Goal: Information Seeking & Learning: Learn about a topic

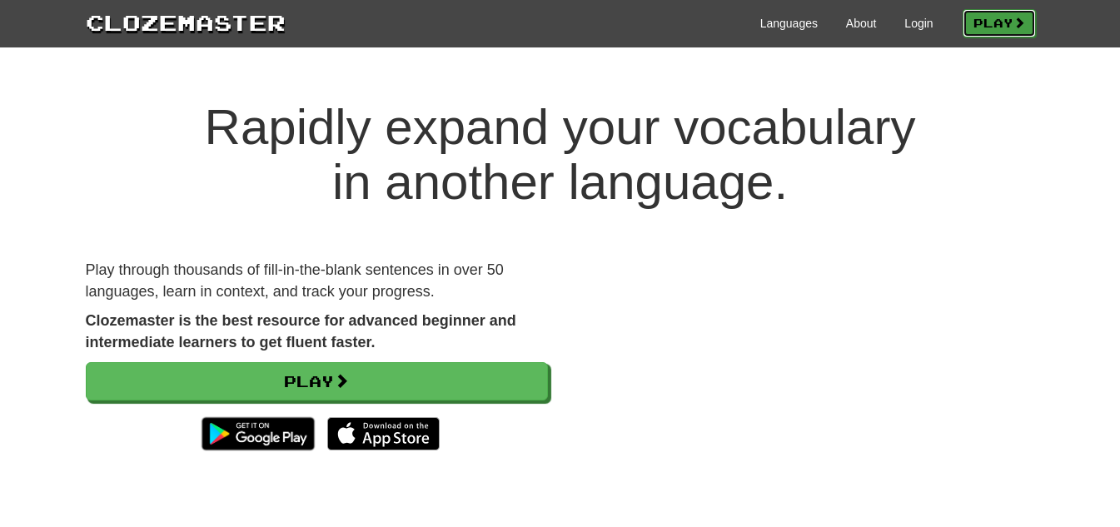
click at [993, 21] on link "Play" at bounding box center [998, 23] width 73 height 28
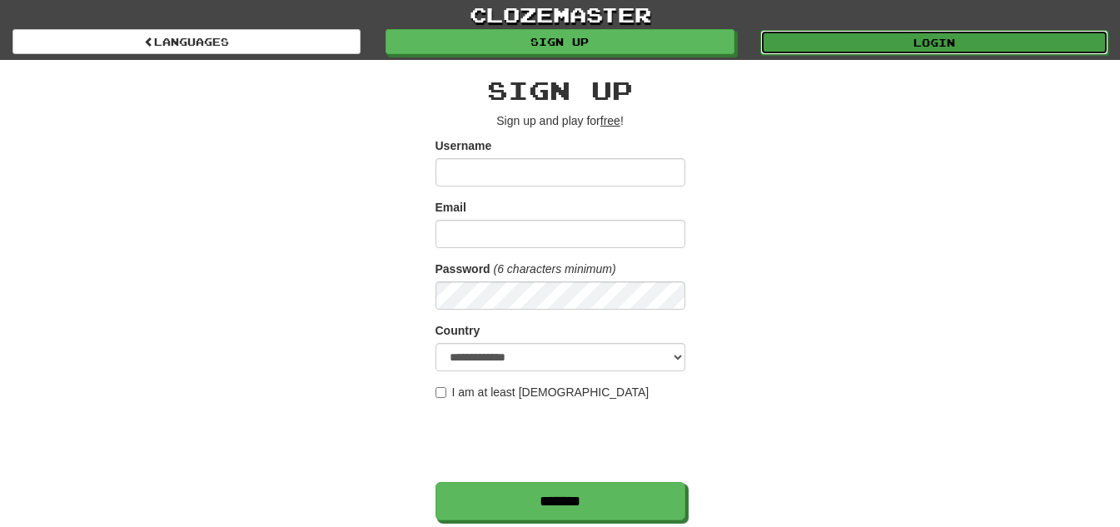
click at [830, 42] on link "Login" at bounding box center [934, 42] width 348 height 25
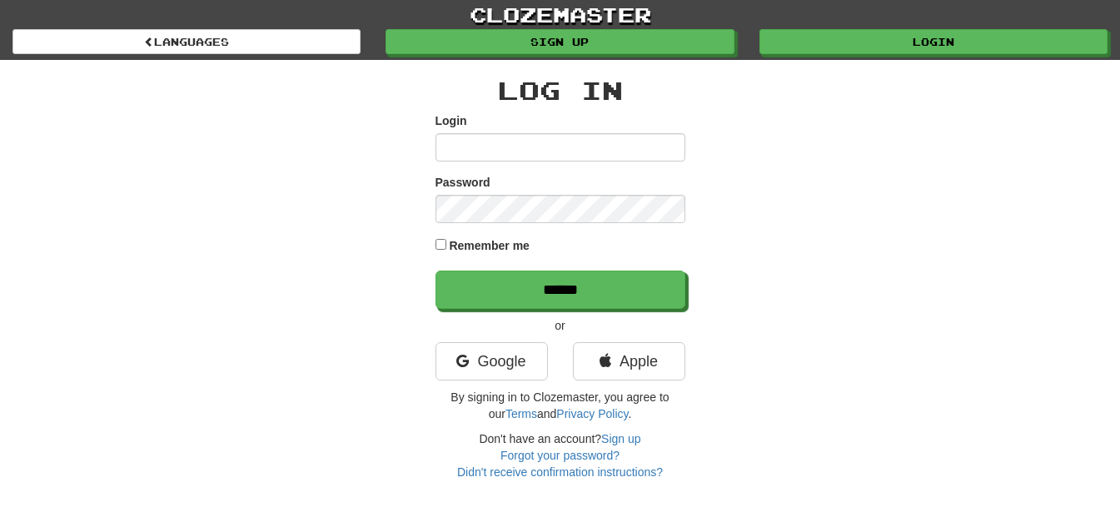
click at [554, 149] on input "Login" at bounding box center [560, 147] width 250 height 28
type input "**********"
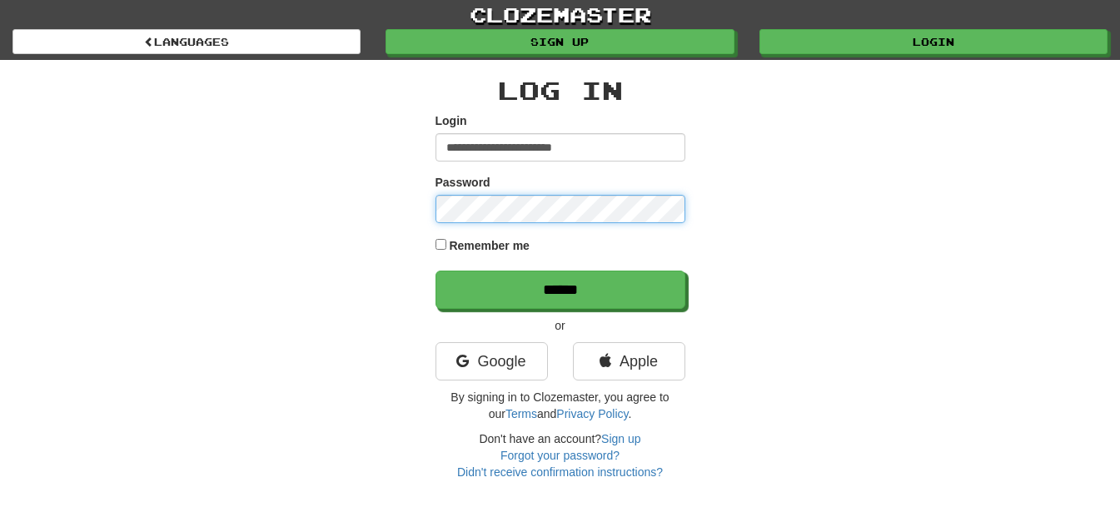
click at [435, 271] on input "******" at bounding box center [560, 290] width 250 height 38
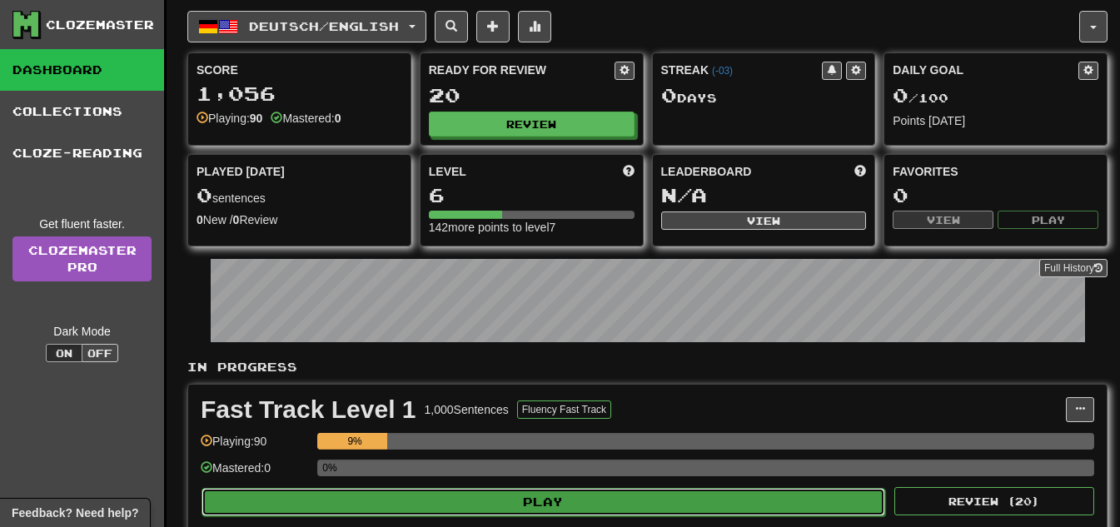
click at [789, 494] on button "Play" at bounding box center [542, 502] width 683 height 28
select select "**"
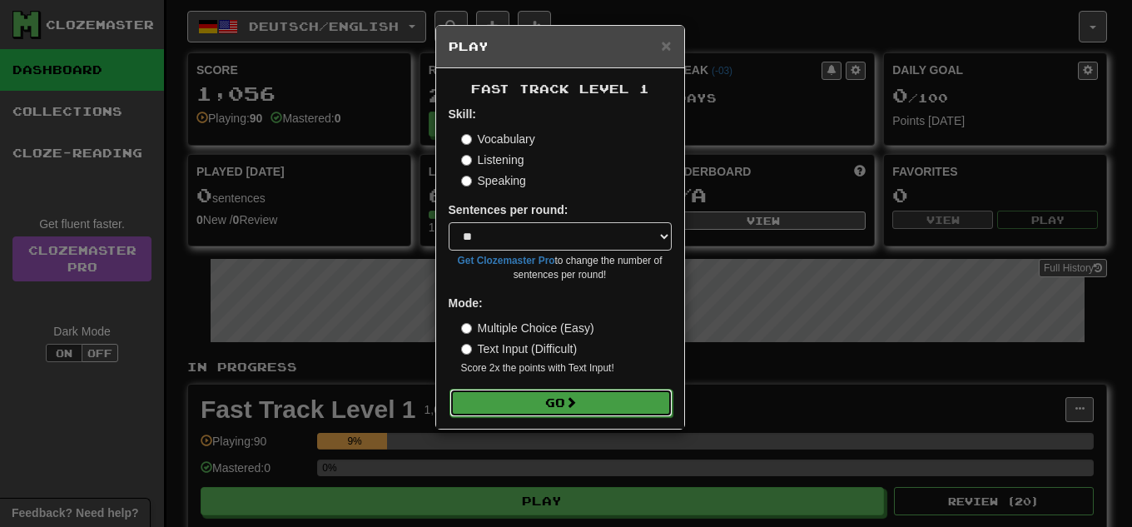
click at [607, 393] on button "Go" at bounding box center [560, 403] width 223 height 28
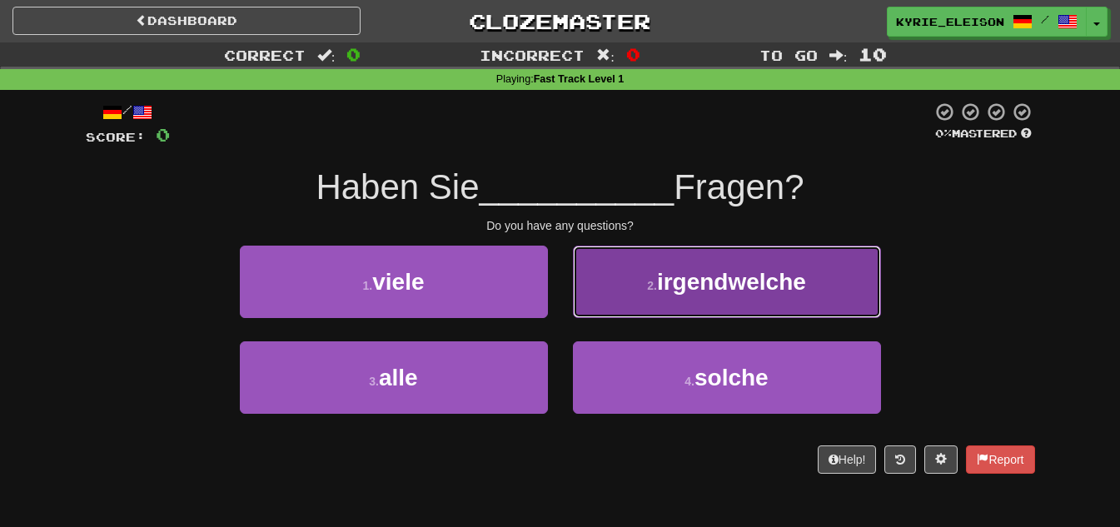
click at [700, 292] on span "irgendwelche" at bounding box center [731, 282] width 149 height 26
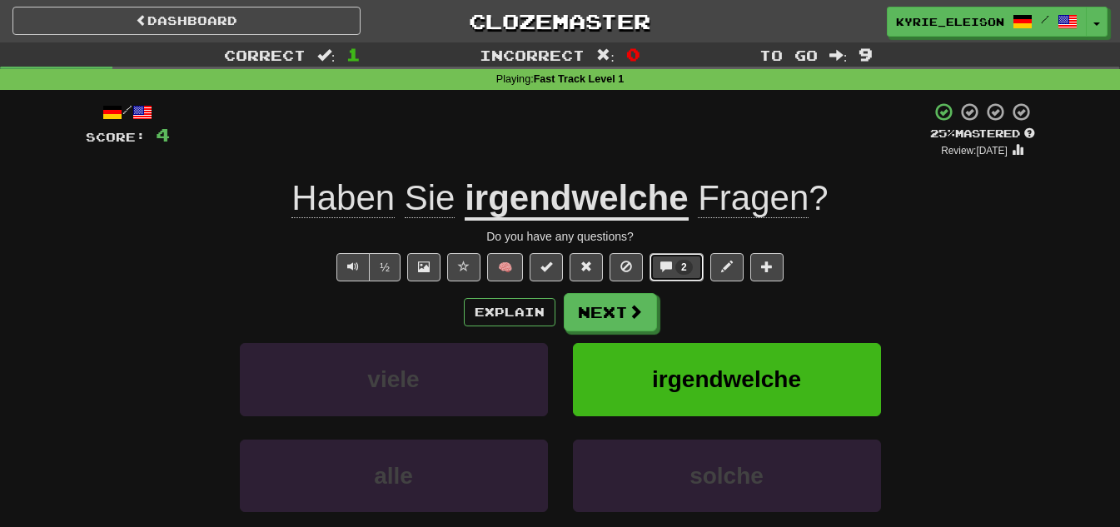
click at [668, 255] on button "2" at bounding box center [676, 267] width 54 height 28
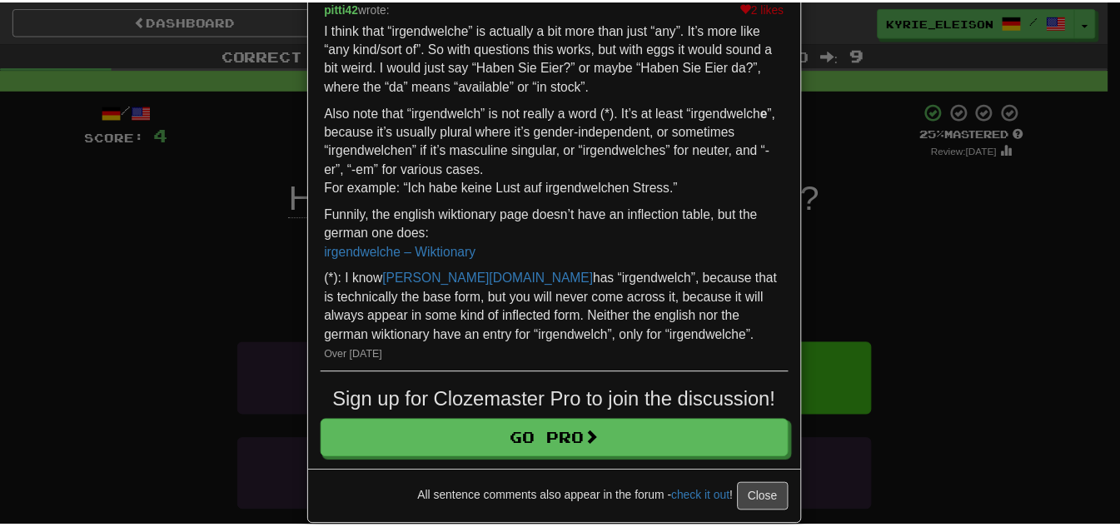
scroll to position [317, 0]
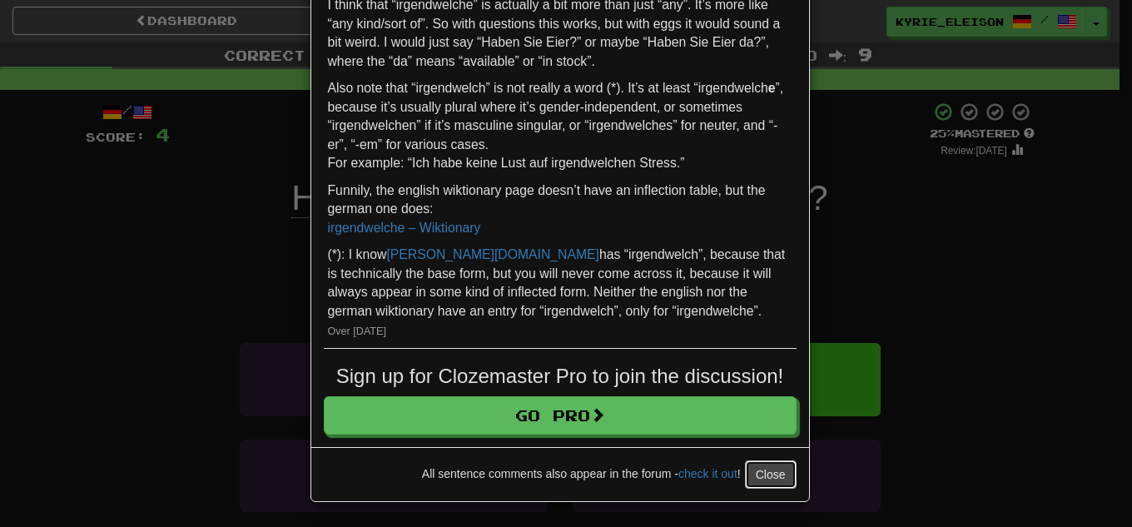
click at [764, 474] on button "Close" at bounding box center [771, 474] width 52 height 28
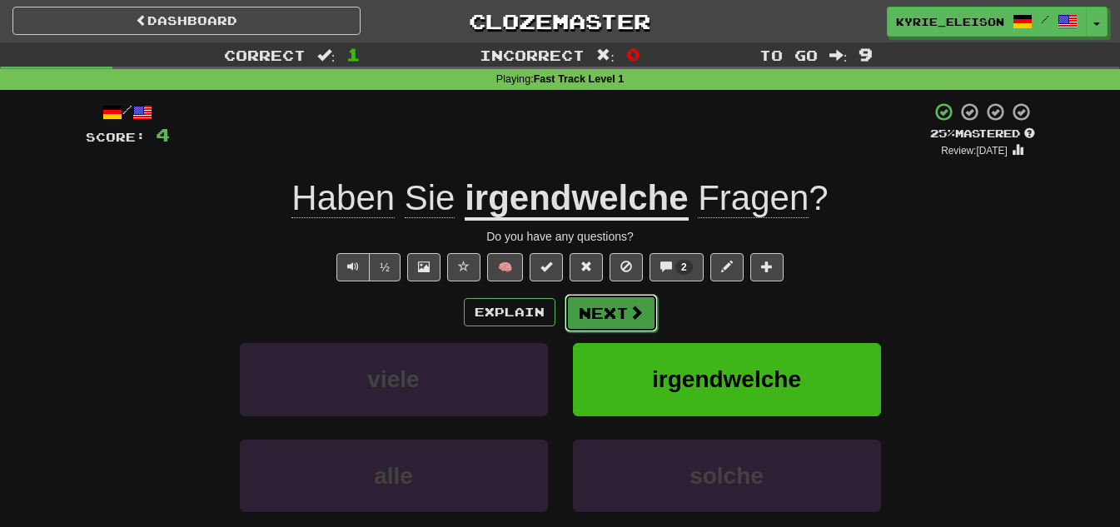
click at [639, 306] on span at bounding box center [635, 312] width 15 height 15
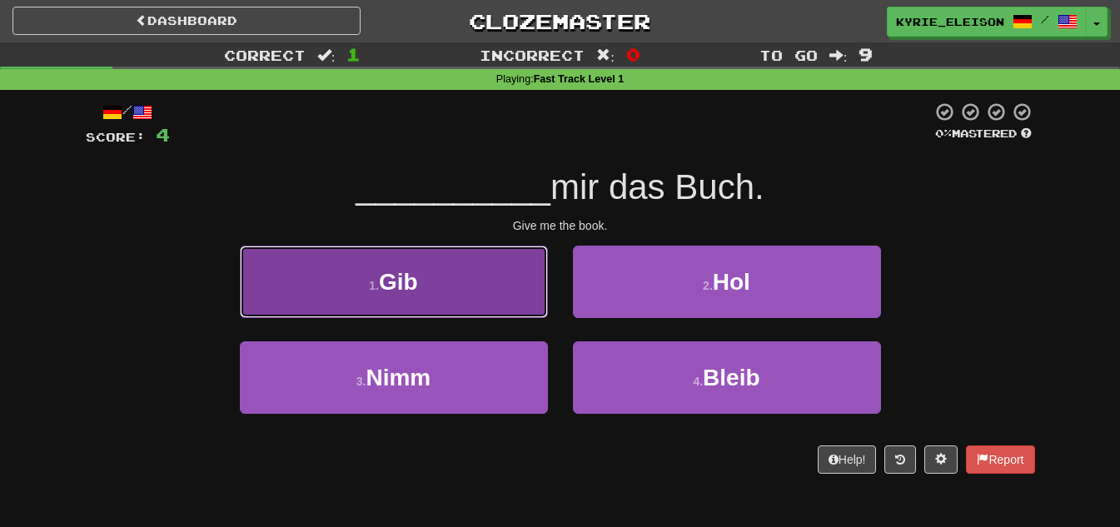
click at [462, 290] on button "1 . Gib" at bounding box center [394, 282] width 308 height 72
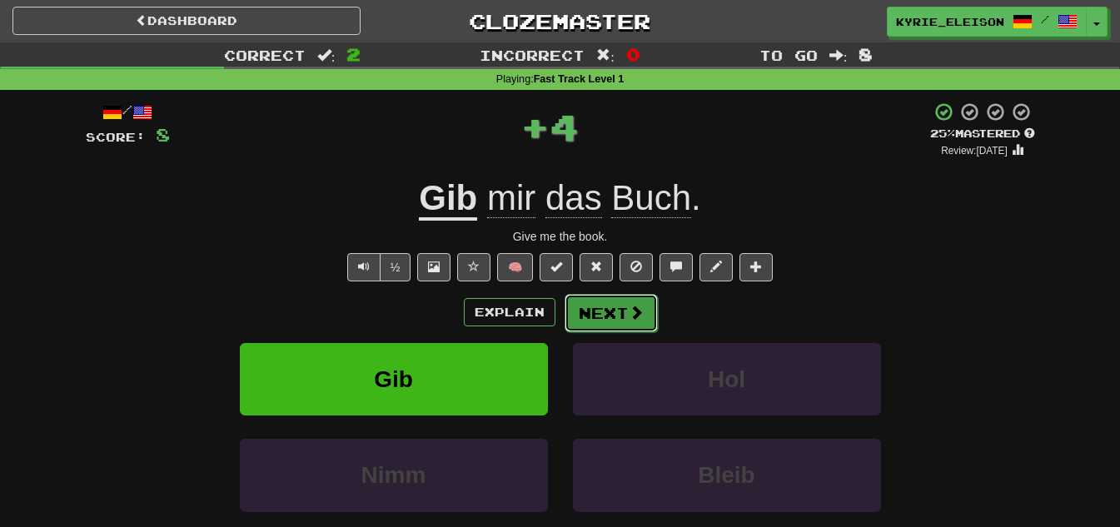
click at [619, 315] on button "Next" at bounding box center [610, 313] width 93 height 38
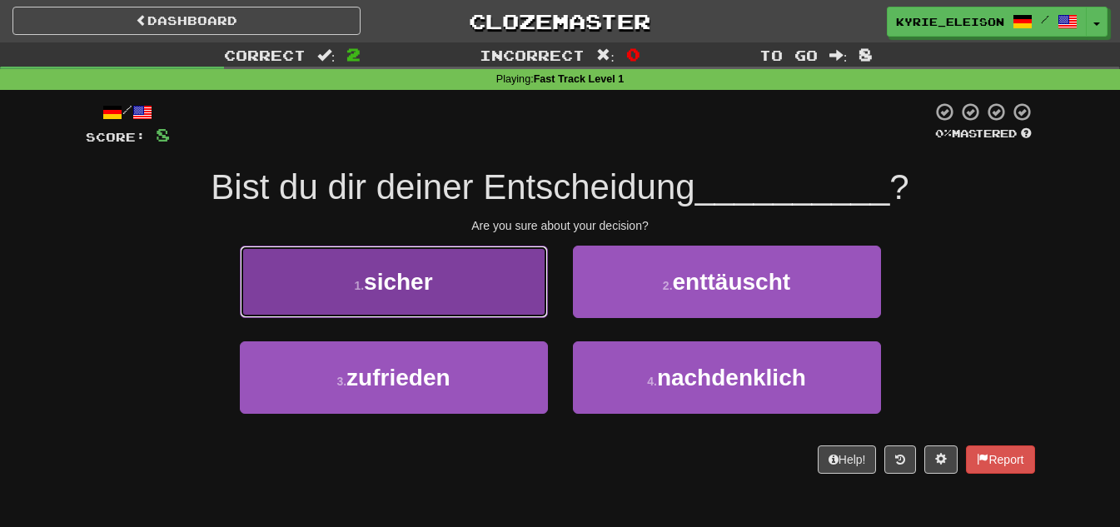
click at [522, 292] on button "1 . sicher" at bounding box center [394, 282] width 308 height 72
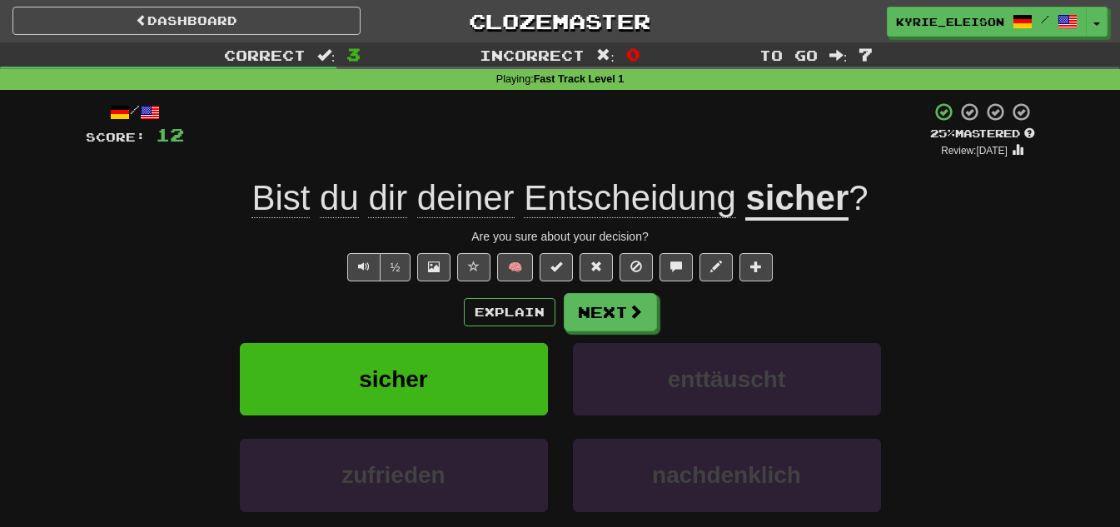
click at [712, 195] on span "Entscheidung" at bounding box center [630, 198] width 212 height 40
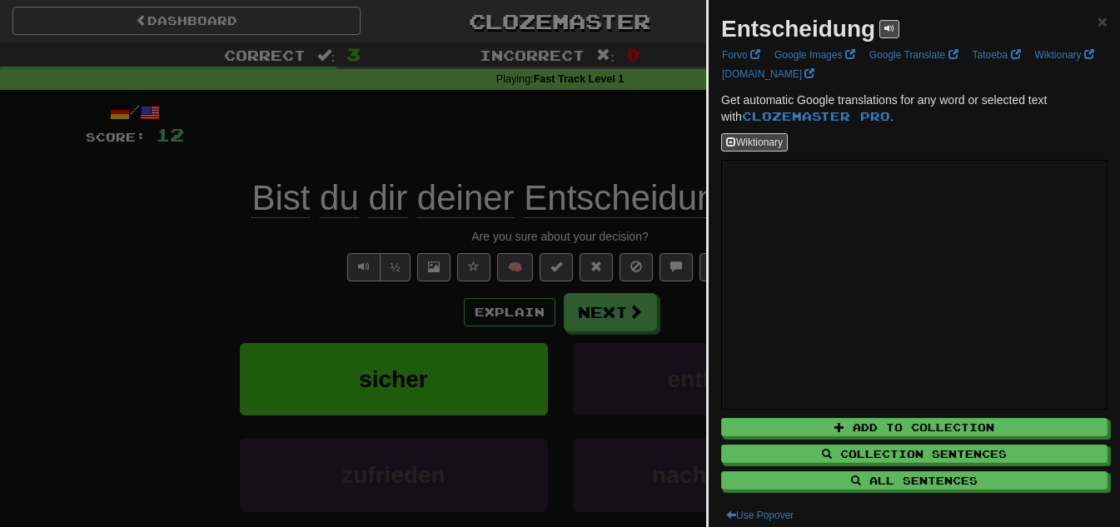
click at [574, 125] on div at bounding box center [560, 263] width 1120 height 527
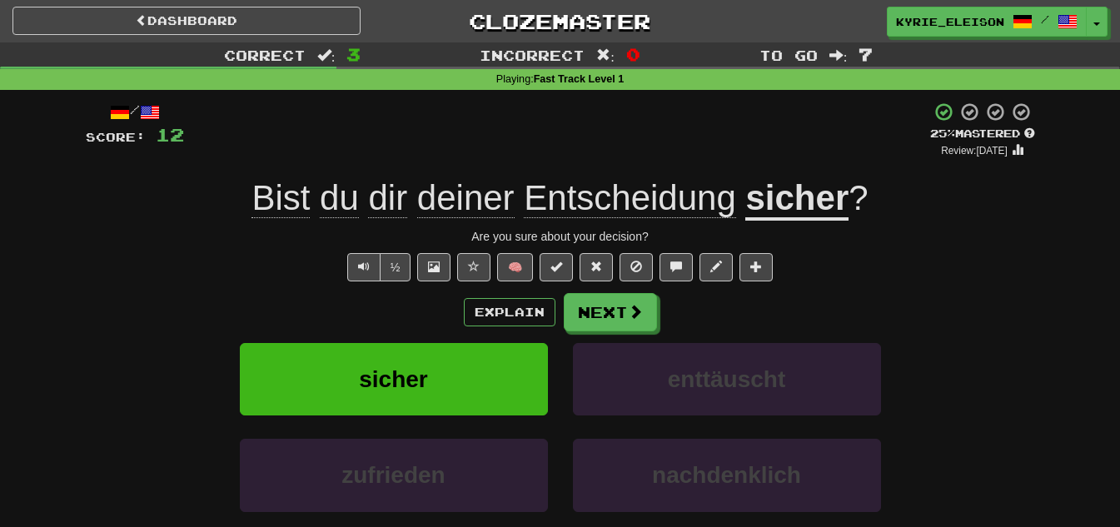
click at [790, 186] on u "sicher" at bounding box center [796, 199] width 103 height 42
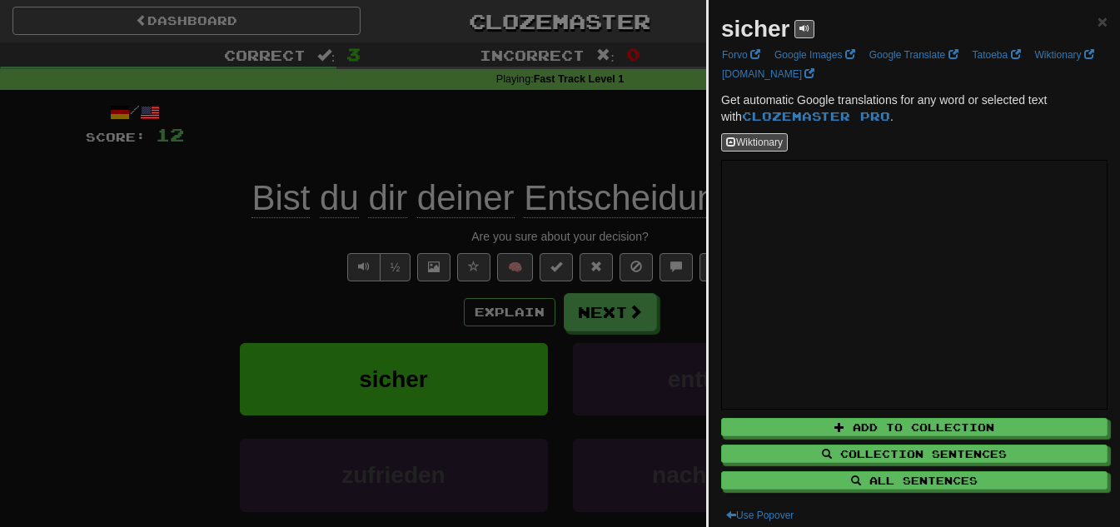
click at [577, 72] on div at bounding box center [560, 263] width 1120 height 527
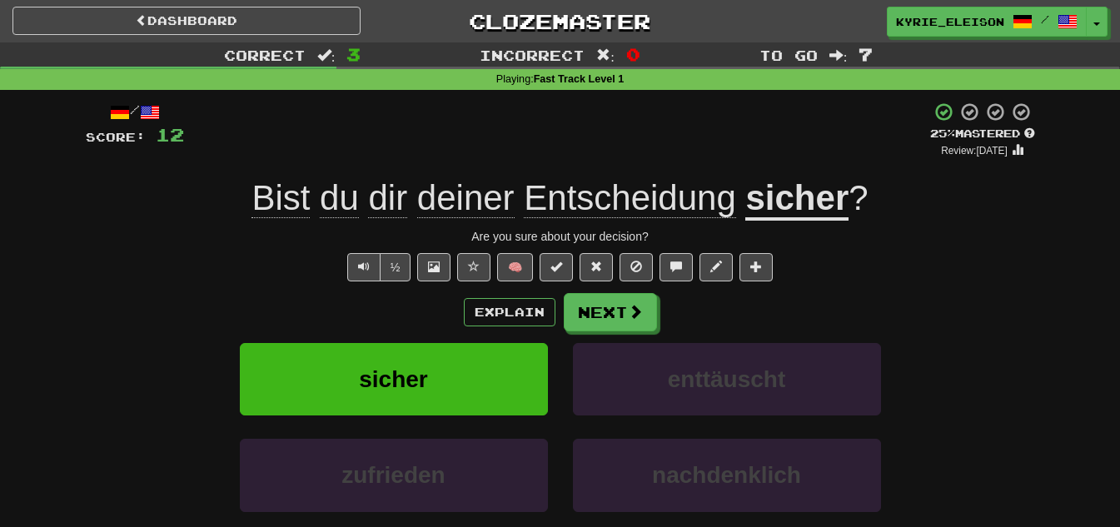
click at [380, 210] on span "dir" at bounding box center [387, 198] width 39 height 40
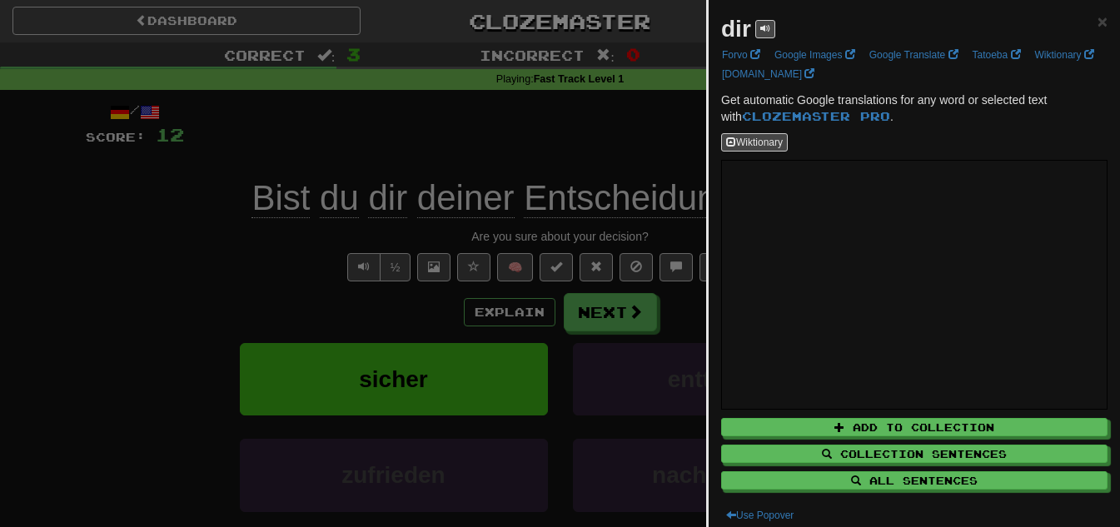
drag, startPoint x: 497, startPoint y: 147, endPoint x: 511, endPoint y: 155, distance: 16.0
click at [502, 149] on div at bounding box center [560, 263] width 1120 height 527
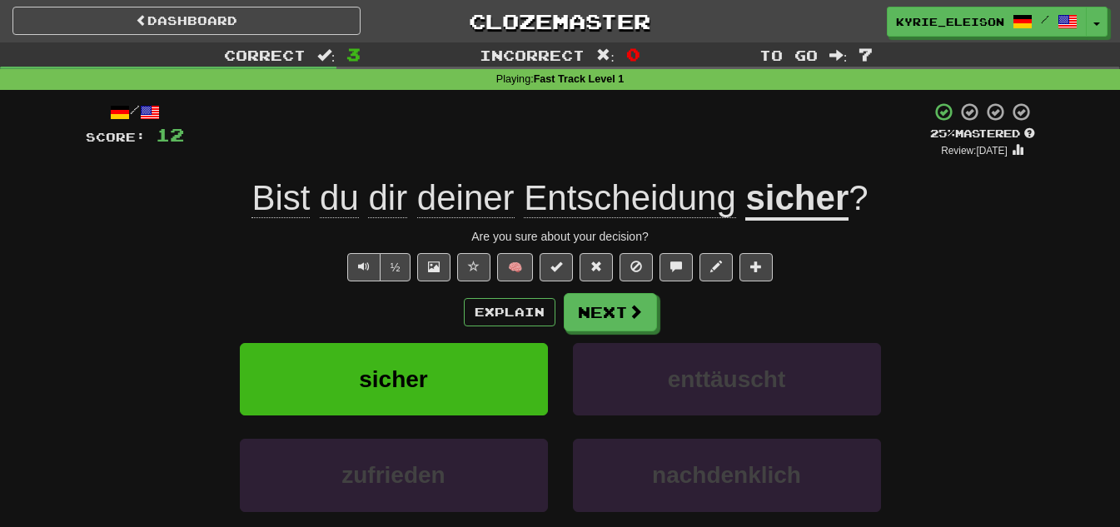
click at [483, 201] on span "deiner" at bounding box center [465, 198] width 97 height 40
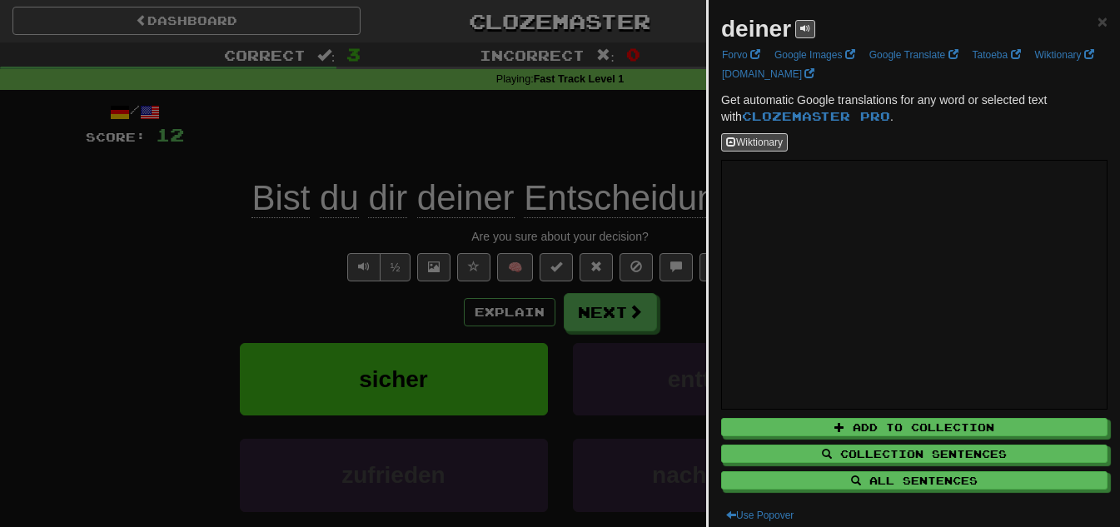
click at [503, 129] on div at bounding box center [560, 263] width 1120 height 527
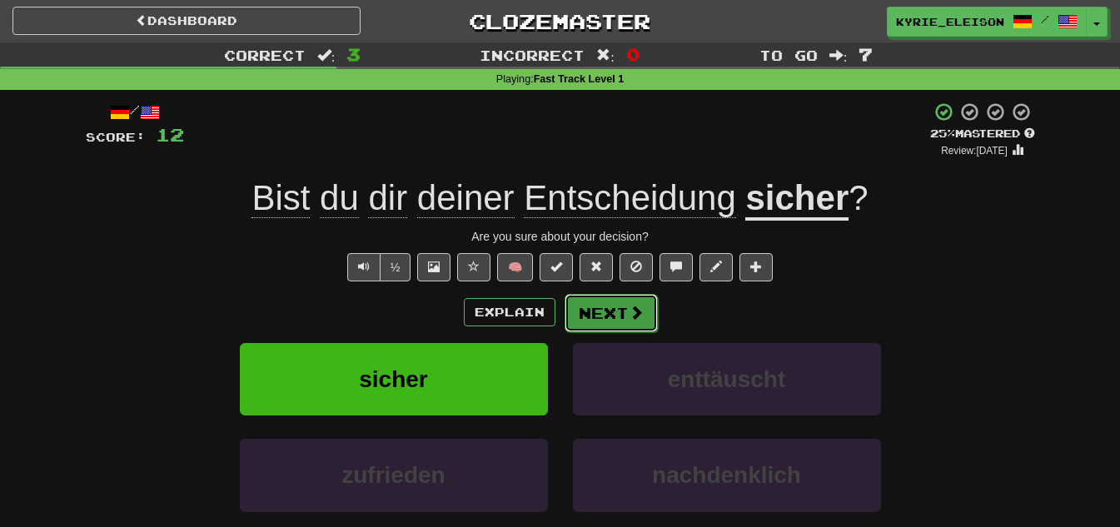
click at [597, 322] on button "Next" at bounding box center [610, 313] width 93 height 38
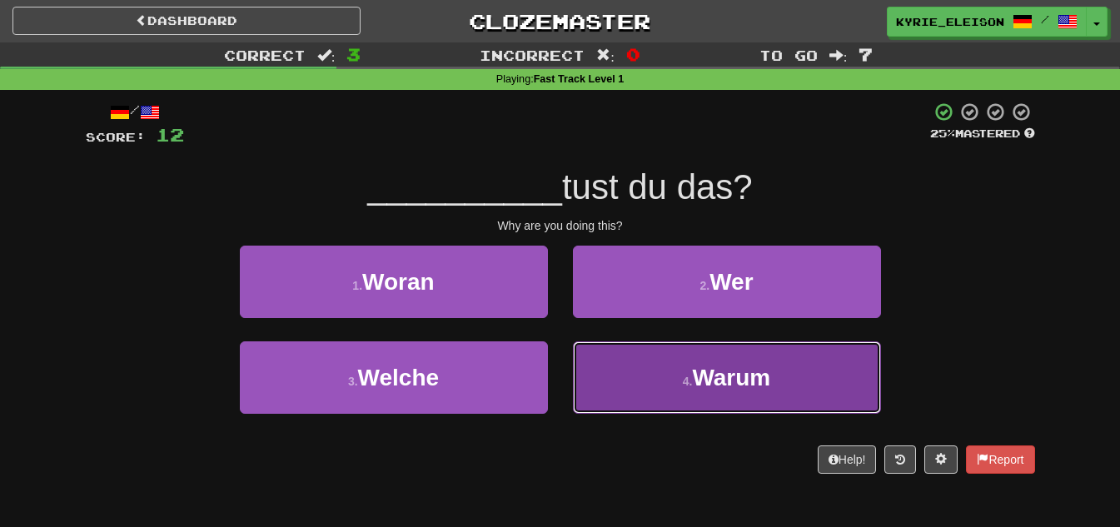
click at [774, 367] on button "4 . Warum" at bounding box center [727, 377] width 308 height 72
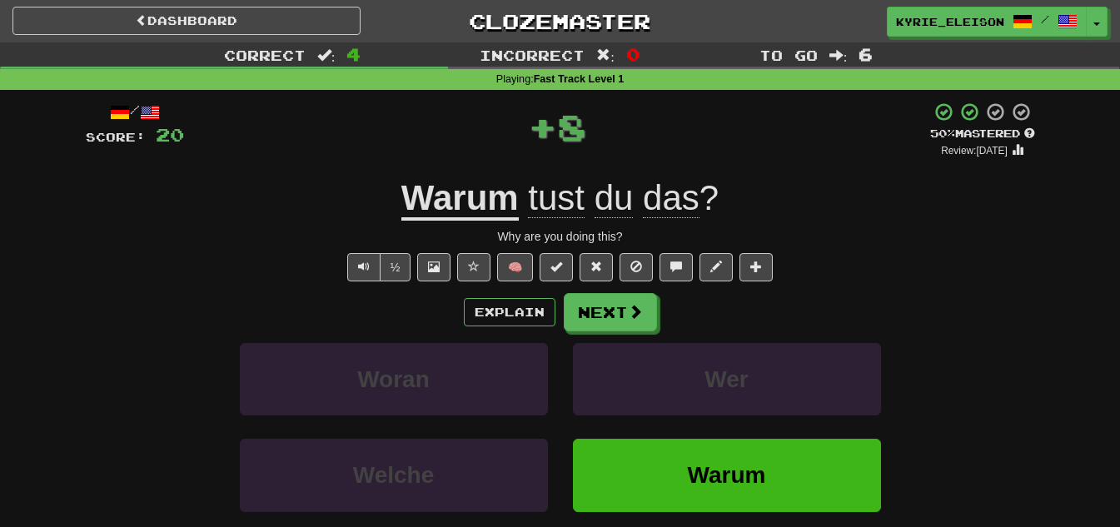
click at [484, 212] on u "Warum" at bounding box center [459, 199] width 117 height 42
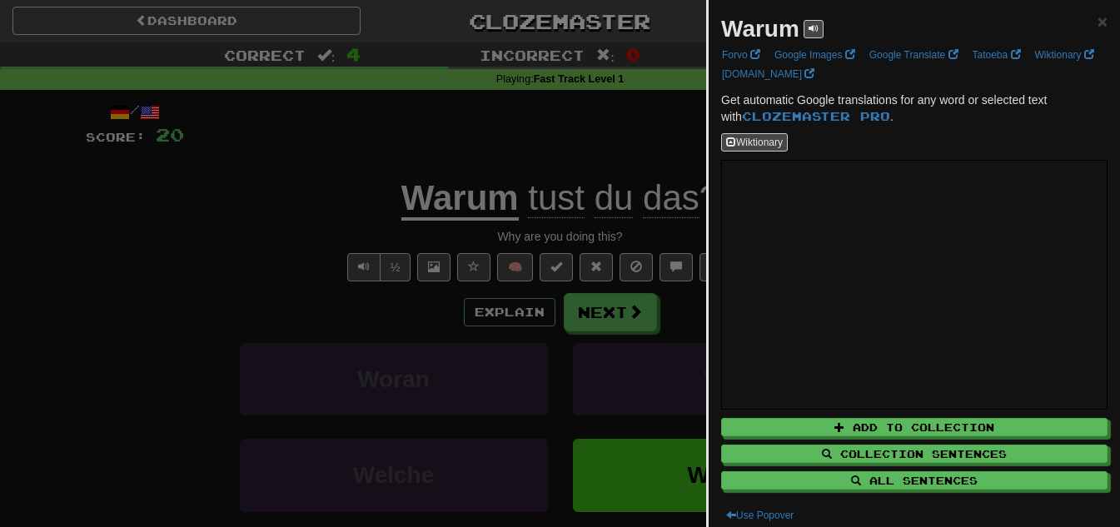
click at [595, 200] on div at bounding box center [560, 263] width 1120 height 527
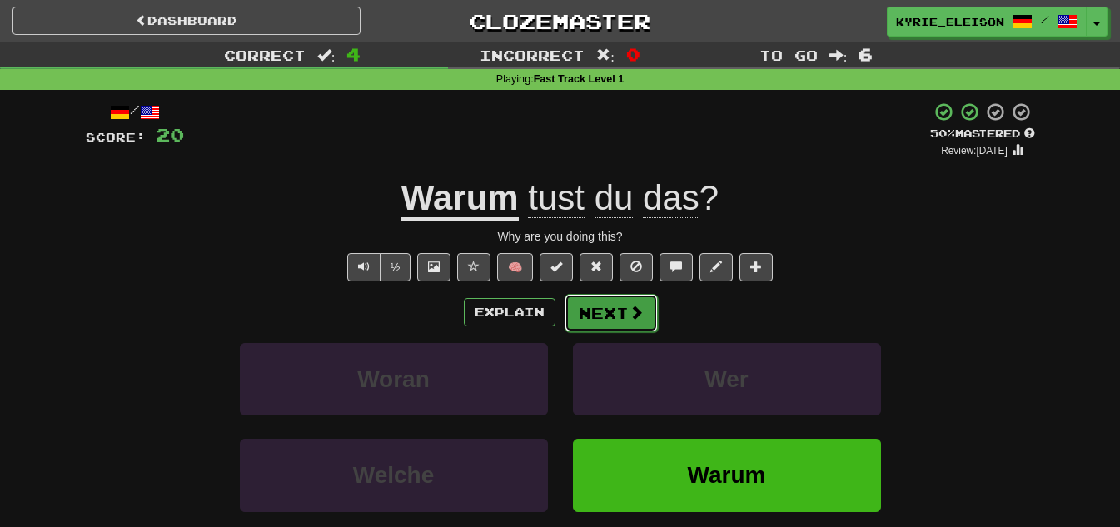
click at [633, 312] on span at bounding box center [635, 312] width 15 height 15
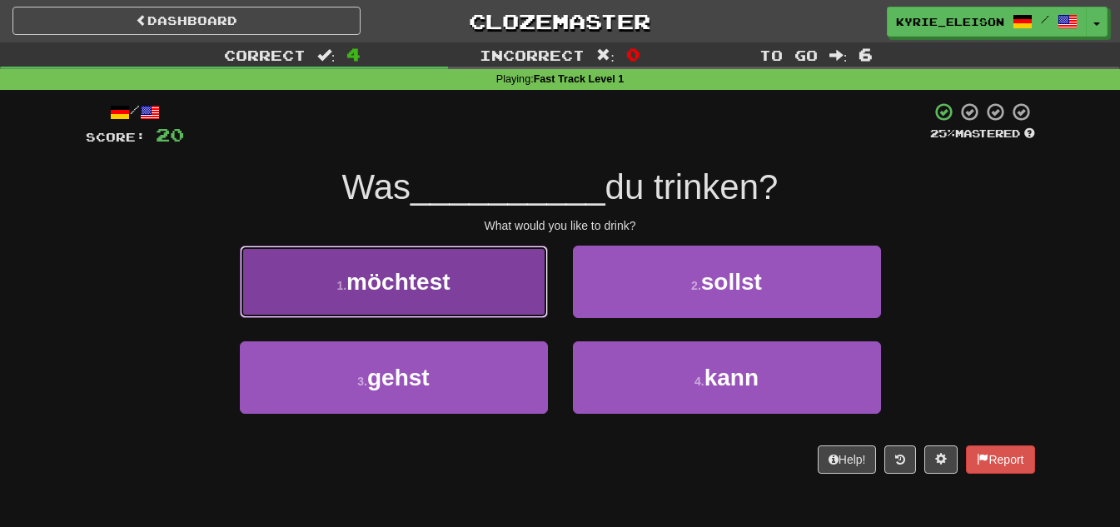
click at [427, 282] on span "möchtest" at bounding box center [397, 282] width 103 height 26
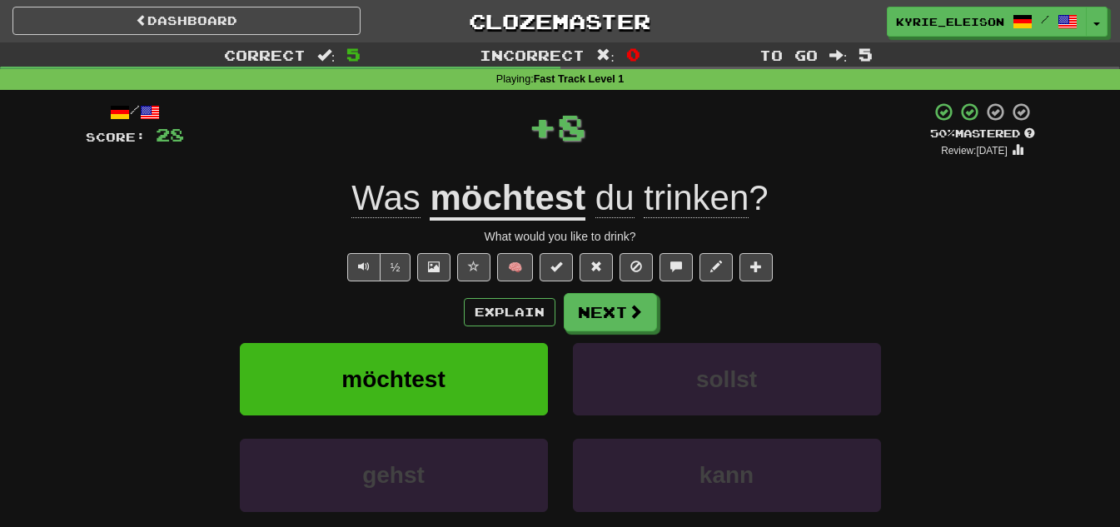
click at [537, 196] on u "möchtest" at bounding box center [508, 199] width 156 height 42
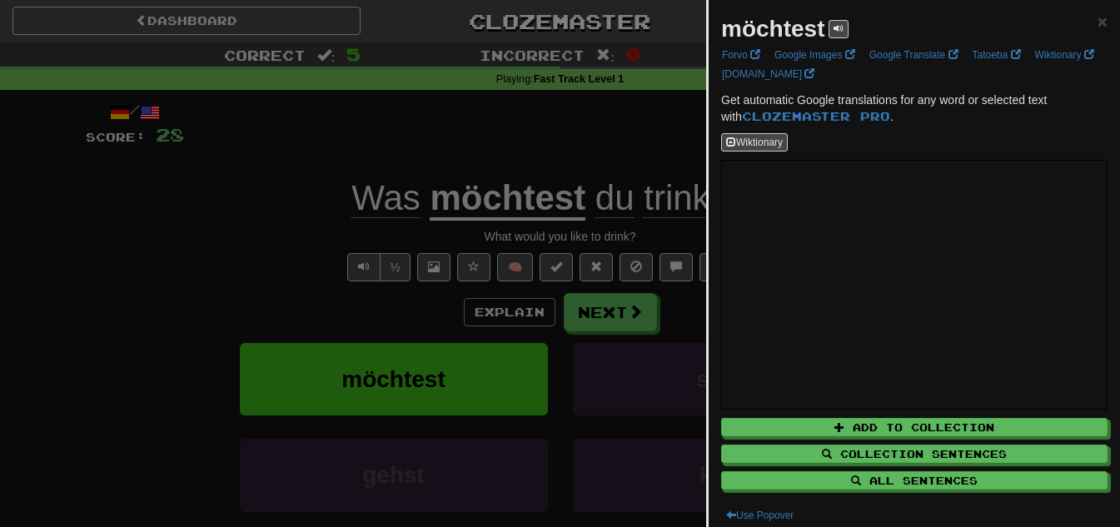
click at [605, 127] on div at bounding box center [560, 263] width 1120 height 527
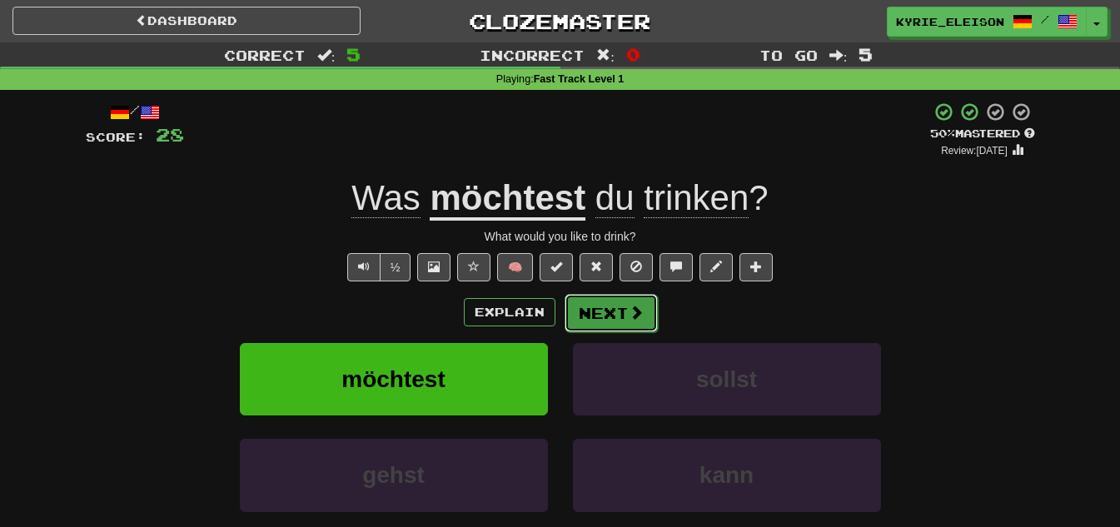
click at [628, 314] on span at bounding box center [635, 312] width 15 height 15
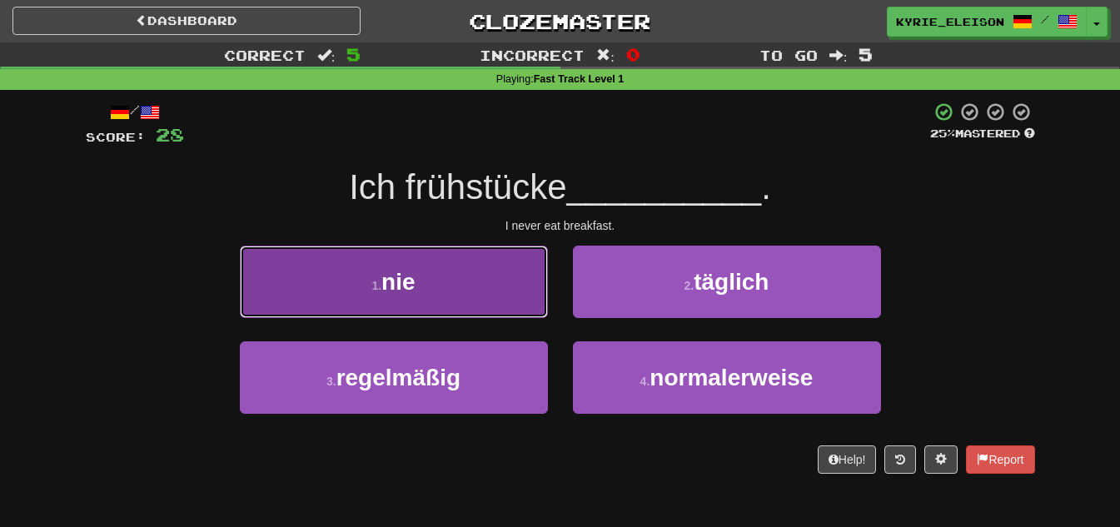
click at [518, 247] on button "1 . nie" at bounding box center [394, 282] width 308 height 72
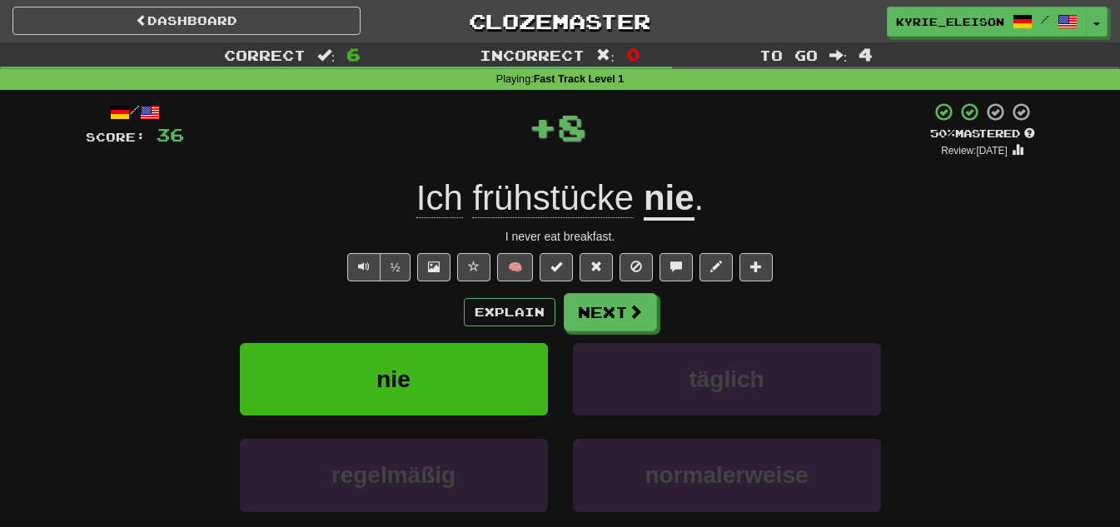
click at [566, 195] on span "frühstücke" at bounding box center [552, 198] width 161 height 40
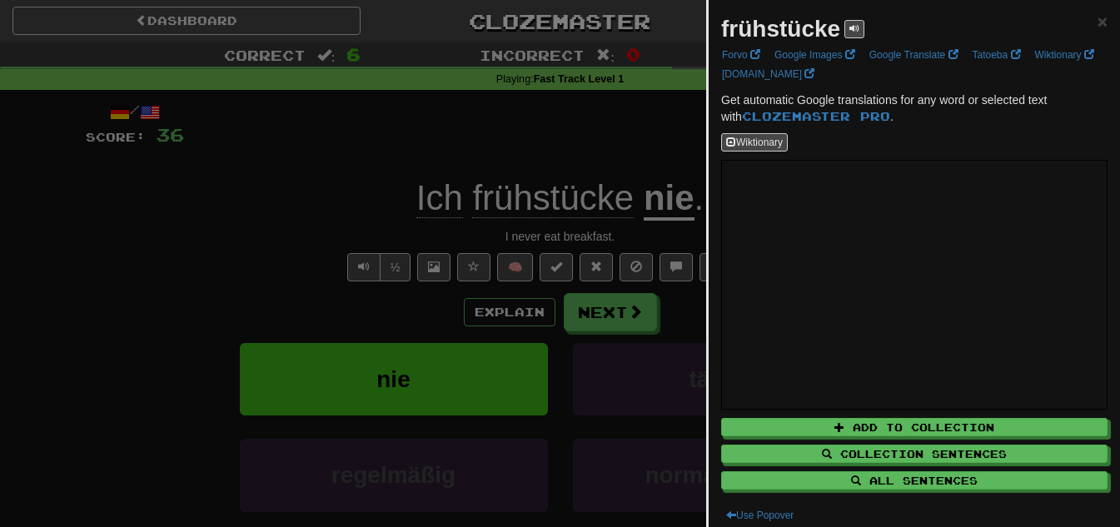
click at [556, 123] on div at bounding box center [560, 263] width 1120 height 527
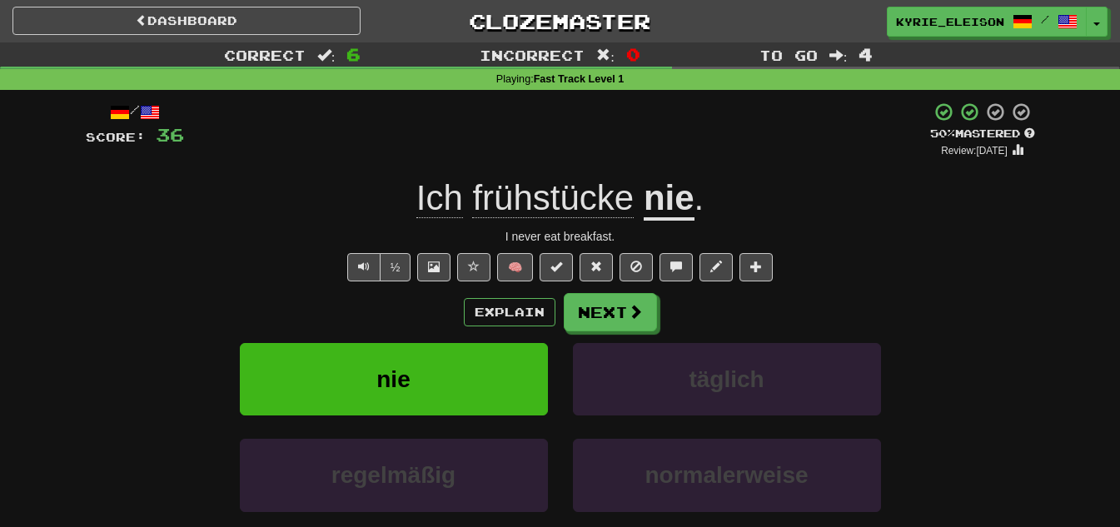
click at [676, 205] on u "nie" at bounding box center [668, 199] width 51 height 42
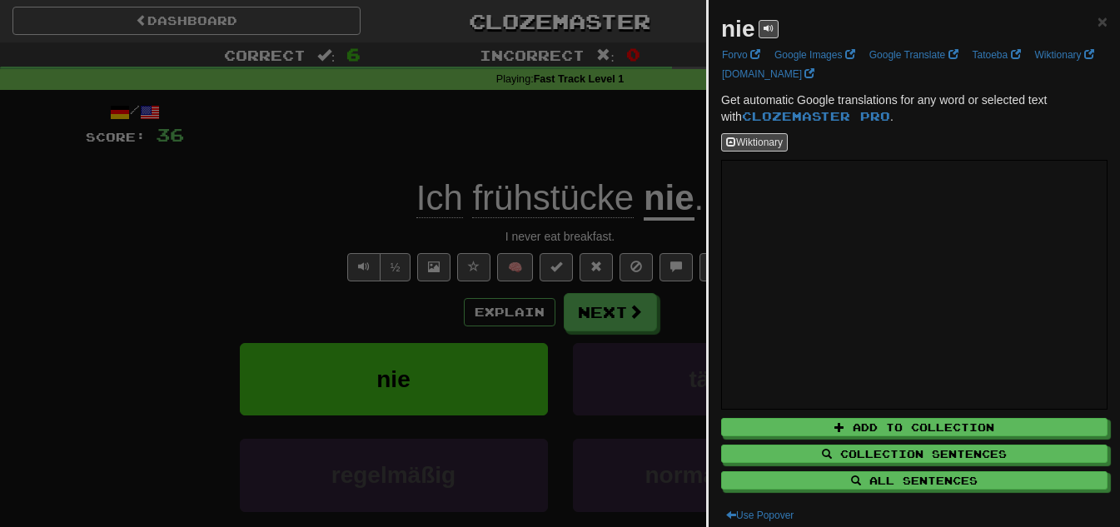
click at [556, 132] on div at bounding box center [560, 263] width 1120 height 527
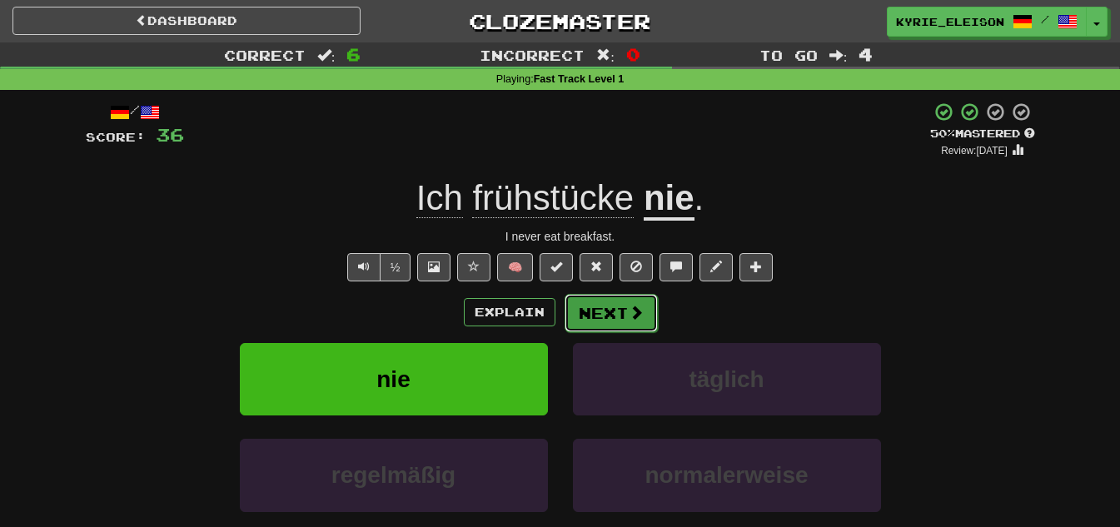
click at [622, 322] on button "Next" at bounding box center [610, 313] width 93 height 38
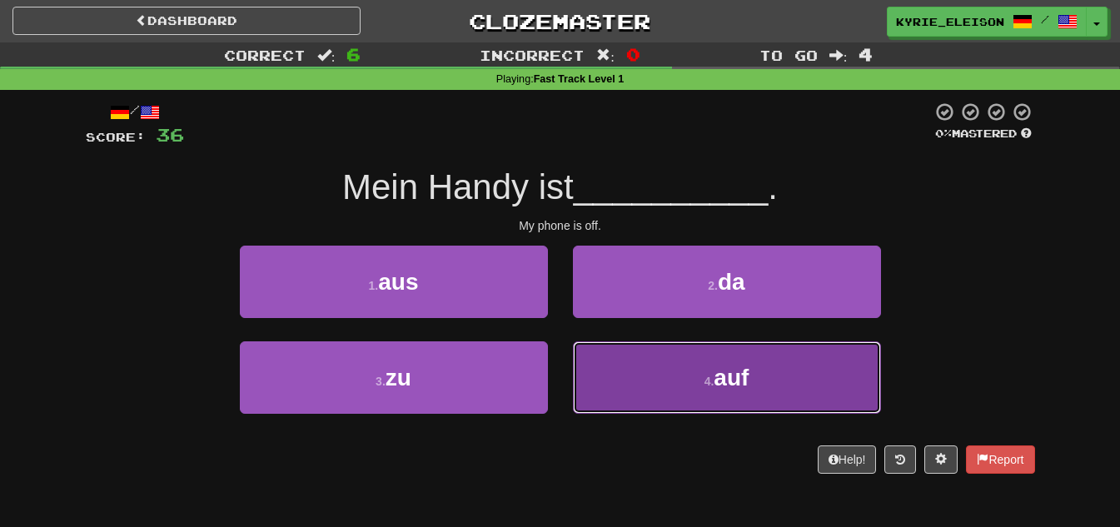
click at [648, 366] on button "4 . auf" at bounding box center [727, 377] width 308 height 72
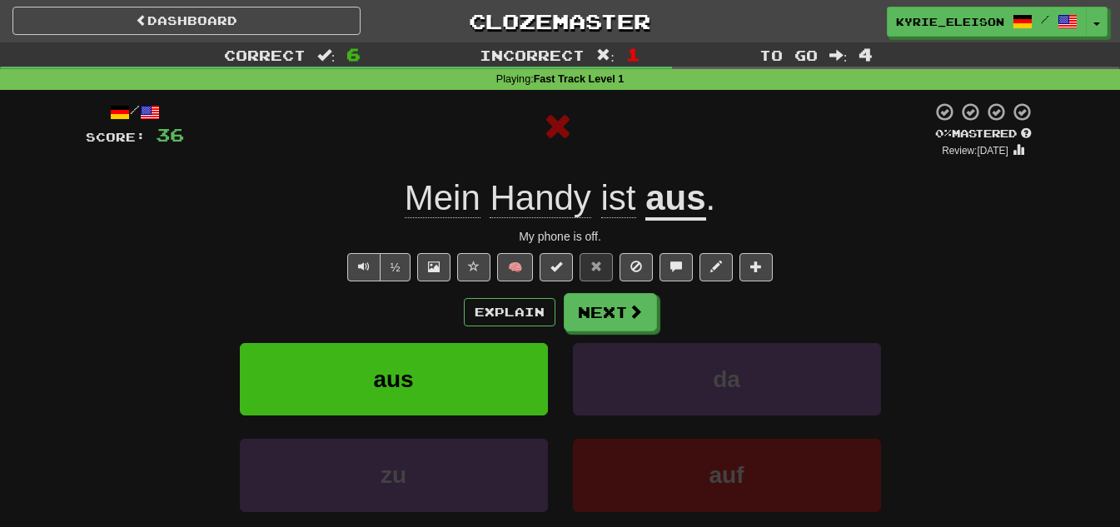
click at [692, 192] on u "aus" at bounding box center [675, 199] width 60 height 42
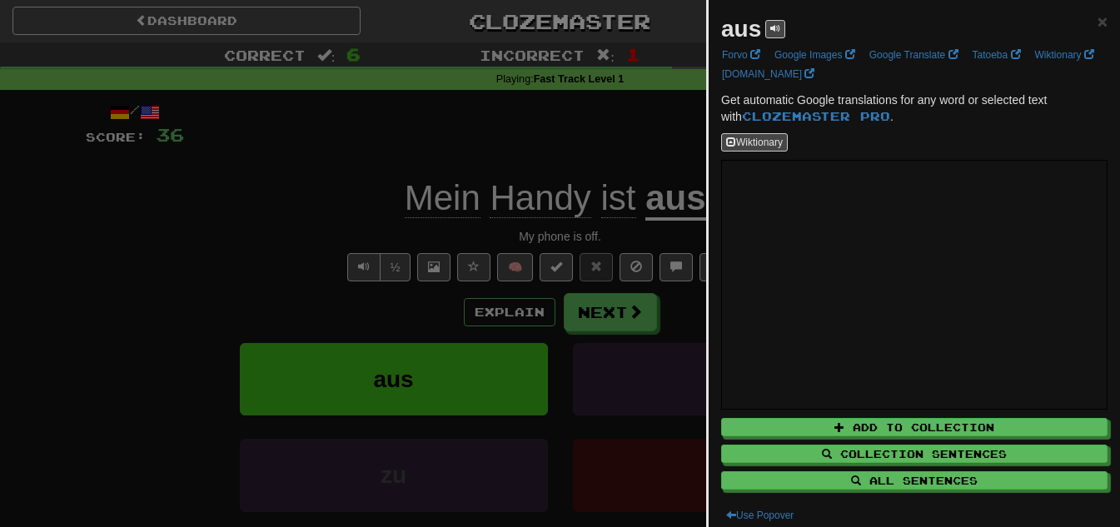
click at [602, 160] on div at bounding box center [560, 263] width 1120 height 527
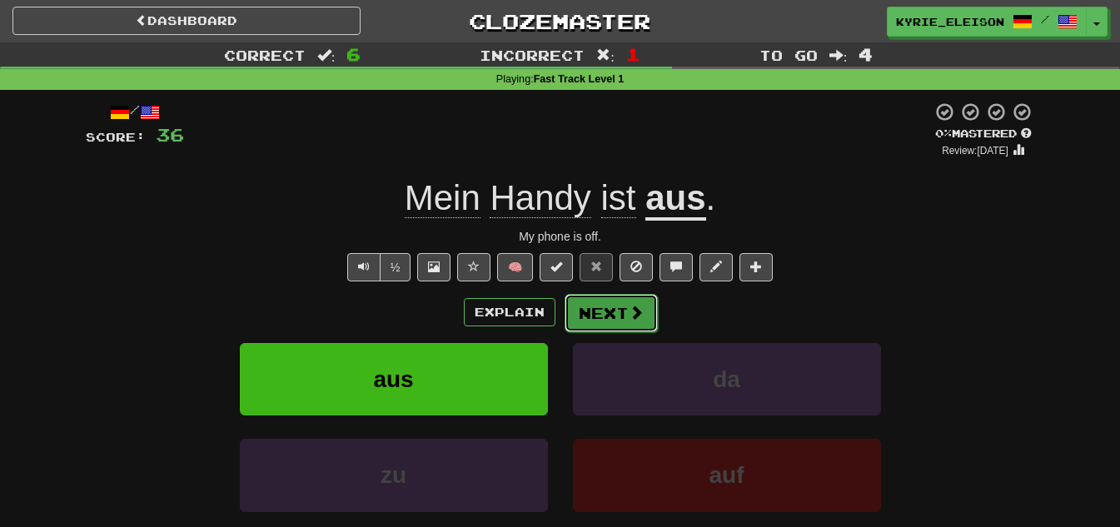
click at [622, 314] on button "Next" at bounding box center [610, 313] width 93 height 38
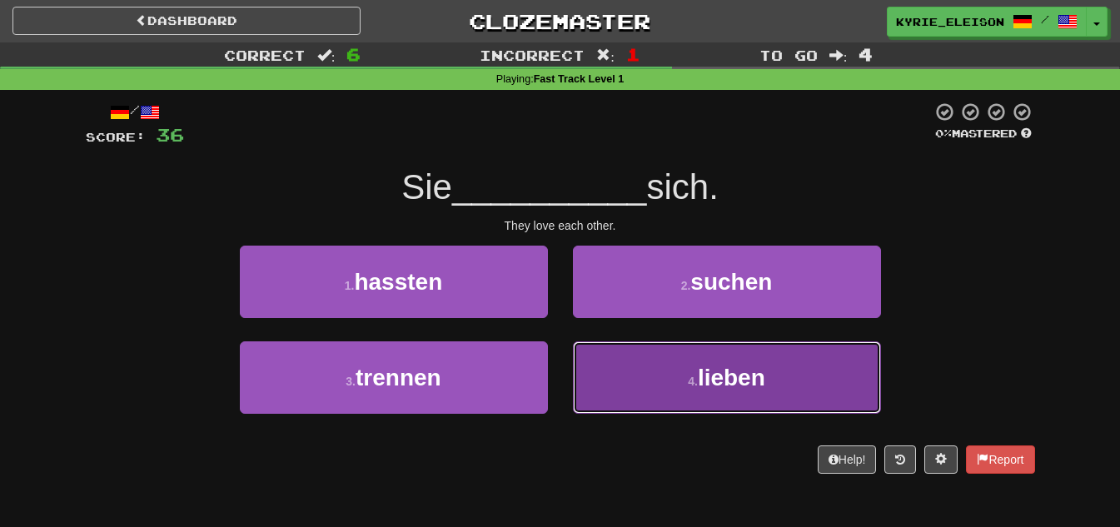
click at [659, 385] on button "4 . lieben" at bounding box center [727, 377] width 308 height 72
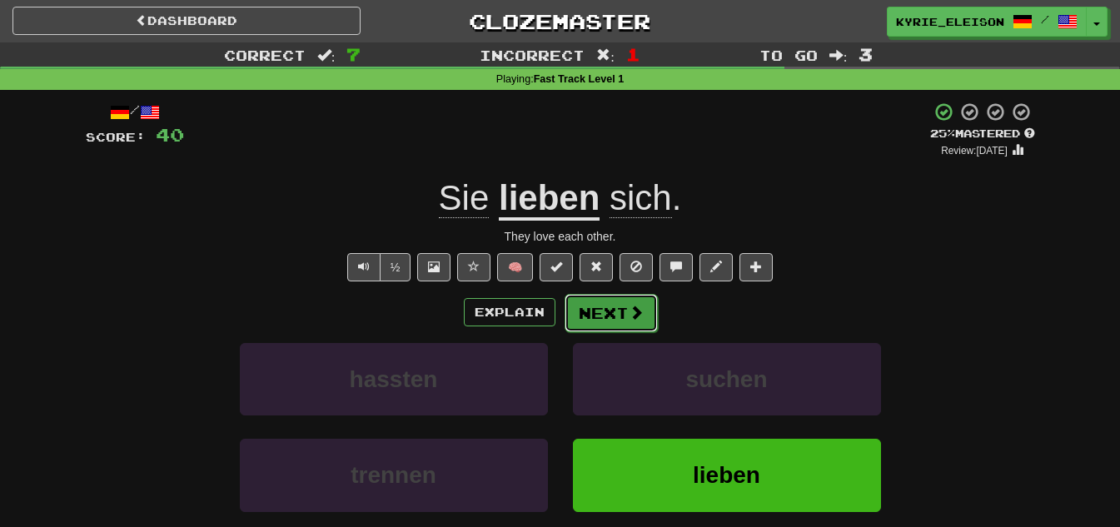
click at [619, 315] on button "Next" at bounding box center [610, 313] width 93 height 38
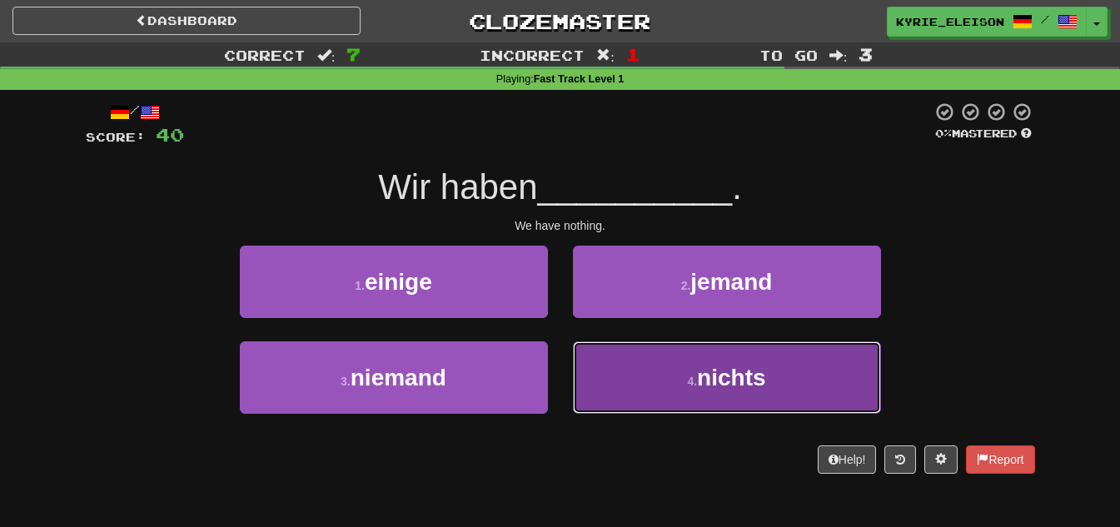
click at [687, 385] on small "4 ." at bounding box center [692, 381] width 10 height 13
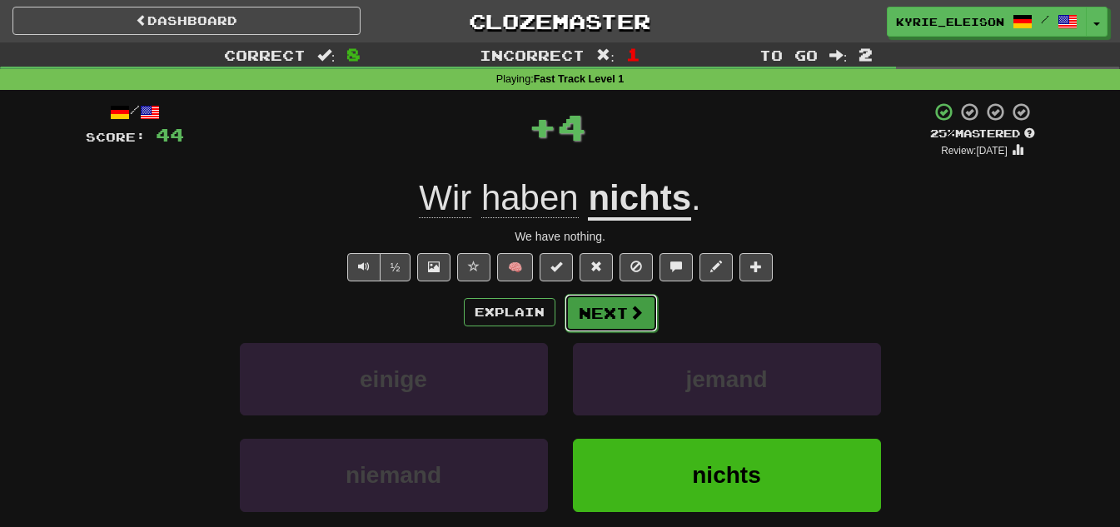
click at [613, 315] on button "Next" at bounding box center [610, 313] width 93 height 38
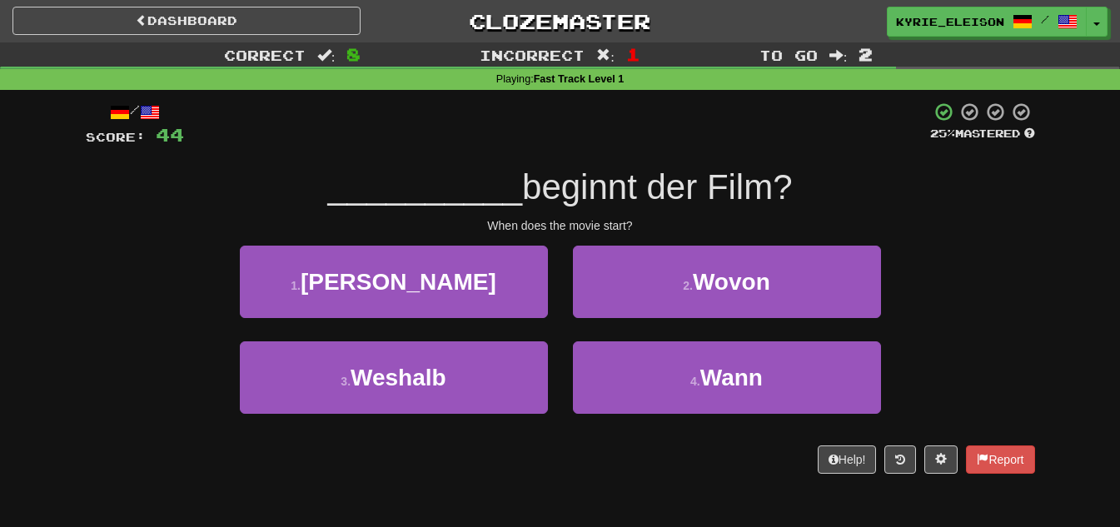
drag, startPoint x: 613, startPoint y: 315, endPoint x: 1001, endPoint y: 376, distance: 393.6
click at [1001, 374] on div "3 . Weshalb 4 . Wann" at bounding box center [560, 389] width 999 height 96
click at [643, 194] on span "beginnt der Film?" at bounding box center [657, 186] width 271 height 39
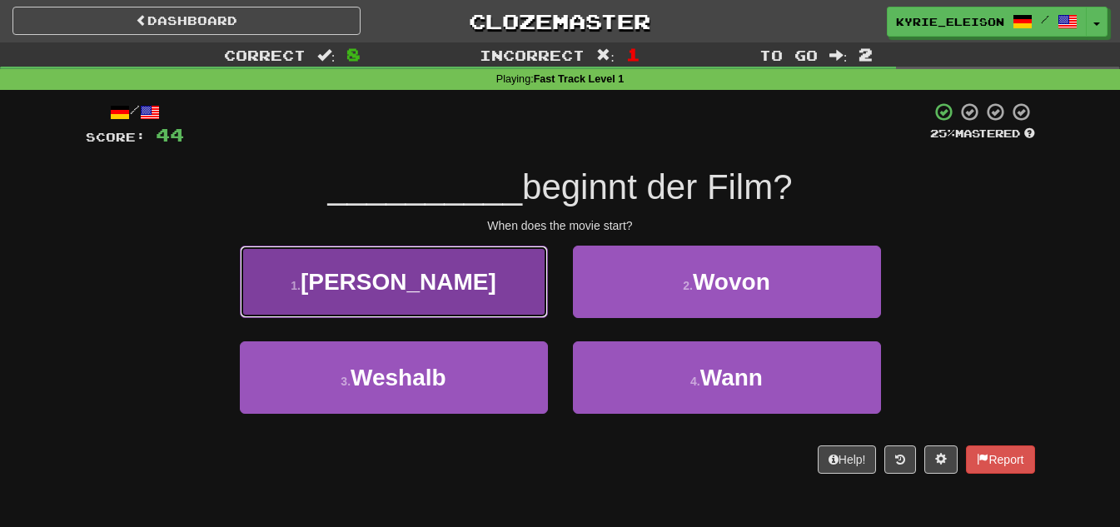
click at [487, 290] on button "1 . Wen" at bounding box center [394, 282] width 308 height 72
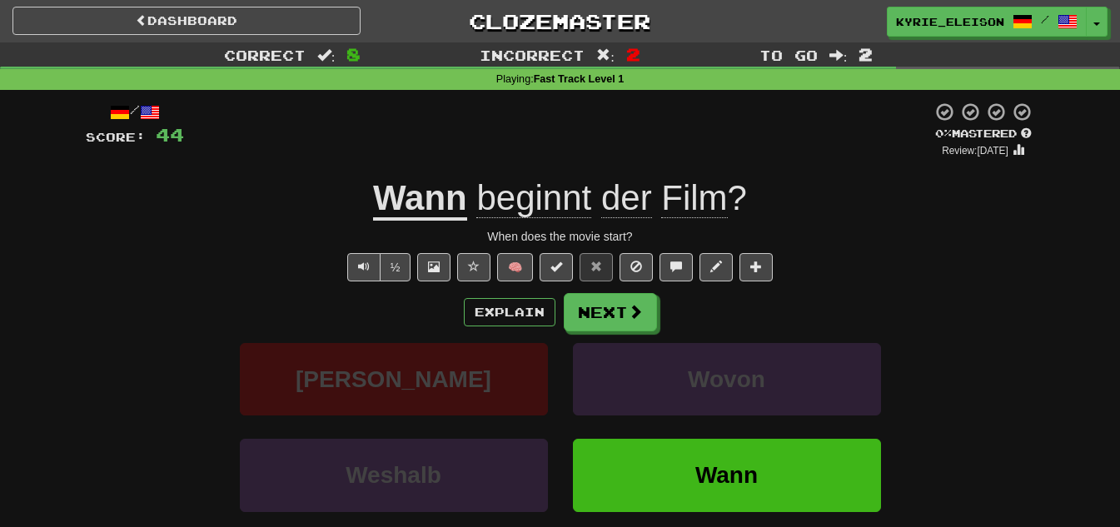
click at [464, 202] on u "Wann" at bounding box center [420, 199] width 94 height 42
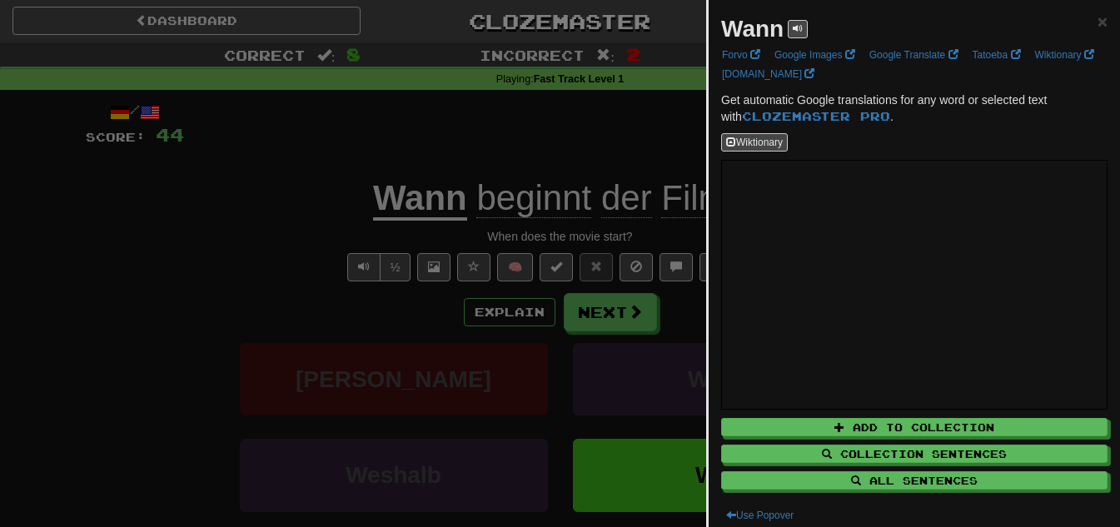
click at [494, 132] on div at bounding box center [560, 263] width 1120 height 527
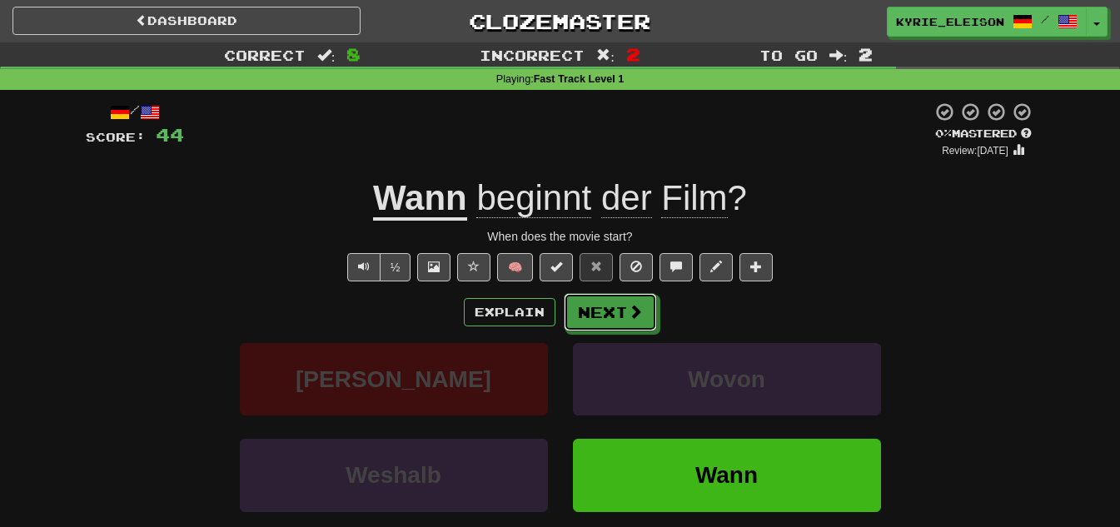
click at [596, 305] on button "Next" at bounding box center [610, 312] width 93 height 38
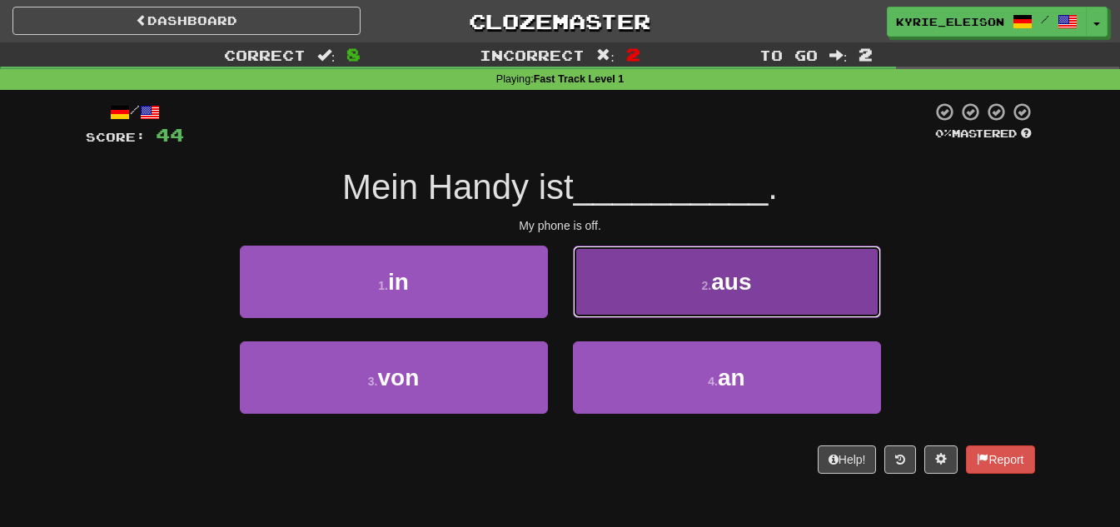
click at [723, 282] on span "aus" at bounding box center [731, 282] width 40 height 26
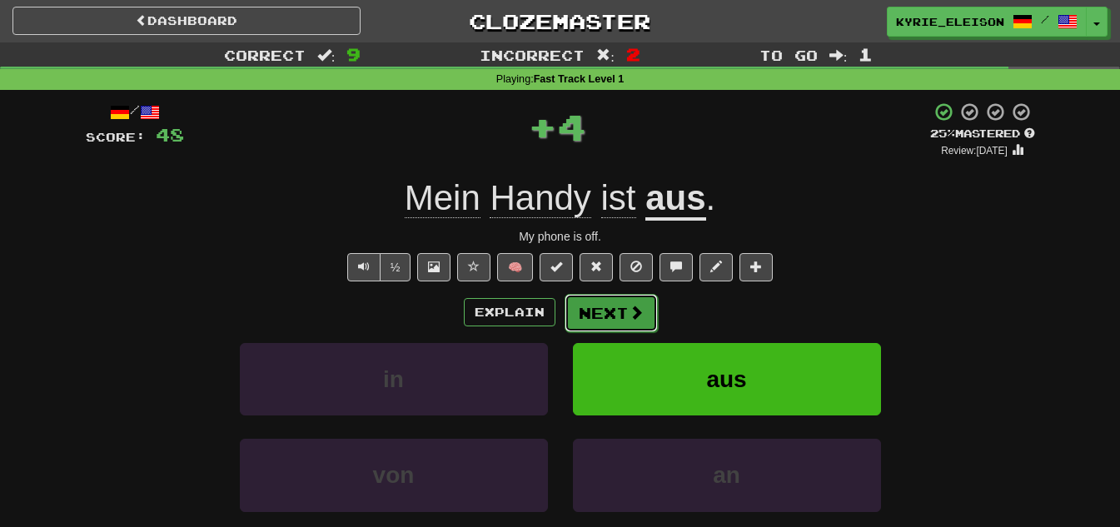
click at [609, 315] on button "Next" at bounding box center [610, 313] width 93 height 38
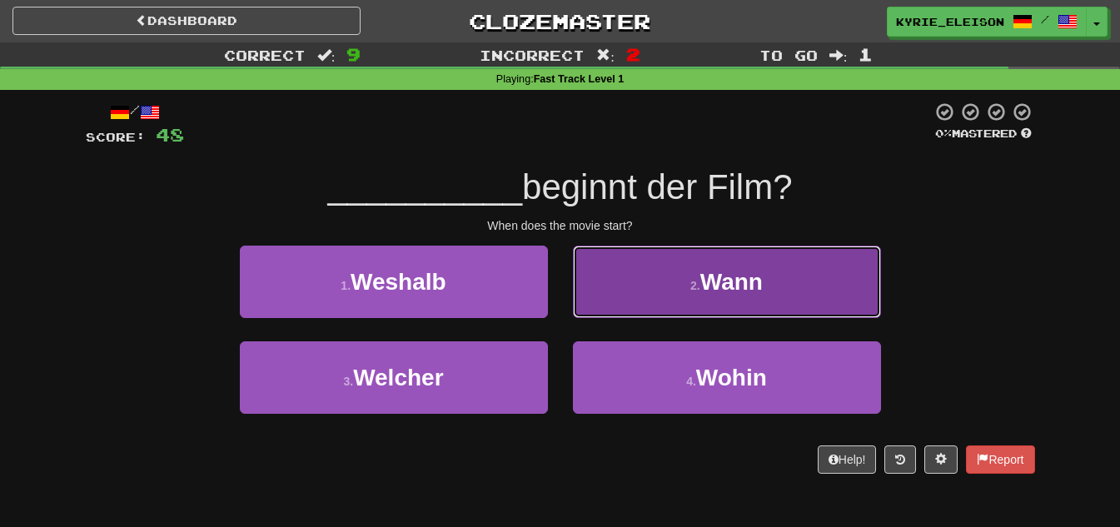
click at [686, 292] on button "2 . Wann" at bounding box center [727, 282] width 308 height 72
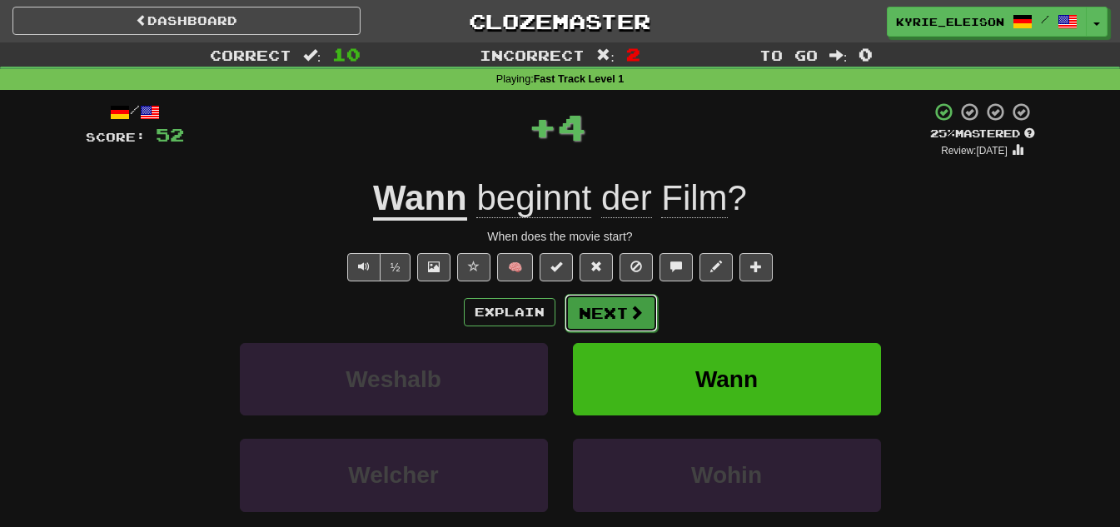
click at [631, 307] on span at bounding box center [635, 312] width 15 height 15
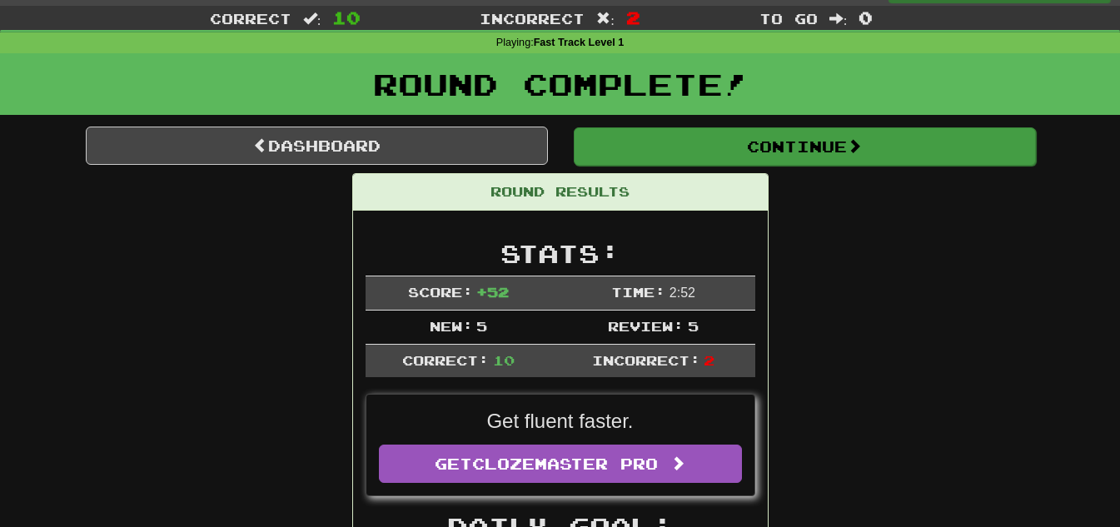
scroll to position [0, 0]
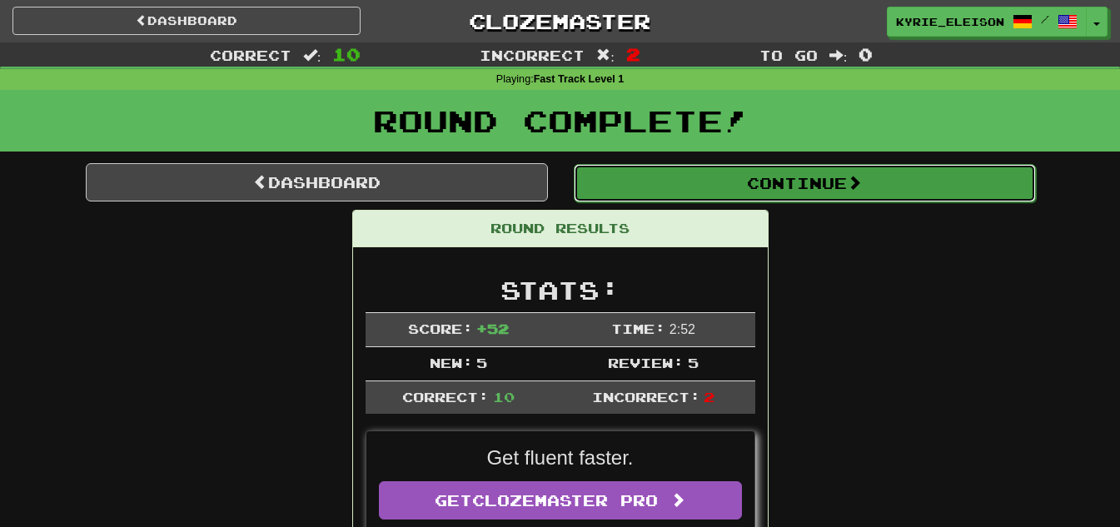
click at [850, 167] on button "Continue" at bounding box center [805, 183] width 462 height 38
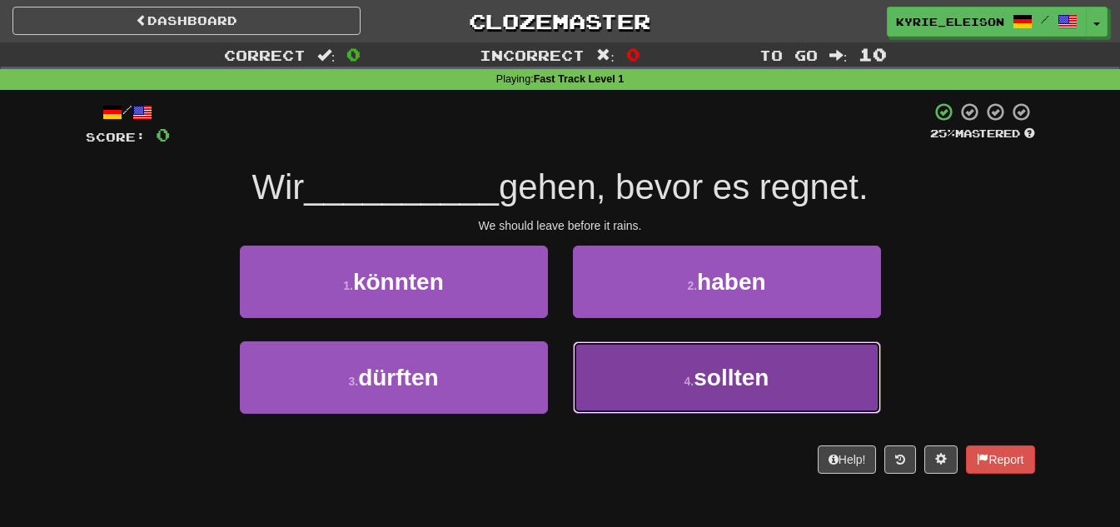
click at [741, 375] on span "sollten" at bounding box center [730, 378] width 75 height 26
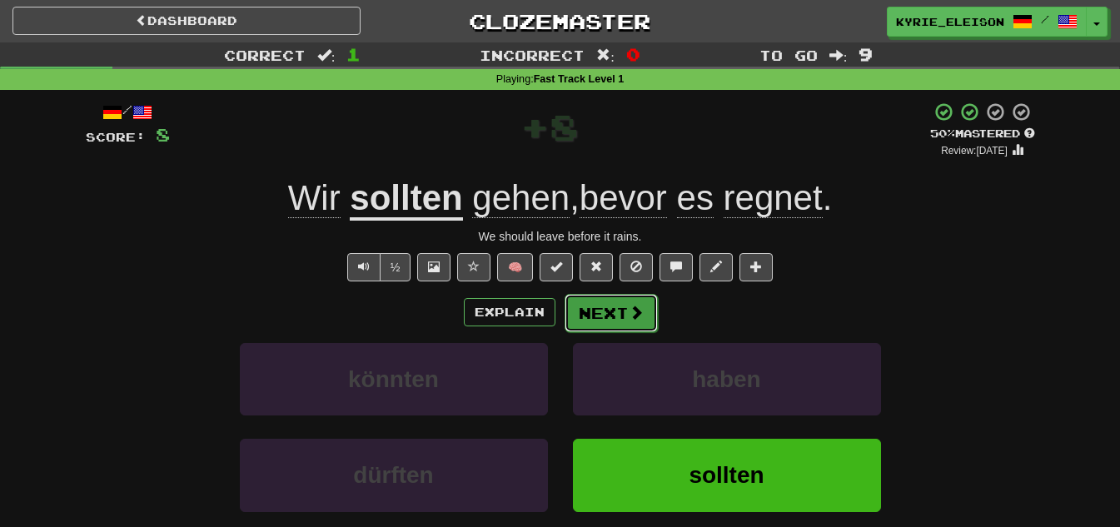
click at [616, 310] on button "Next" at bounding box center [610, 313] width 93 height 38
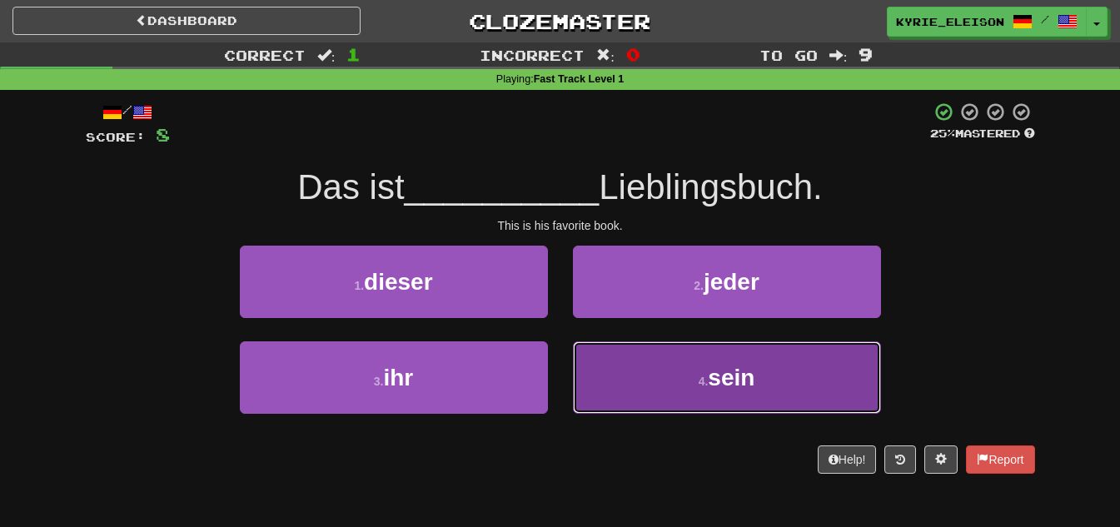
click at [733, 387] on span "sein" at bounding box center [731, 378] width 47 height 26
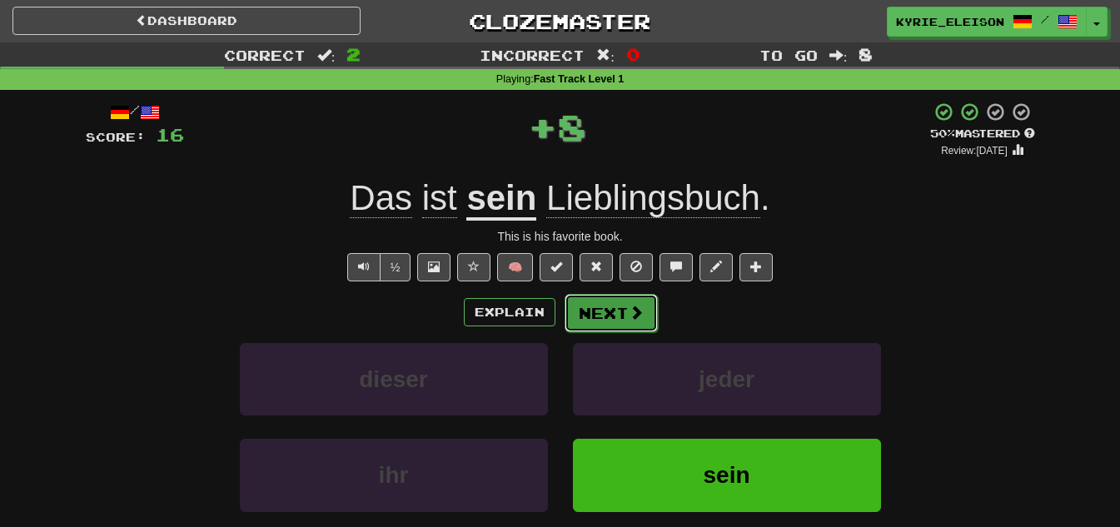
click at [640, 318] on span at bounding box center [635, 312] width 15 height 15
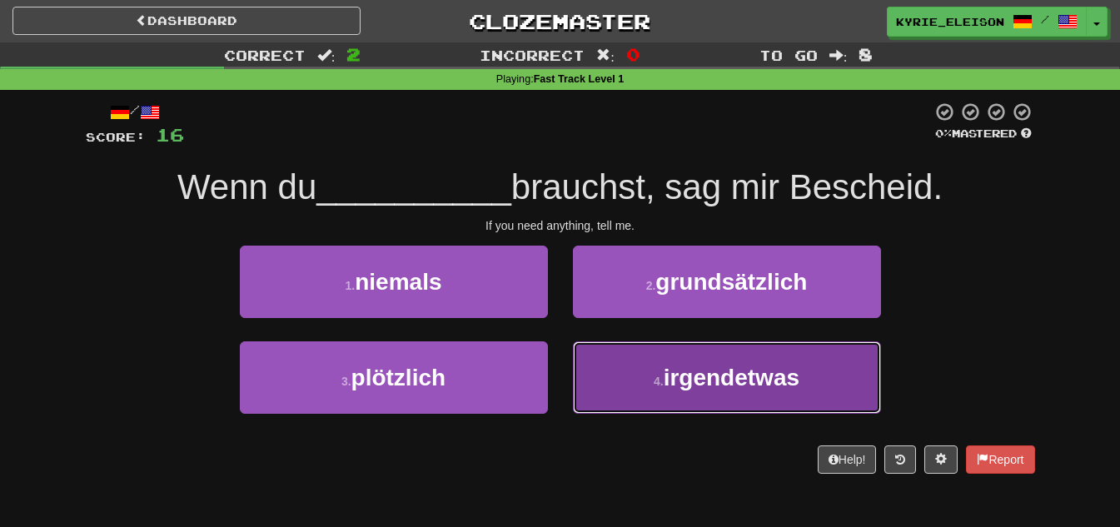
click at [706, 376] on span "irgendetwas" at bounding box center [731, 378] width 136 height 26
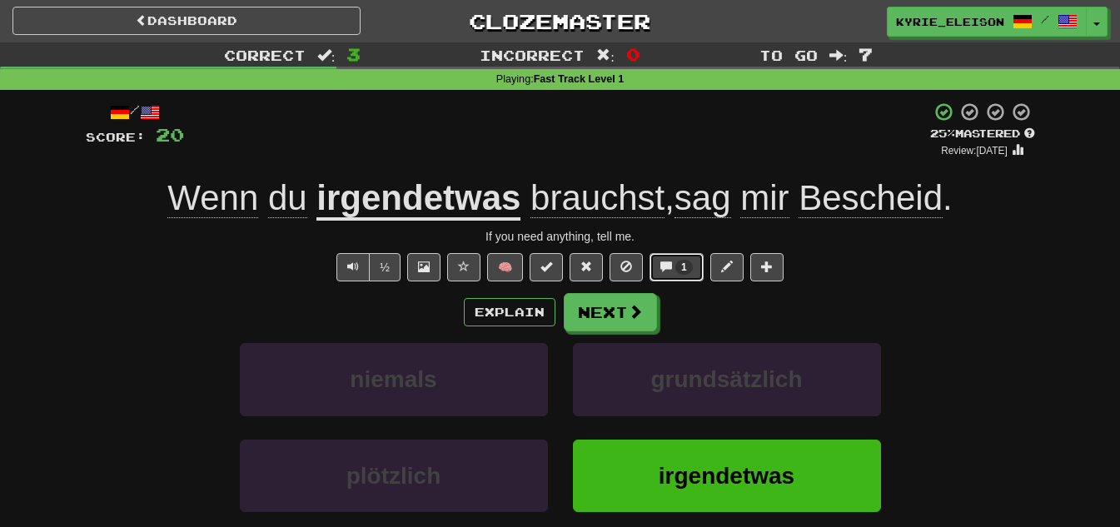
click at [668, 257] on button "1" at bounding box center [676, 267] width 54 height 28
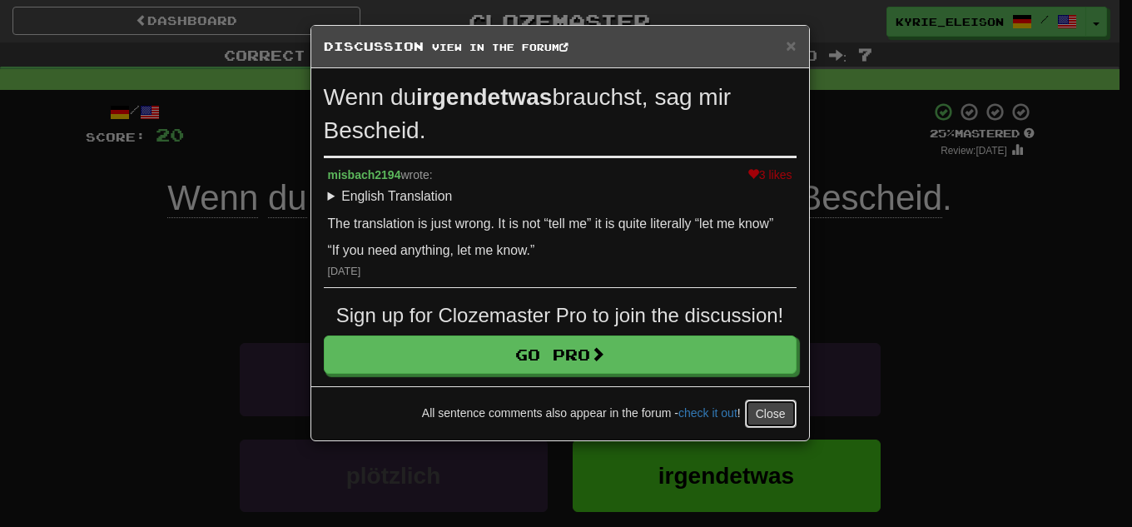
click at [772, 425] on button "Close" at bounding box center [771, 414] width 52 height 28
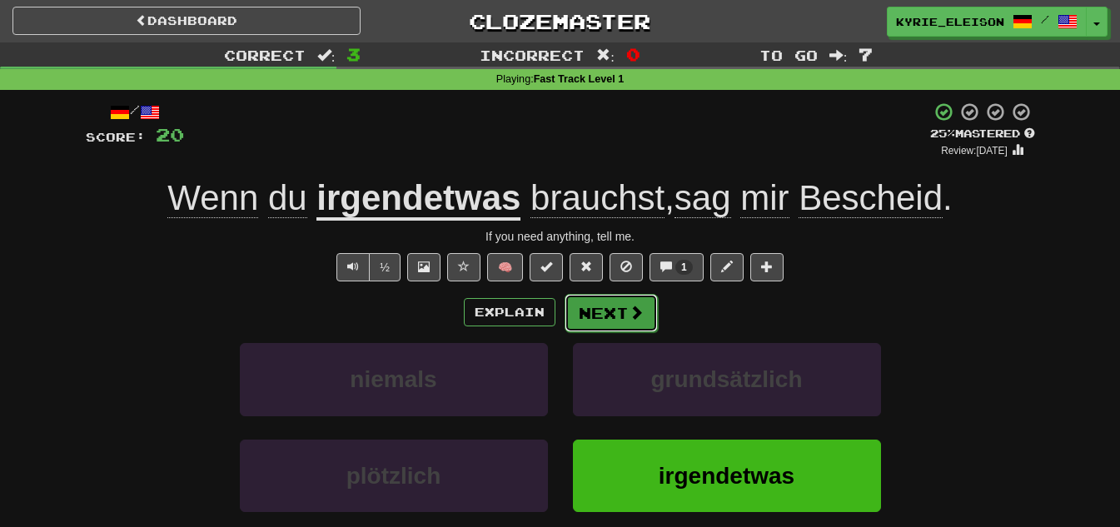
click at [622, 325] on button "Next" at bounding box center [610, 313] width 93 height 38
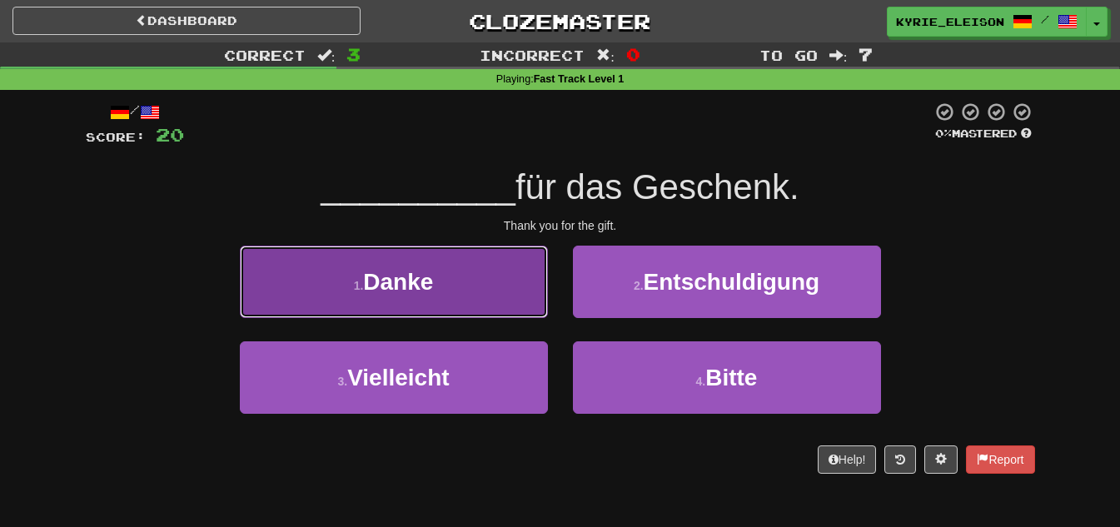
click at [465, 295] on button "1 . Danke" at bounding box center [394, 282] width 308 height 72
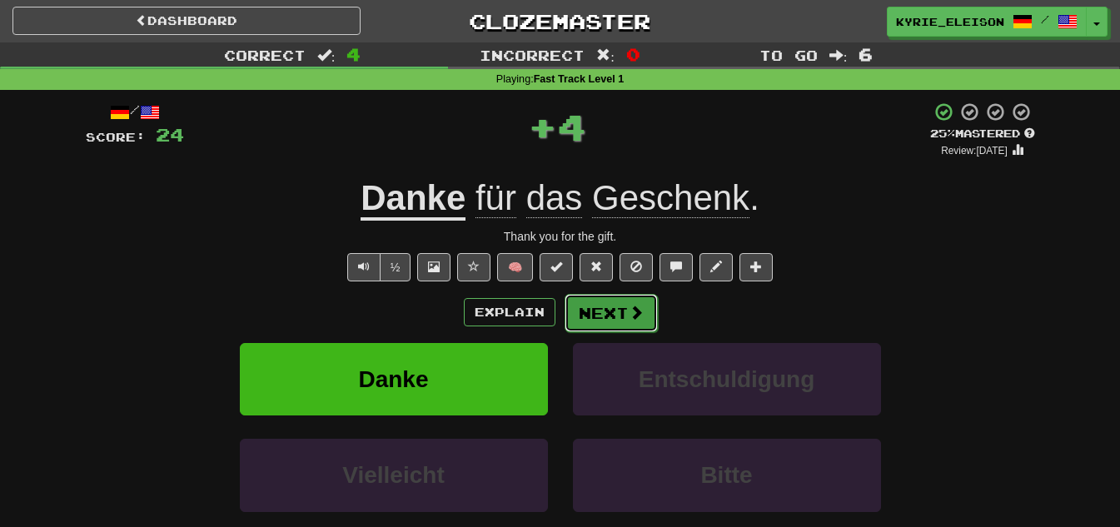
click at [621, 308] on button "Next" at bounding box center [610, 313] width 93 height 38
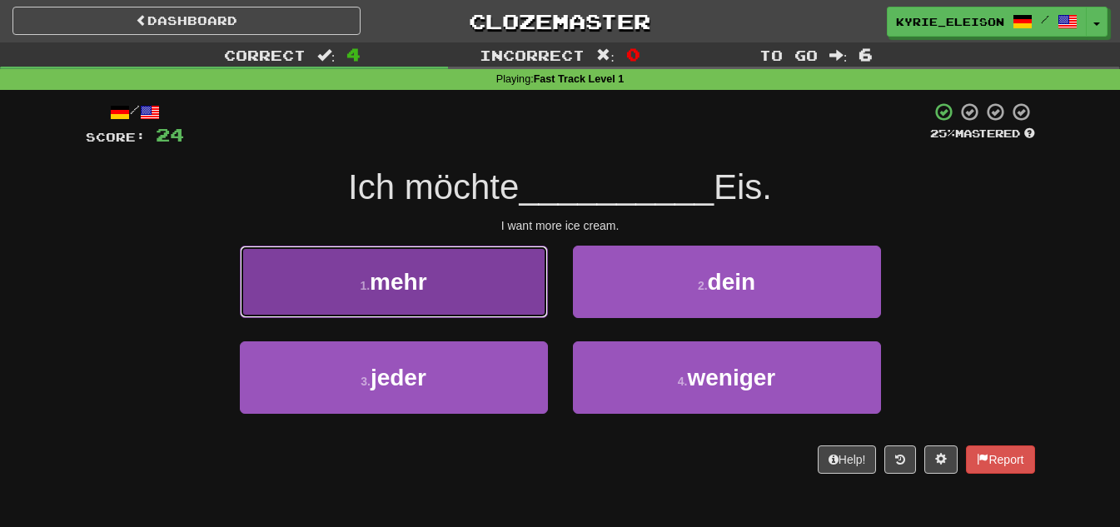
click at [484, 290] on button "1 . mehr" at bounding box center [394, 282] width 308 height 72
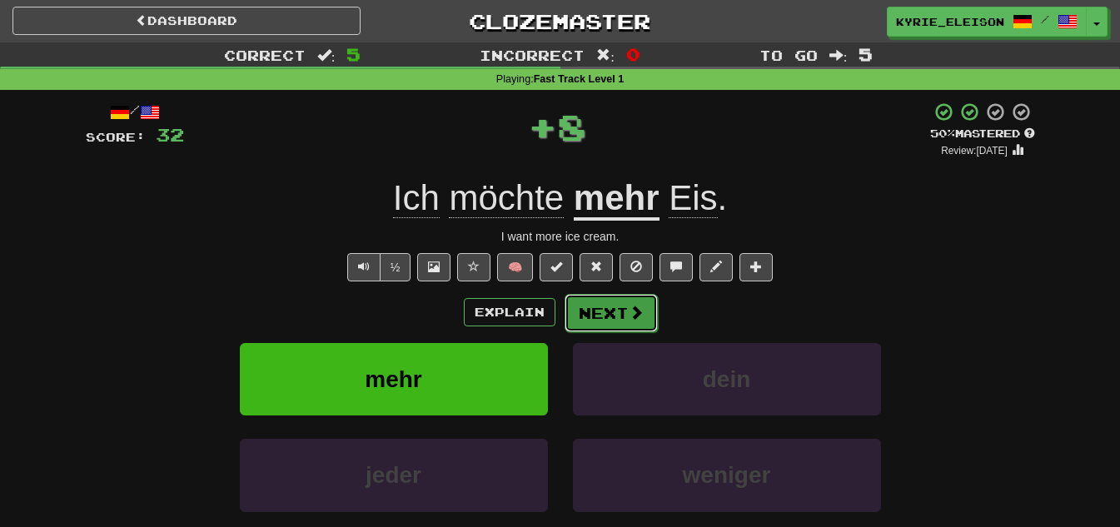
click at [603, 310] on button "Next" at bounding box center [610, 313] width 93 height 38
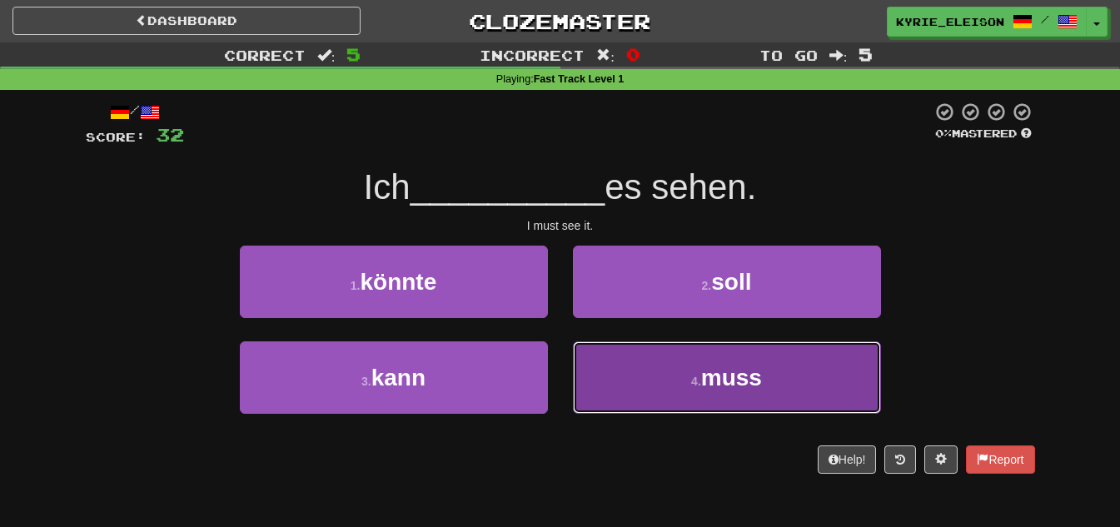
click at [844, 375] on button "4 . muss" at bounding box center [727, 377] width 308 height 72
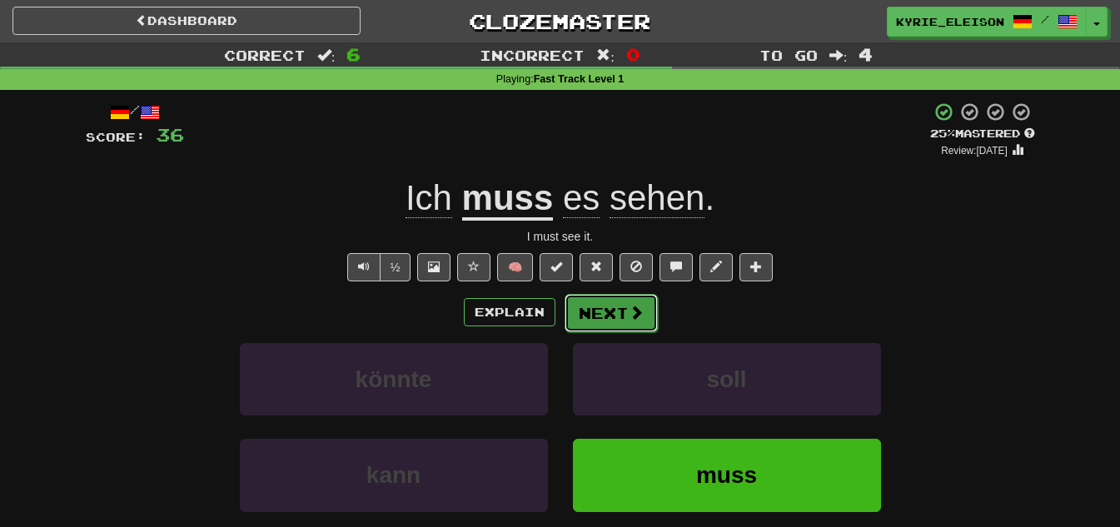
click at [597, 314] on button "Next" at bounding box center [610, 313] width 93 height 38
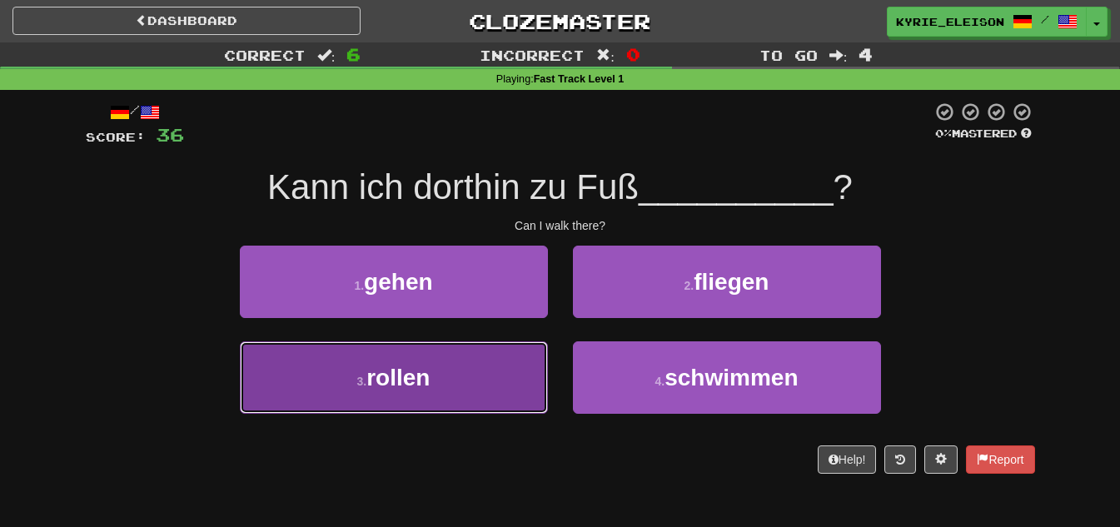
click at [427, 367] on span "rollen" at bounding box center [397, 378] width 63 height 26
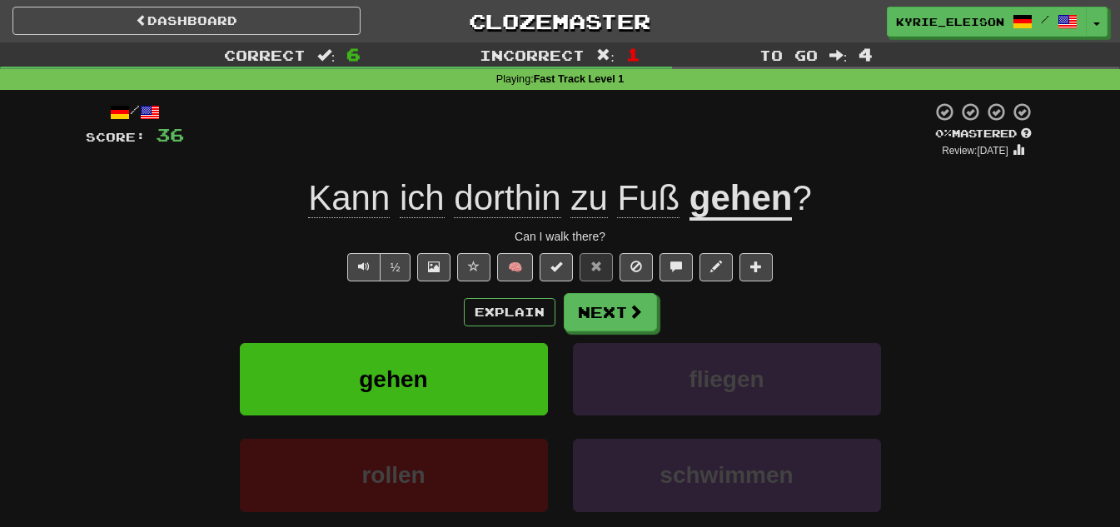
click at [723, 204] on u "gehen" at bounding box center [740, 199] width 103 height 42
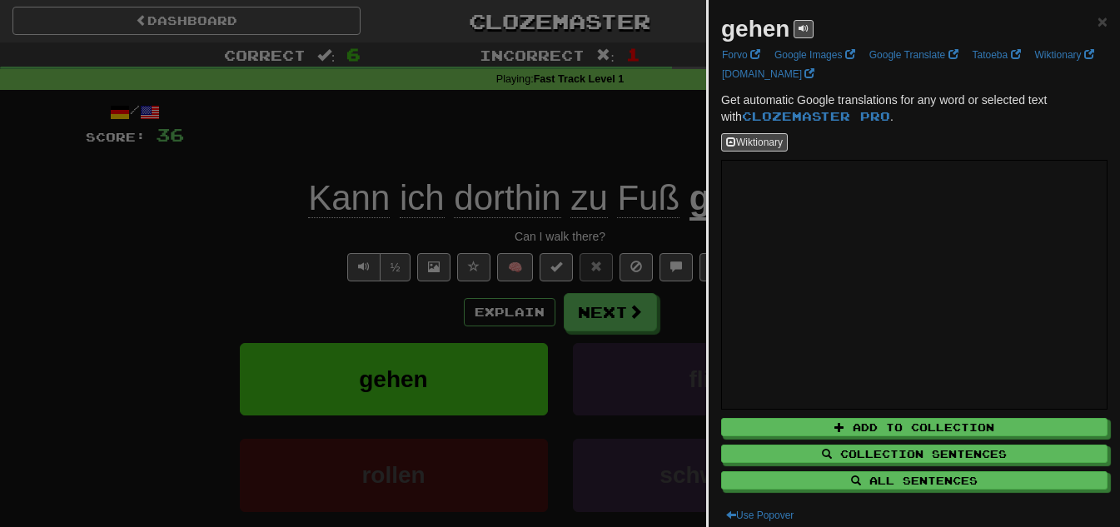
click at [480, 128] on div at bounding box center [560, 263] width 1120 height 527
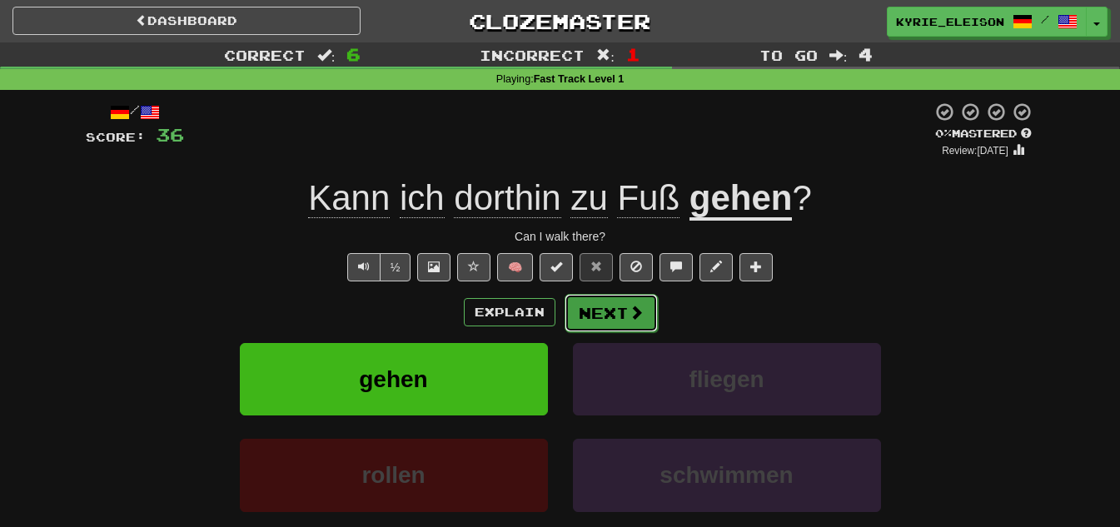
click at [618, 305] on button "Next" at bounding box center [610, 313] width 93 height 38
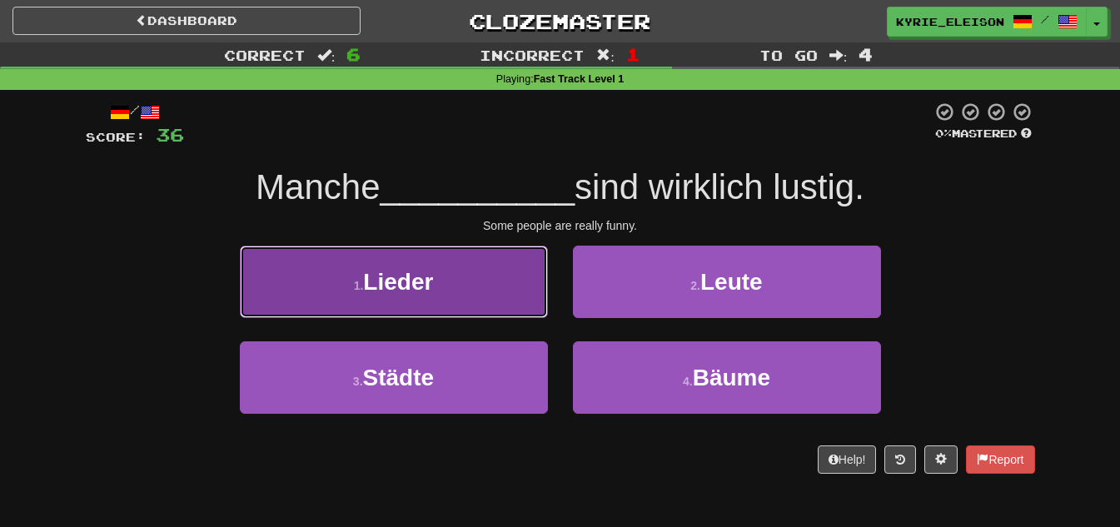
click at [430, 293] on span "Lieder" at bounding box center [398, 282] width 70 height 26
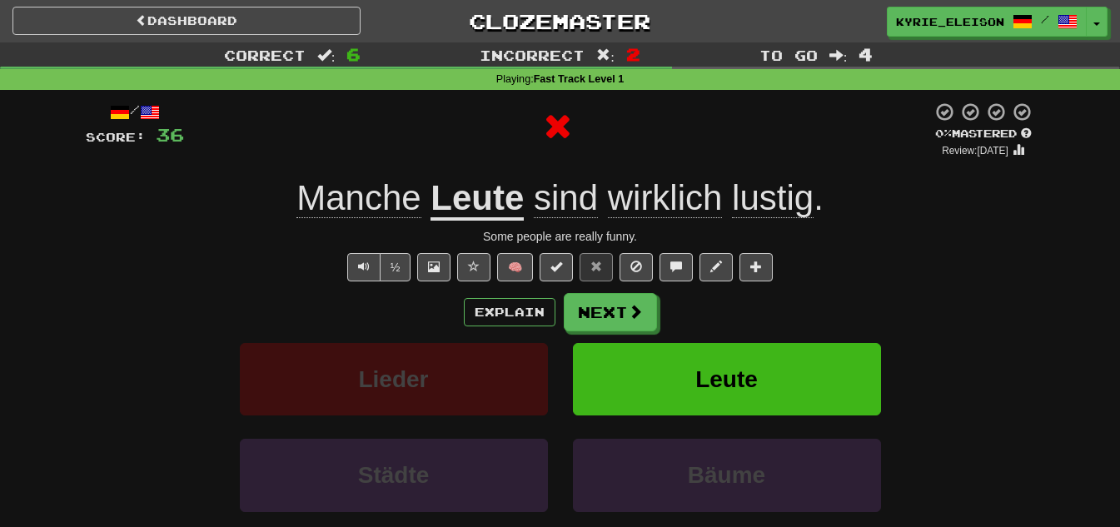
click at [480, 207] on u "Leute" at bounding box center [476, 199] width 93 height 42
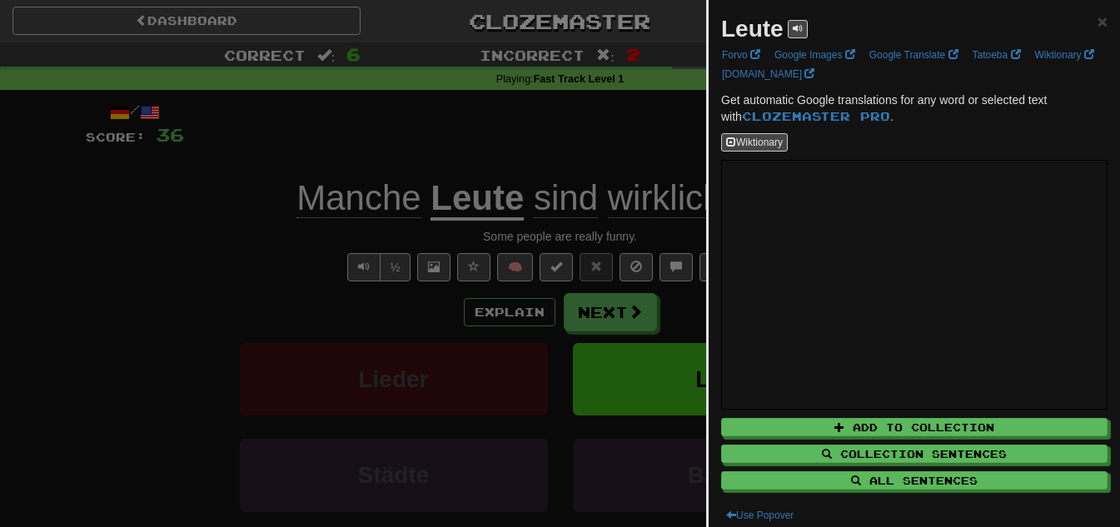
click at [554, 135] on div at bounding box center [560, 263] width 1120 height 527
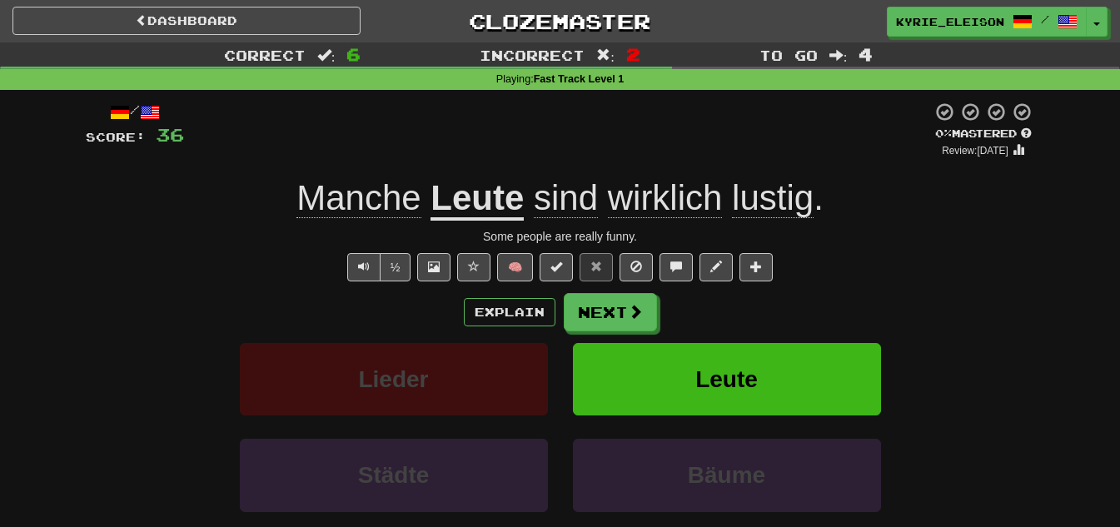
click at [676, 198] on span "wirklich" at bounding box center [665, 198] width 115 height 40
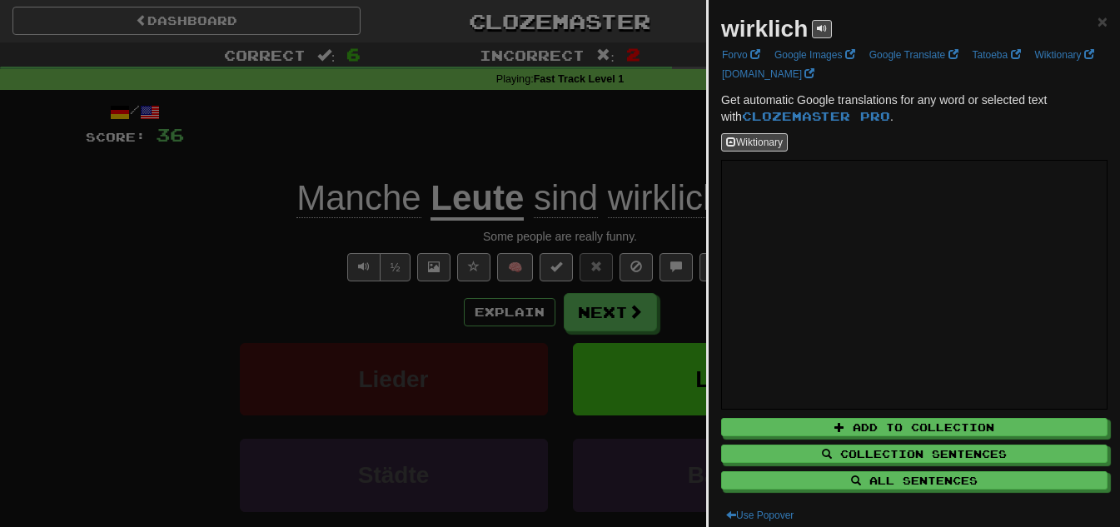
click at [633, 145] on div at bounding box center [560, 263] width 1120 height 527
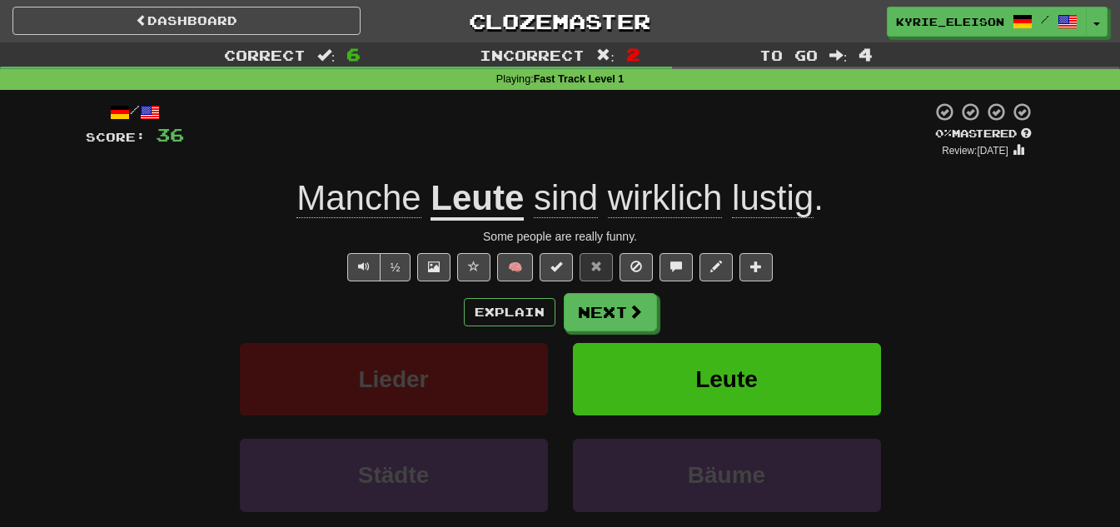
click at [716, 216] on span "wirklich" at bounding box center [665, 198] width 115 height 40
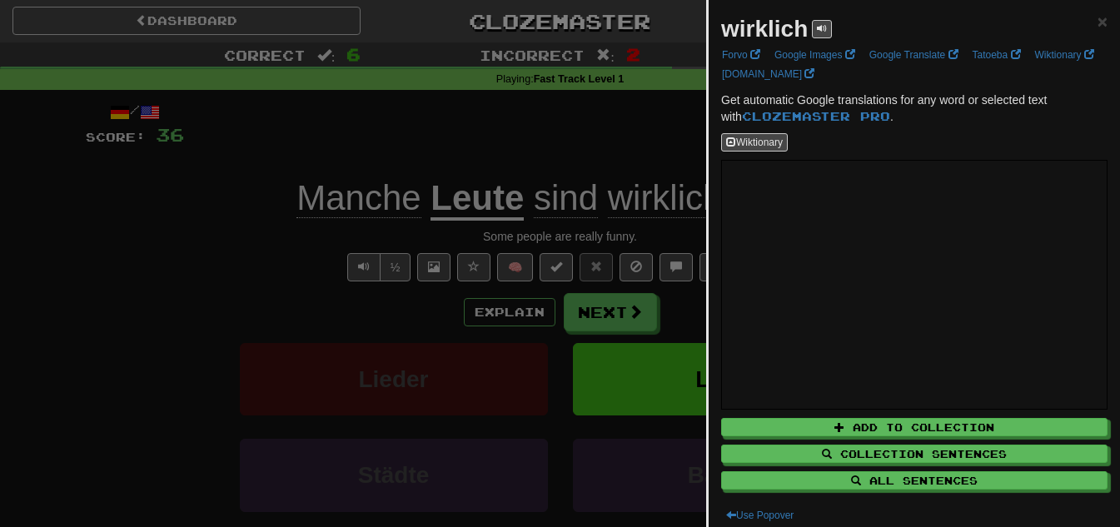
click at [551, 172] on div at bounding box center [560, 263] width 1120 height 527
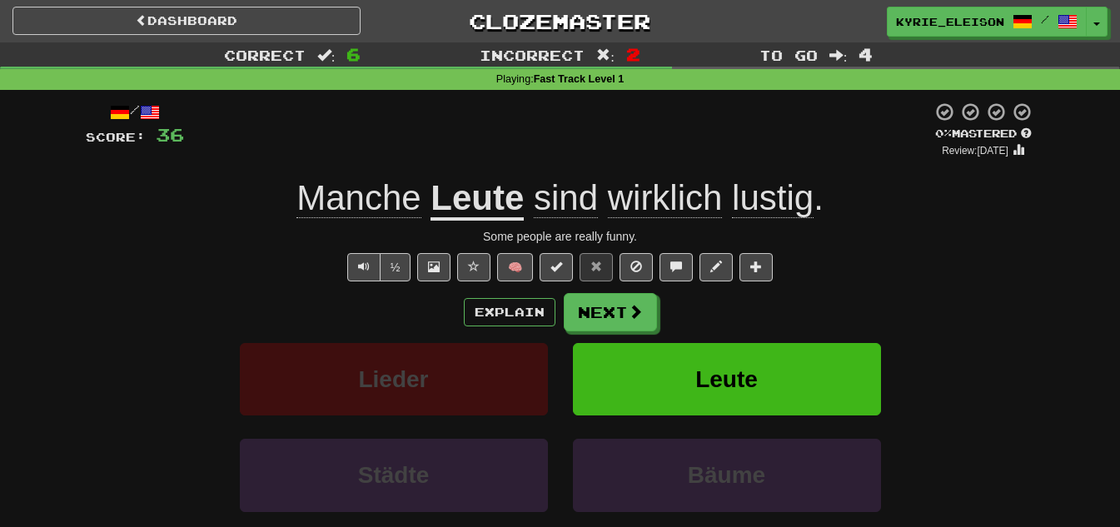
click at [781, 207] on span "lustig" at bounding box center [773, 198] width 82 height 40
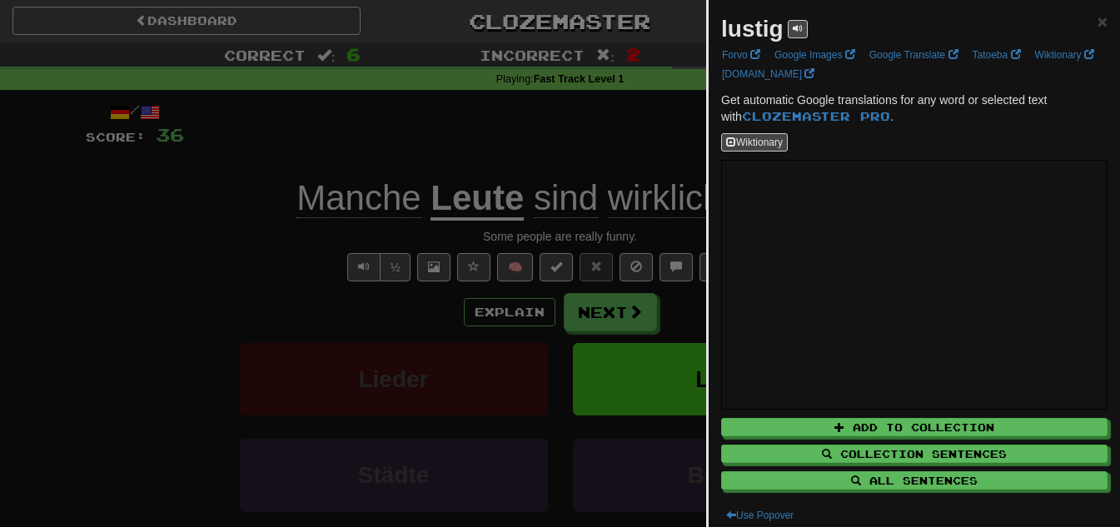
click at [583, 97] on div at bounding box center [560, 263] width 1120 height 527
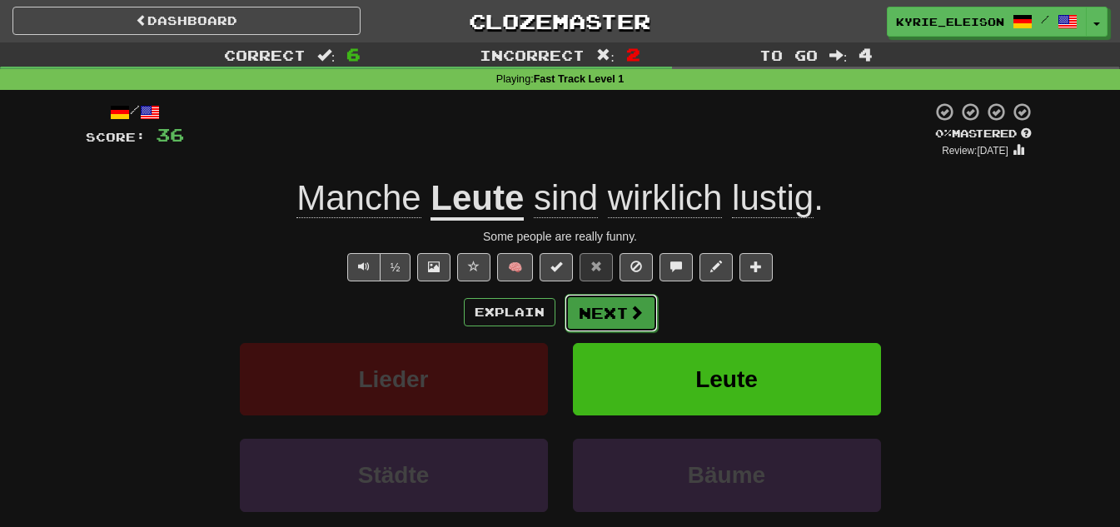
click at [584, 314] on button "Next" at bounding box center [610, 313] width 93 height 38
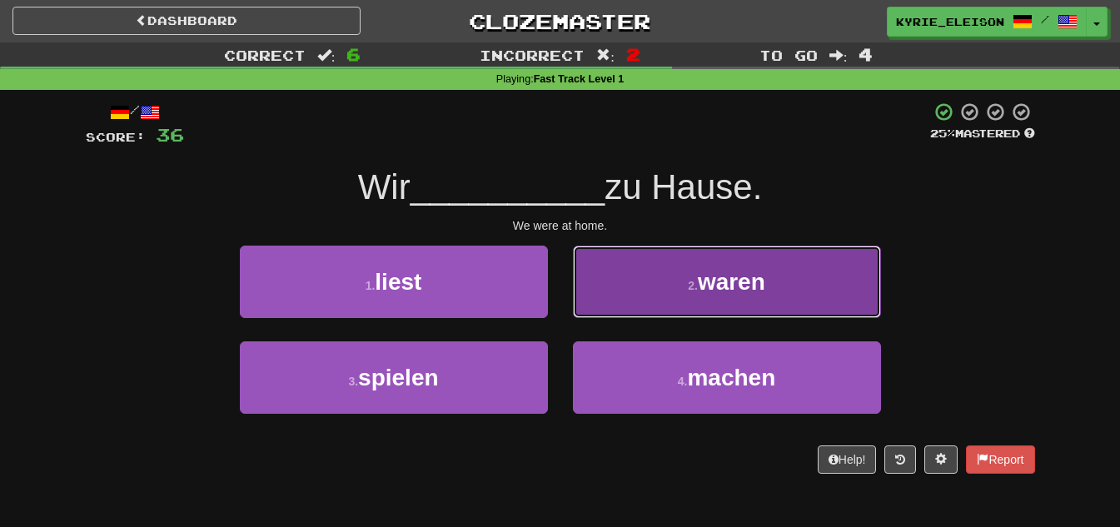
click at [696, 281] on small "2 ." at bounding box center [693, 285] width 10 height 13
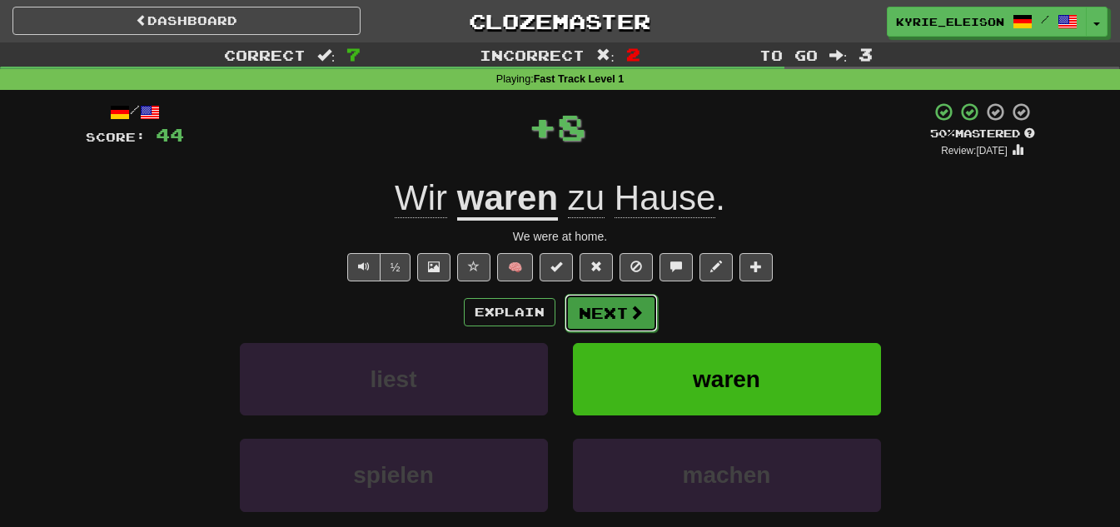
click at [623, 318] on button "Next" at bounding box center [610, 313] width 93 height 38
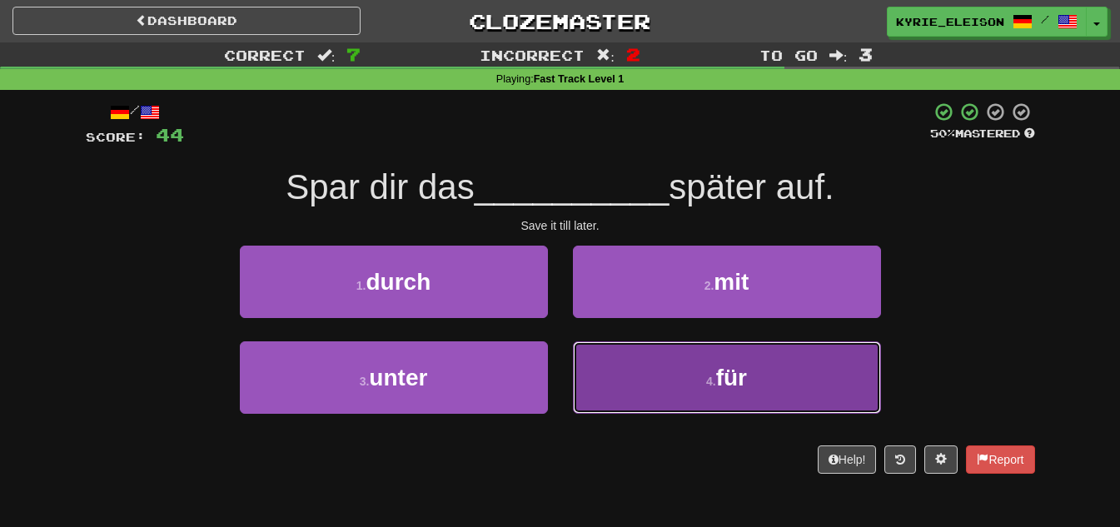
click at [725, 372] on span "für" at bounding box center [731, 378] width 31 height 26
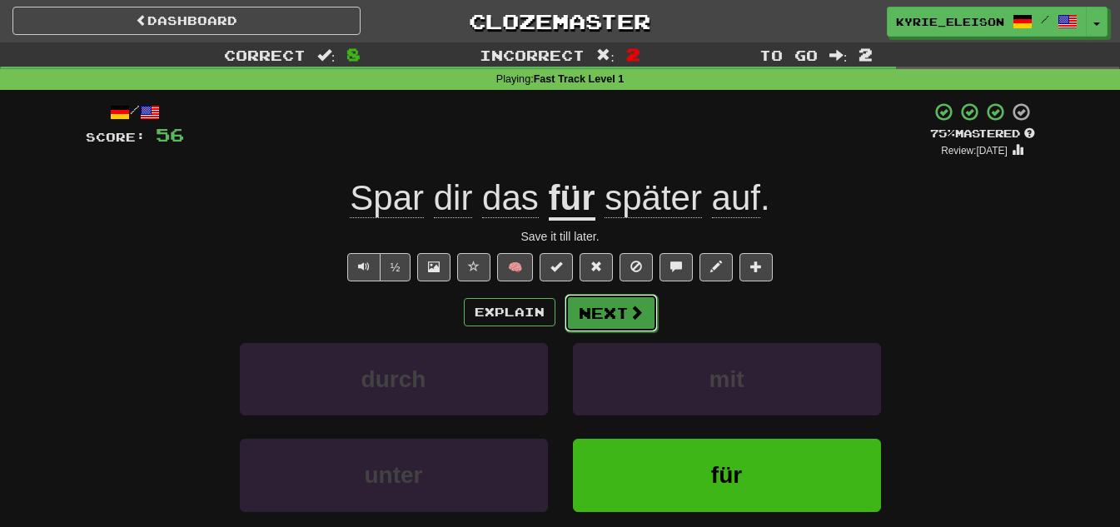
click at [613, 306] on button "Next" at bounding box center [610, 313] width 93 height 38
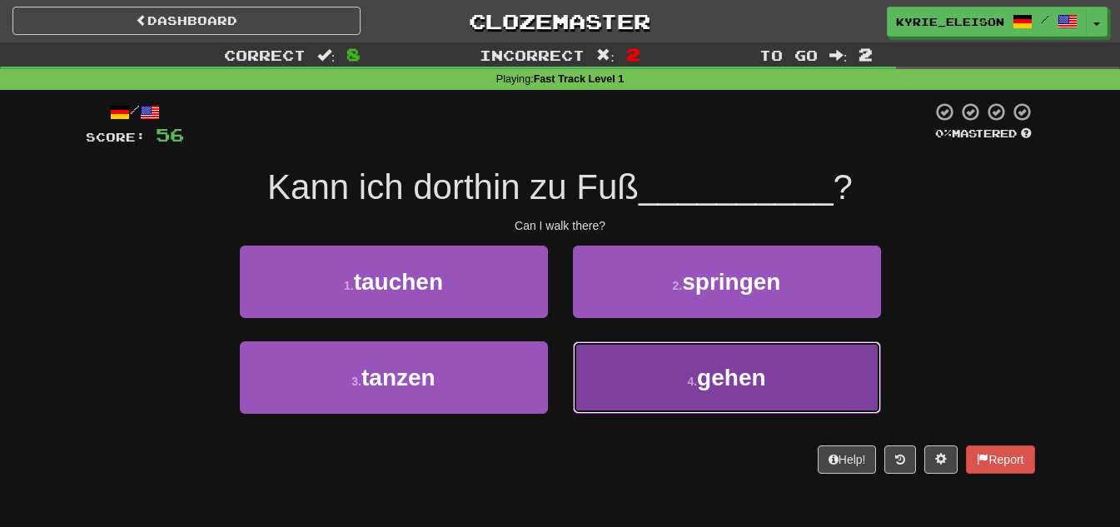
click at [736, 385] on span "gehen" at bounding box center [731, 378] width 68 height 26
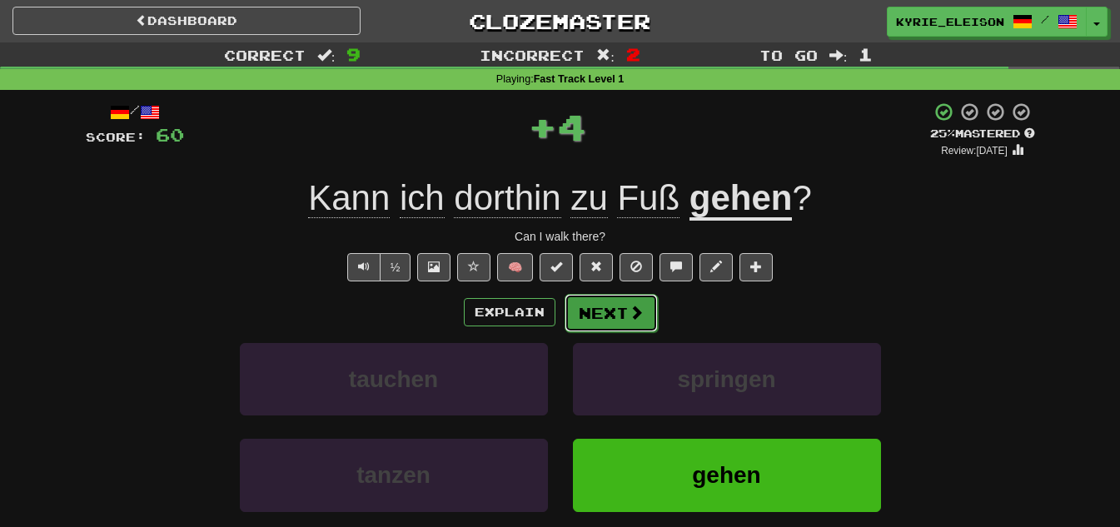
click at [619, 305] on button "Next" at bounding box center [610, 313] width 93 height 38
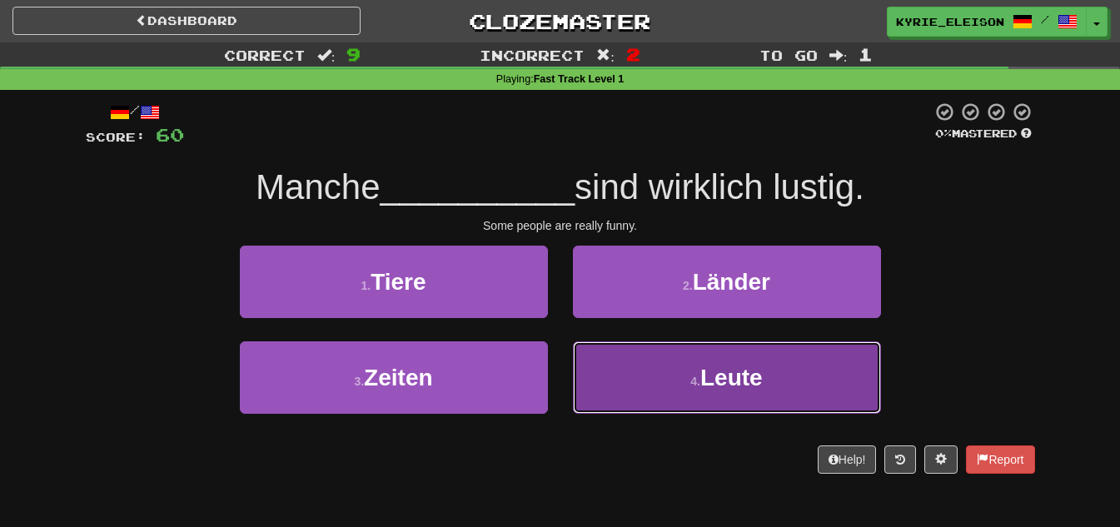
click at [691, 372] on button "4 . Leute" at bounding box center [727, 377] width 308 height 72
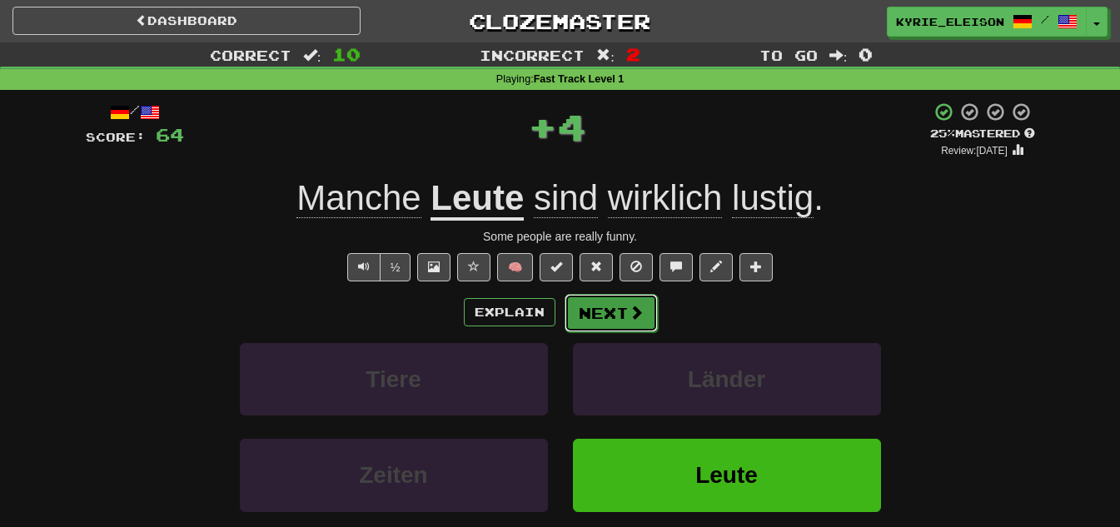
click at [603, 319] on button "Next" at bounding box center [610, 313] width 93 height 38
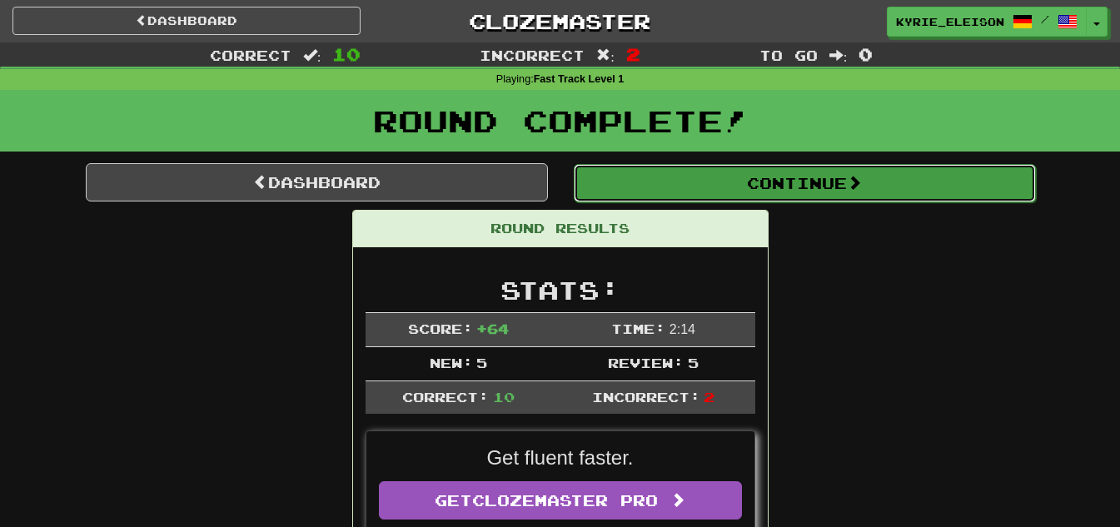
click at [792, 173] on button "Continue" at bounding box center [805, 183] width 462 height 38
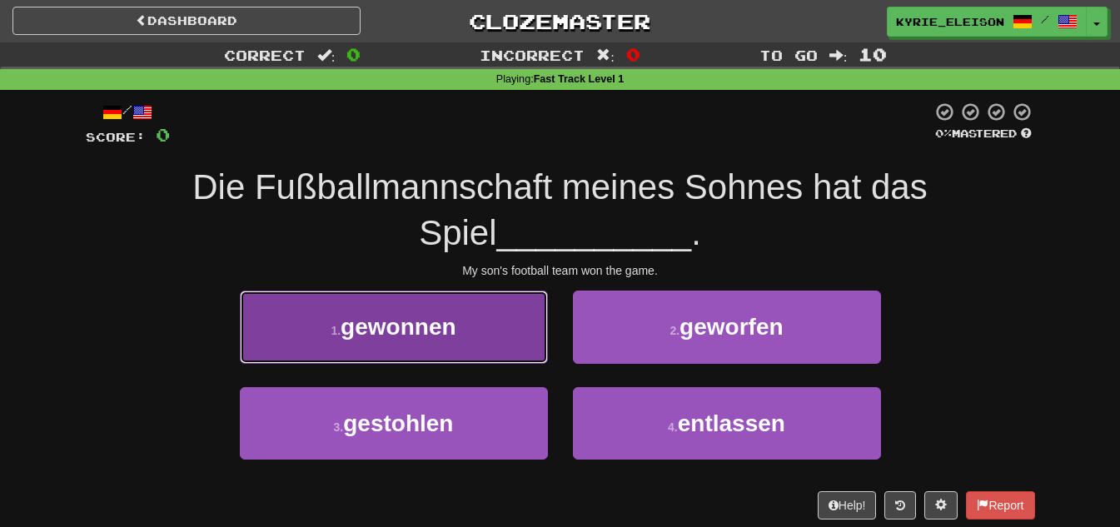
click at [281, 305] on button "1 . gewonnen" at bounding box center [394, 327] width 308 height 72
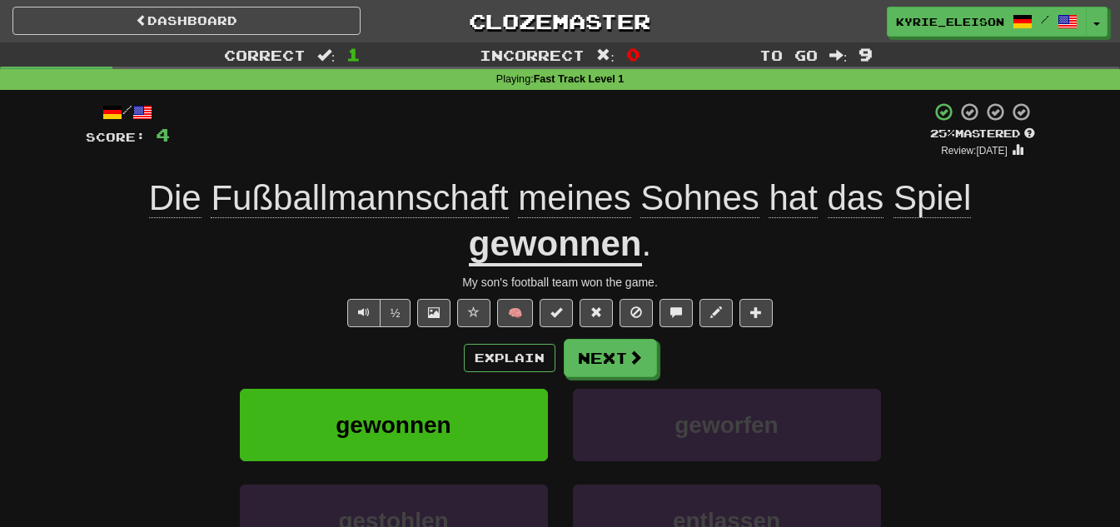
click at [685, 176] on div "Die Fußballmannschaft meines Sohnes hat das Spiel gewonnen ." at bounding box center [560, 221] width 949 height 91
click at [689, 206] on span "Sohnes" at bounding box center [699, 198] width 118 height 40
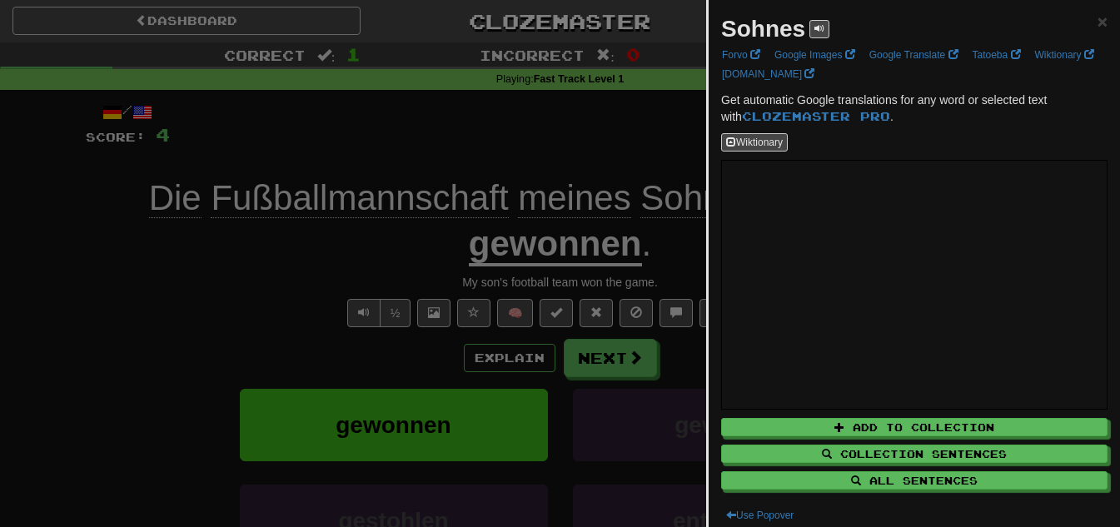
click at [620, 167] on div at bounding box center [560, 263] width 1120 height 527
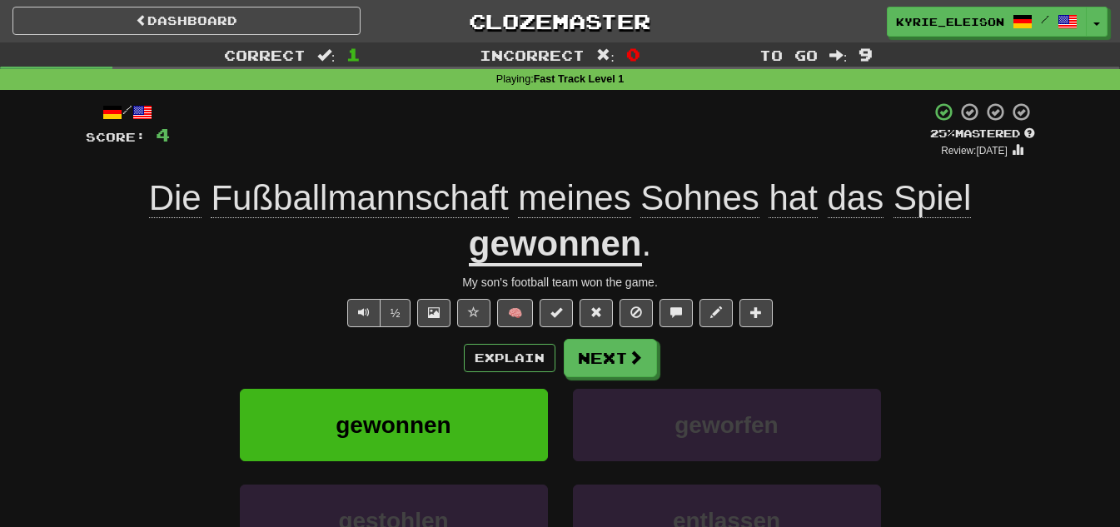
click at [608, 246] on u "gewonnen" at bounding box center [555, 245] width 173 height 42
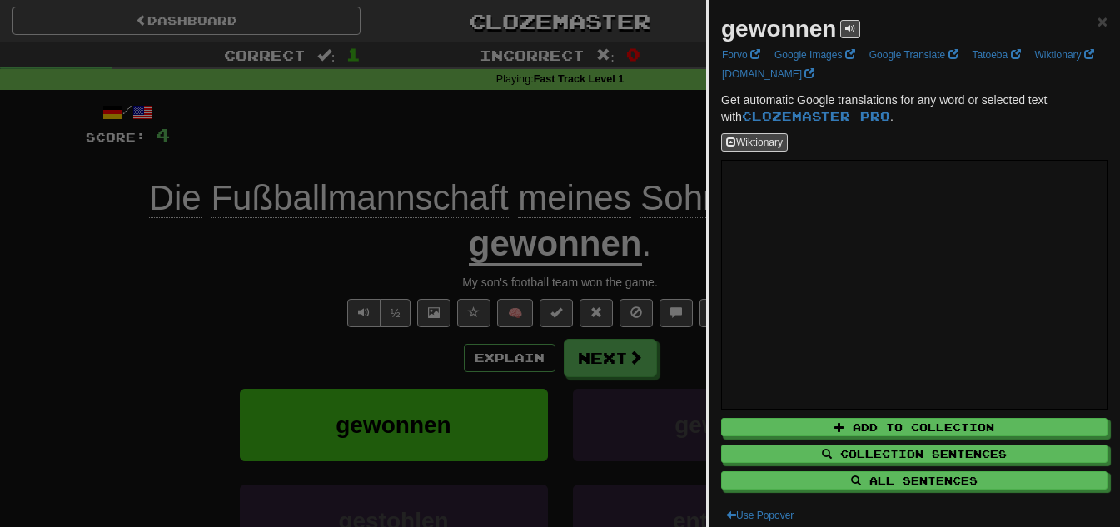
click at [554, 134] on div at bounding box center [560, 263] width 1120 height 527
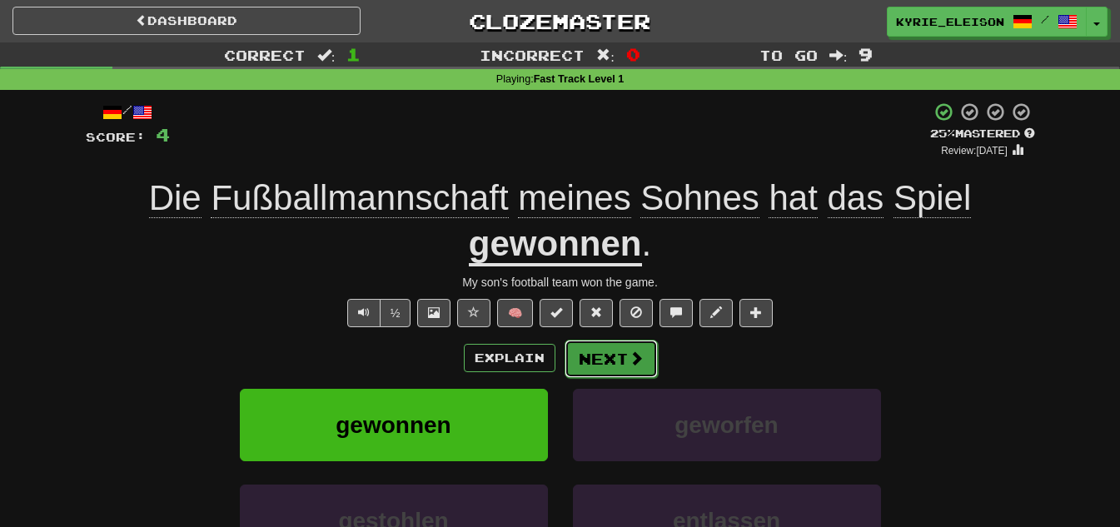
click at [593, 358] on button "Next" at bounding box center [610, 359] width 93 height 38
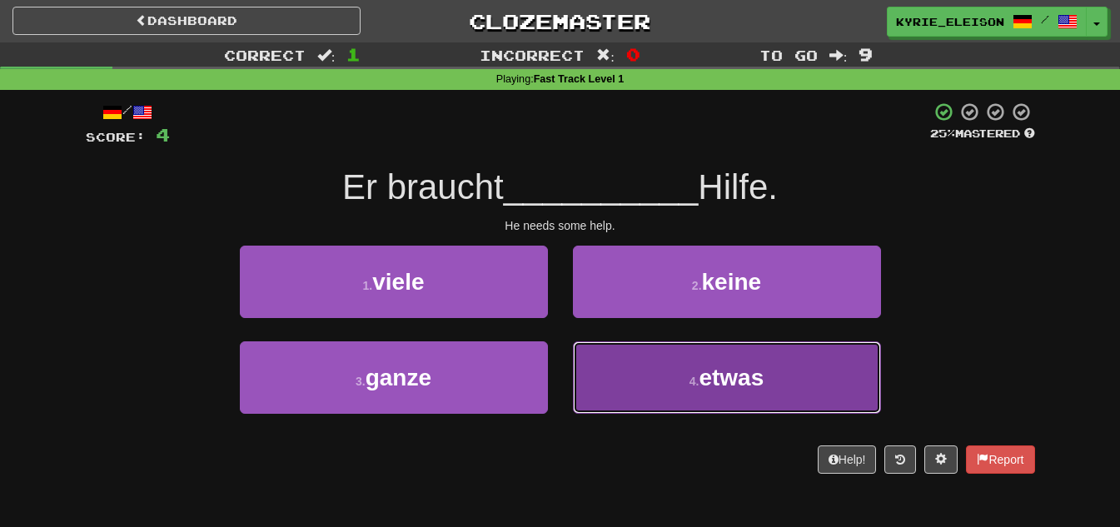
click at [698, 360] on button "4 . etwas" at bounding box center [727, 377] width 308 height 72
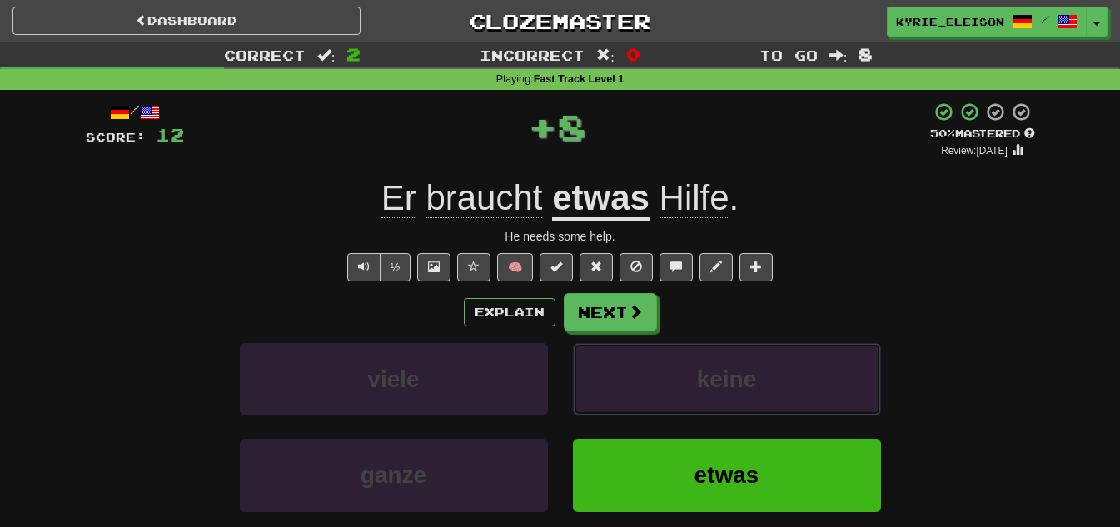
click at [698, 360] on button "keine" at bounding box center [727, 379] width 308 height 72
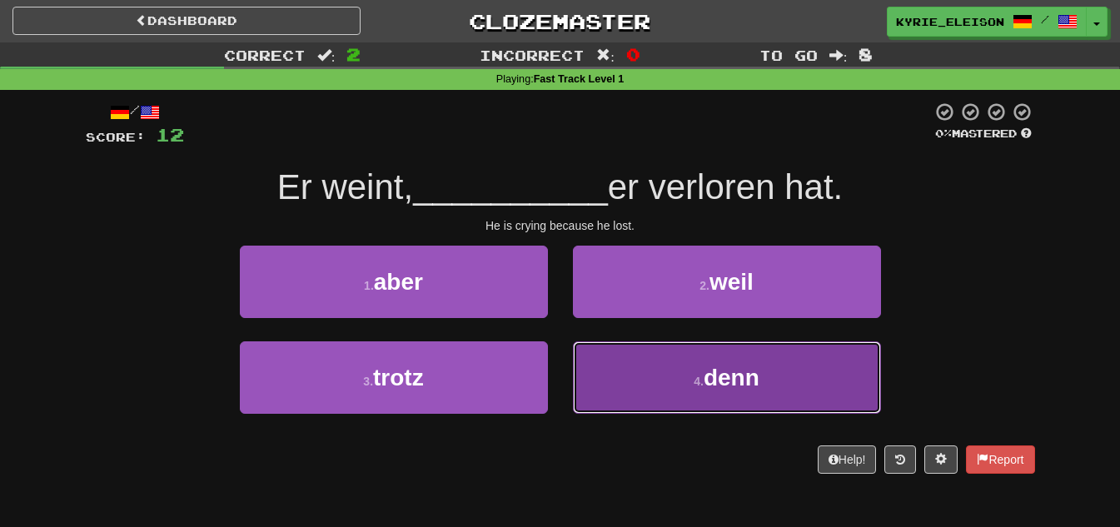
click at [688, 380] on button "4 . denn" at bounding box center [727, 377] width 308 height 72
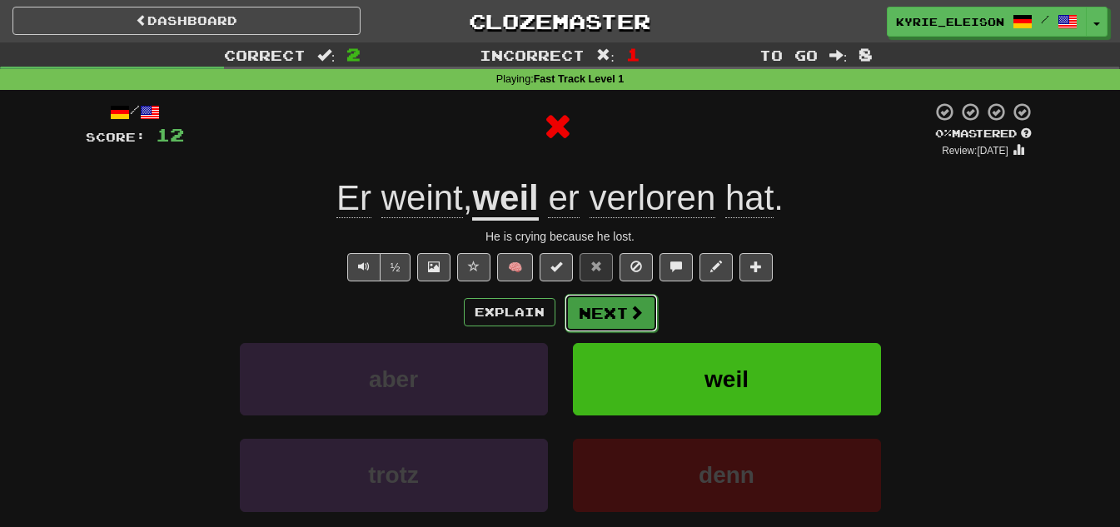
click at [628, 313] on span at bounding box center [635, 312] width 15 height 15
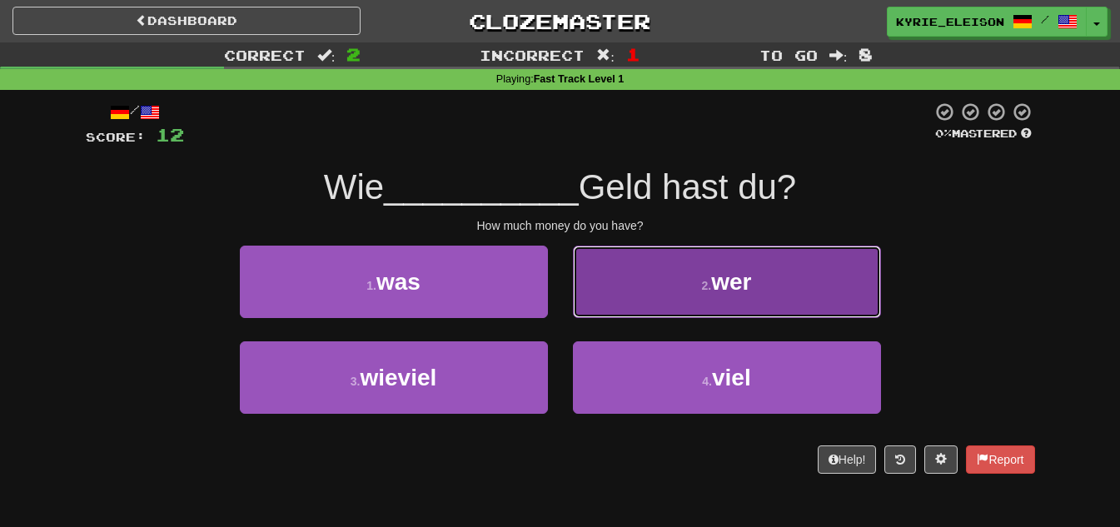
click at [682, 281] on button "2 . wer" at bounding box center [727, 282] width 308 height 72
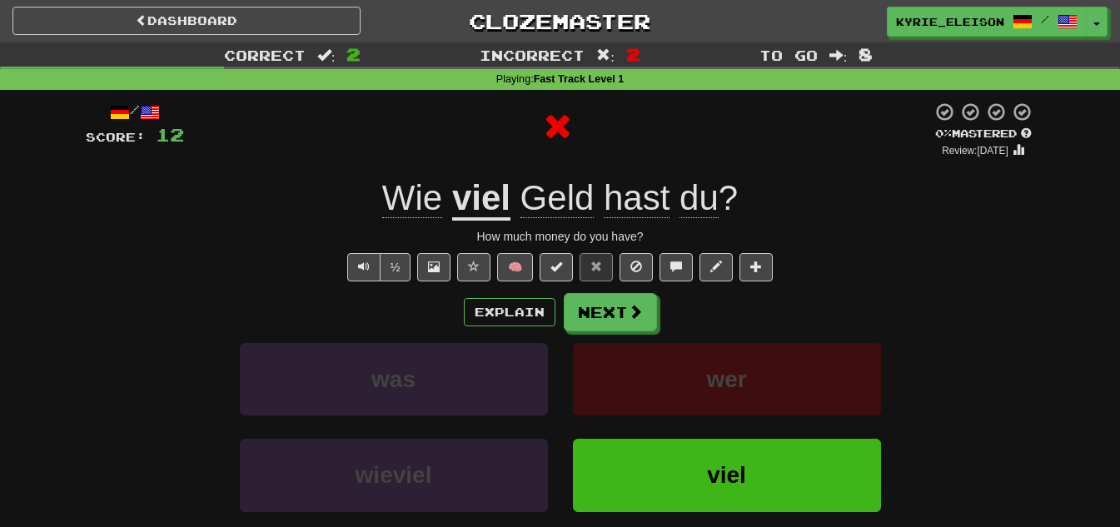
click at [472, 206] on u "viel" at bounding box center [481, 199] width 58 height 42
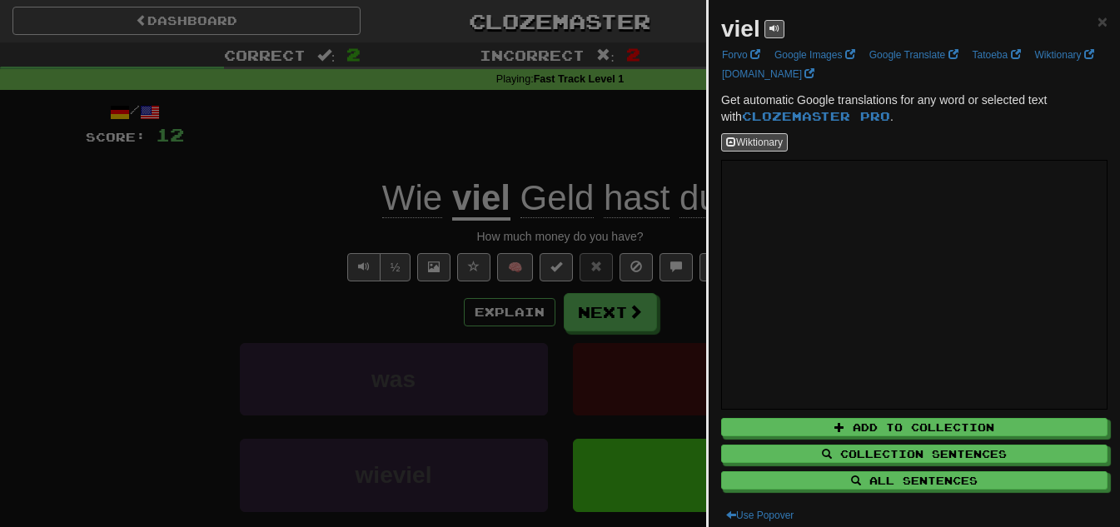
click at [569, 169] on div at bounding box center [560, 263] width 1120 height 527
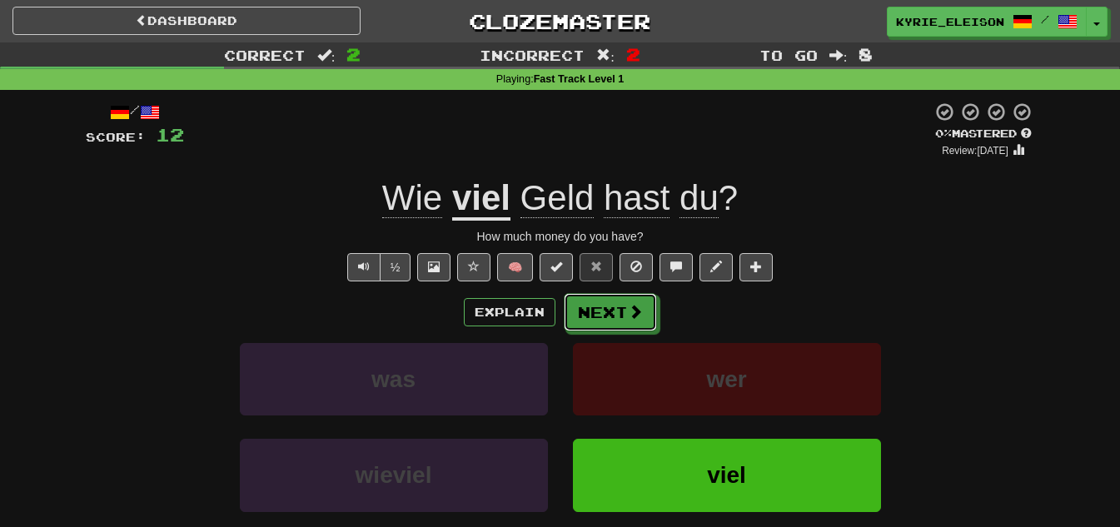
click at [606, 310] on button "Next" at bounding box center [610, 312] width 93 height 38
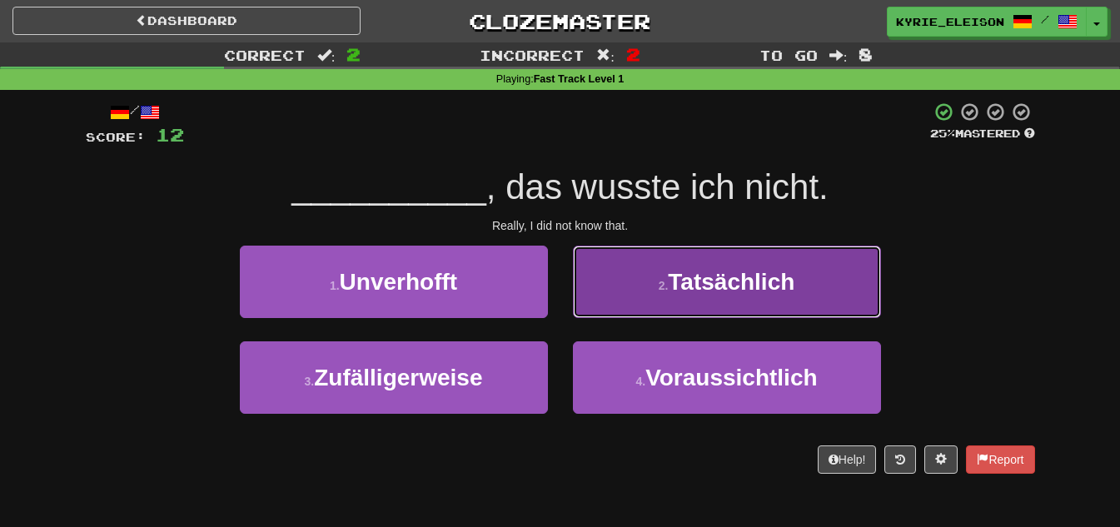
click at [660, 276] on button "2 . Tatsächlich" at bounding box center [727, 282] width 308 height 72
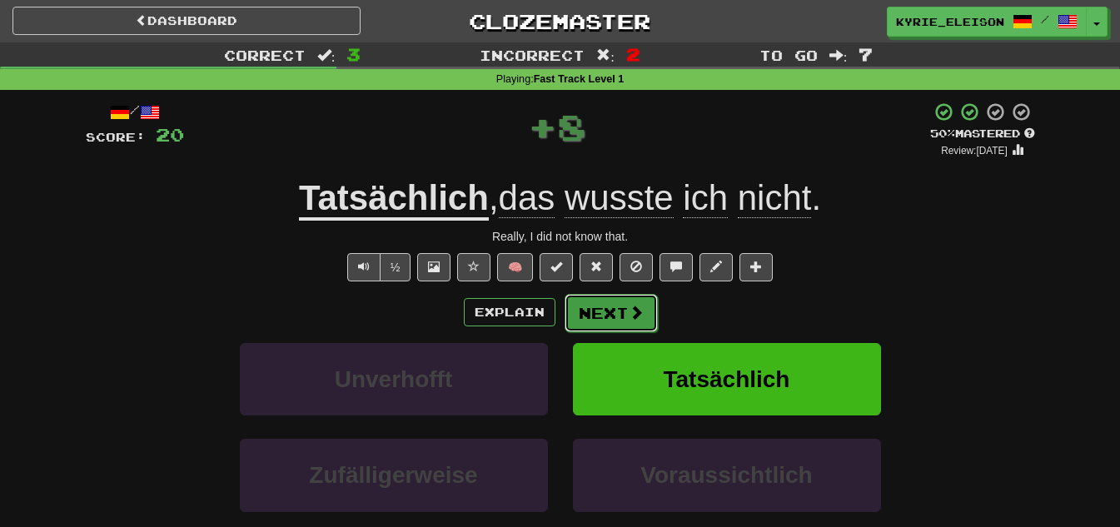
click at [619, 312] on button "Next" at bounding box center [610, 313] width 93 height 38
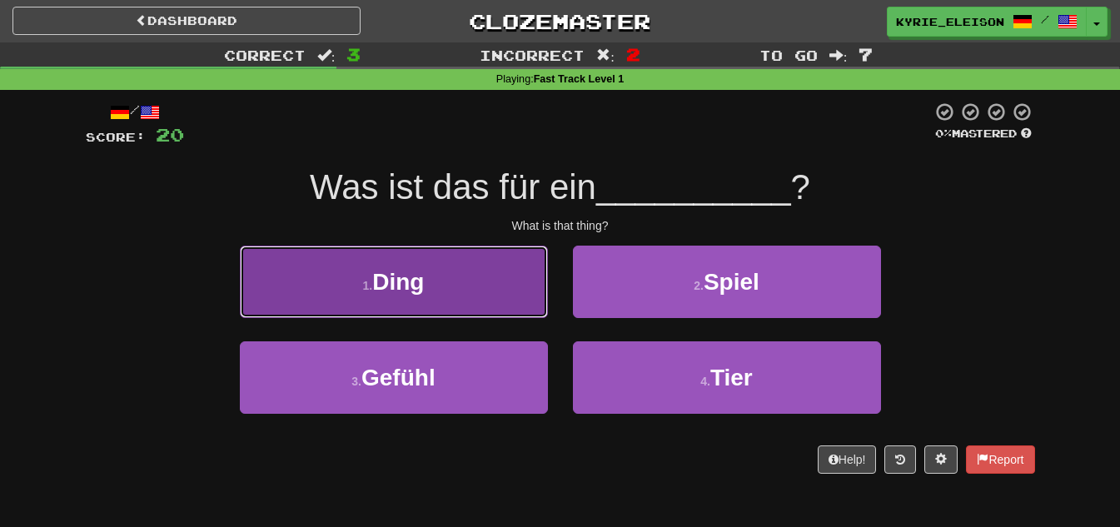
click at [471, 295] on button "1 . Ding" at bounding box center [394, 282] width 308 height 72
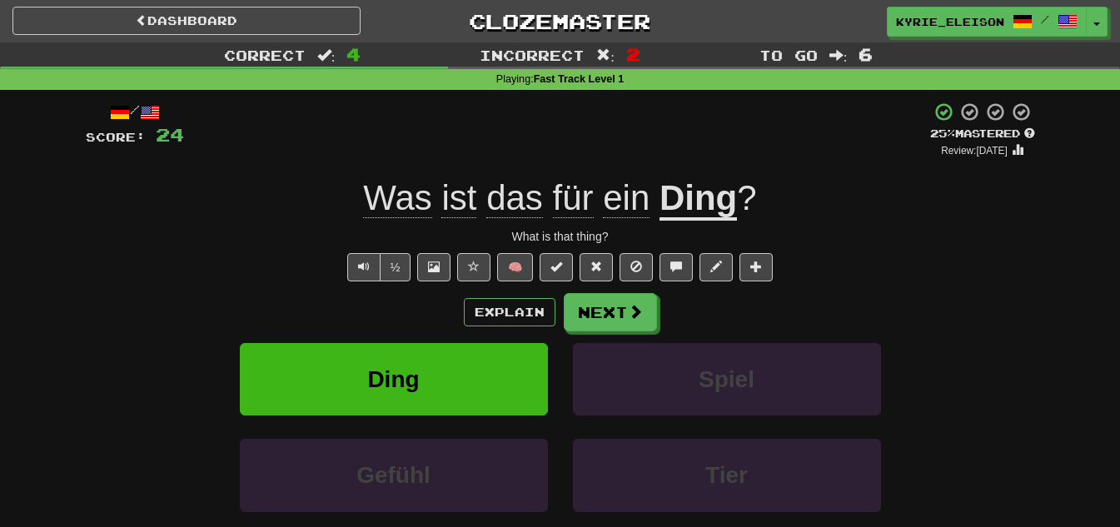
click at [413, 210] on span "Was" at bounding box center [397, 198] width 68 height 40
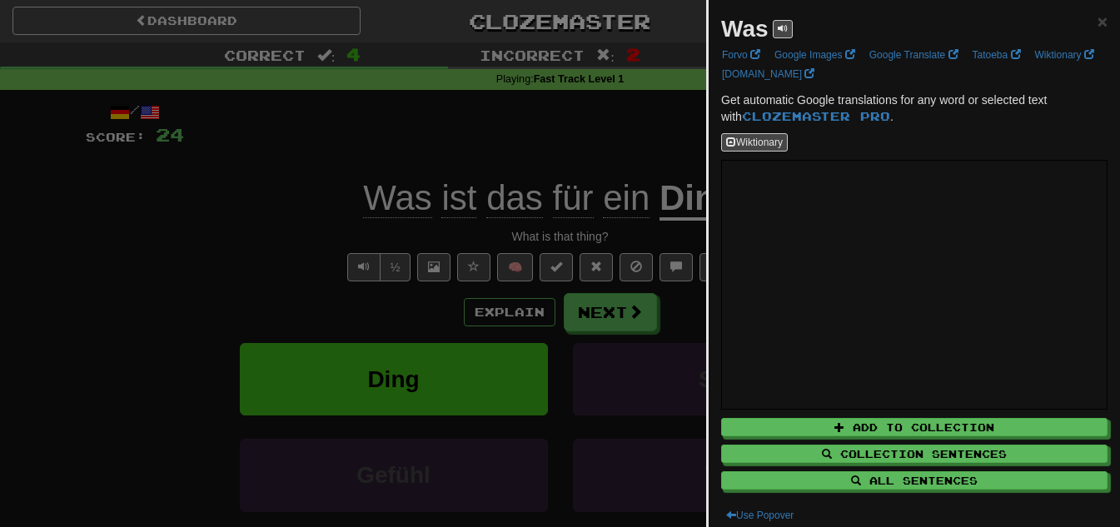
click at [582, 132] on div at bounding box center [560, 263] width 1120 height 527
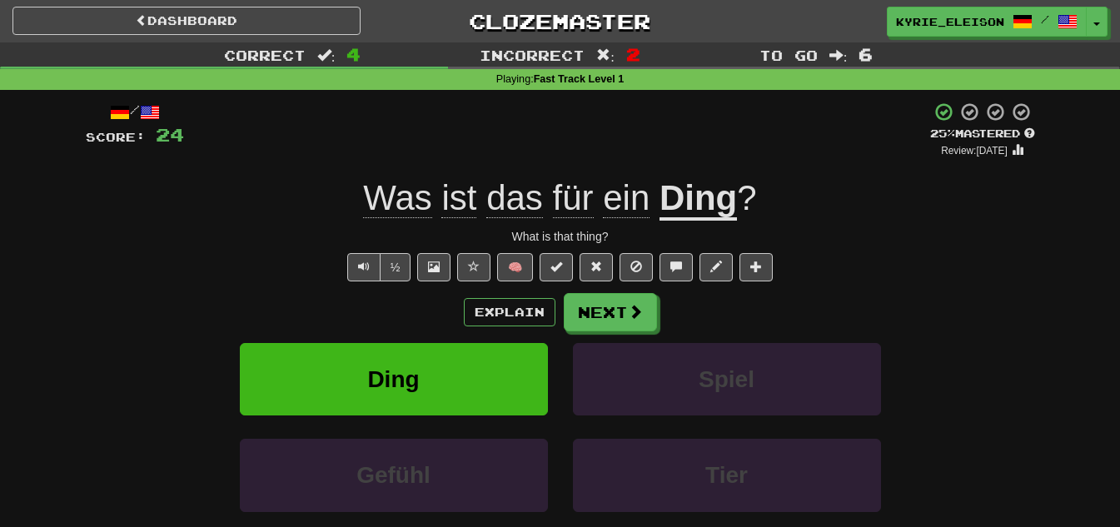
click at [579, 211] on span "für" at bounding box center [573, 198] width 41 height 40
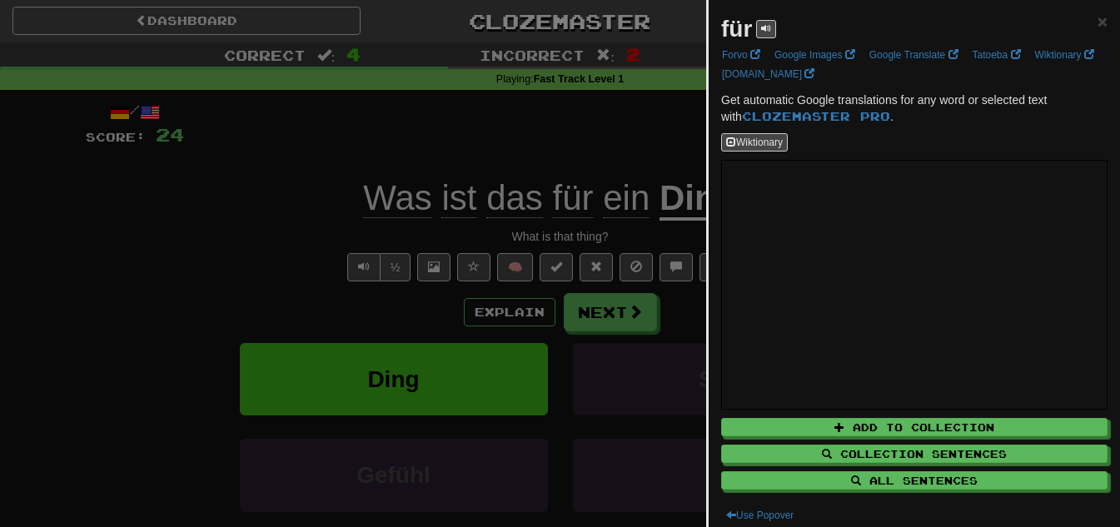
click at [554, 163] on div at bounding box center [560, 263] width 1120 height 527
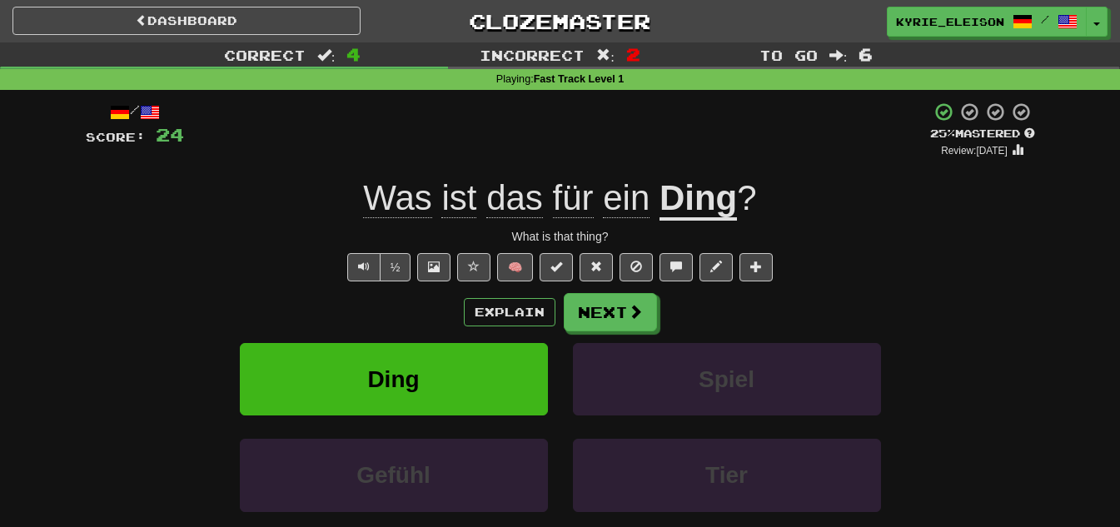
click at [631, 196] on span "ein" at bounding box center [626, 198] width 47 height 40
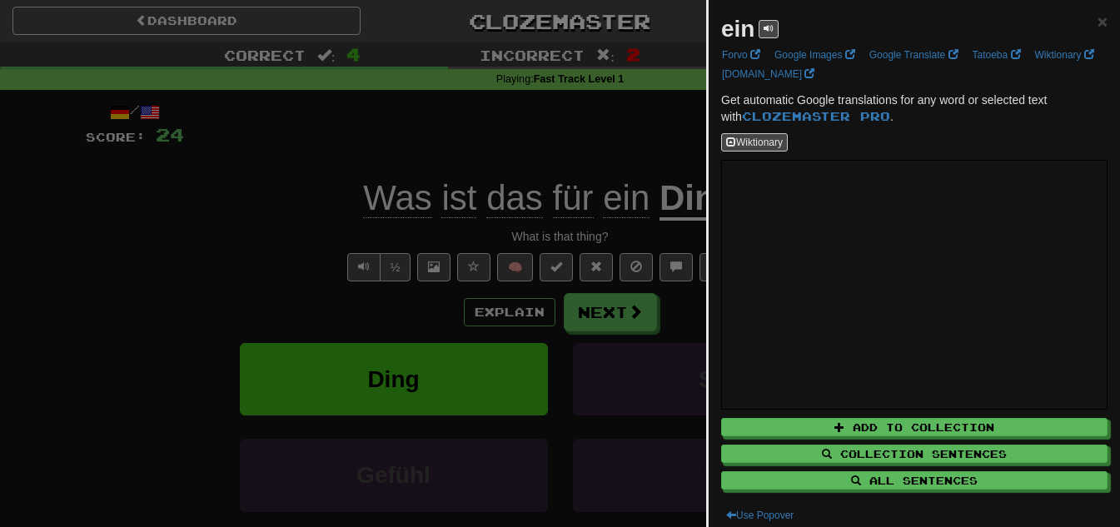
click at [652, 162] on div at bounding box center [560, 263] width 1120 height 527
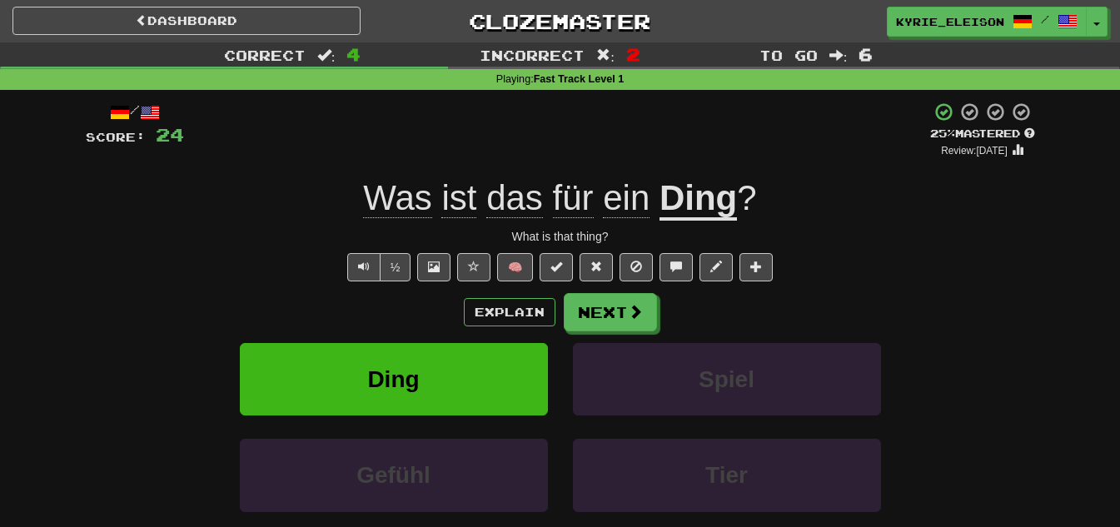
click at [691, 207] on u "Ding" at bounding box center [697, 199] width 77 height 42
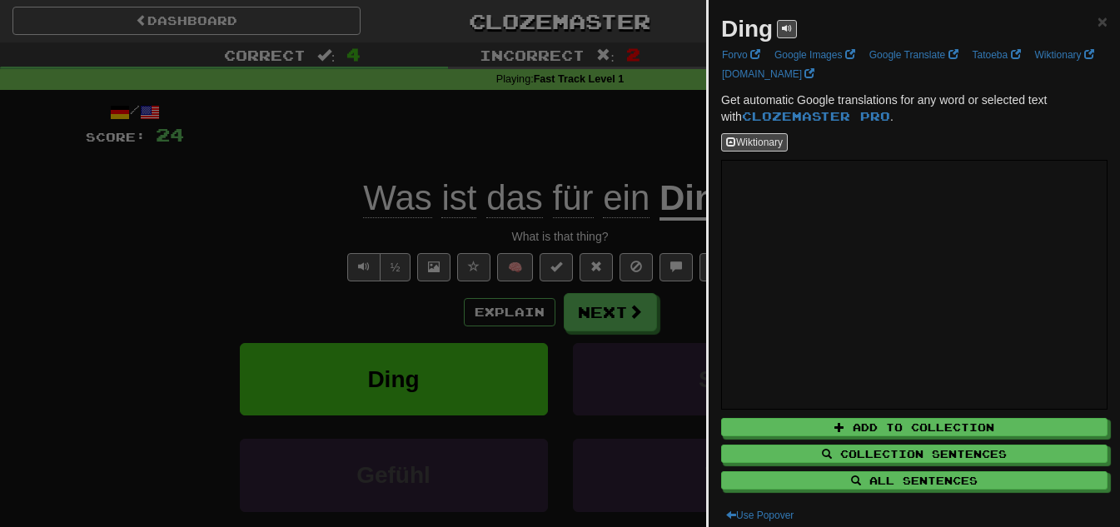
click at [626, 163] on div at bounding box center [560, 263] width 1120 height 527
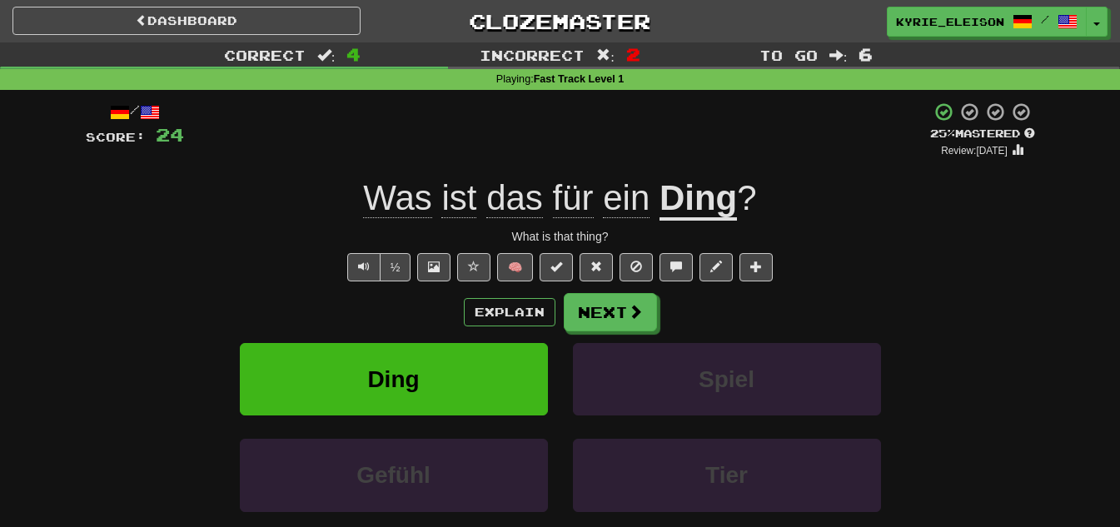
click at [566, 204] on span "für" at bounding box center [573, 198] width 41 height 40
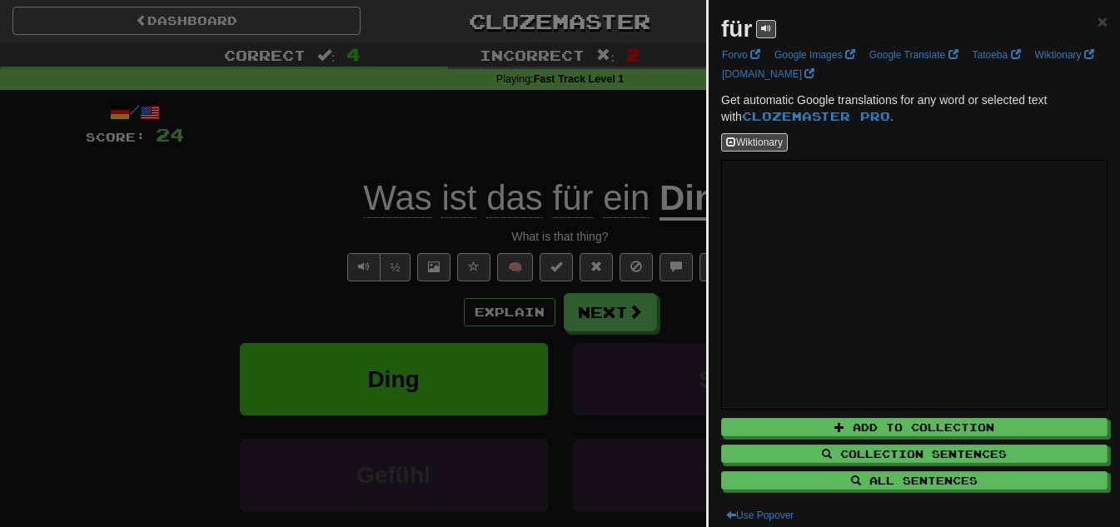
click at [586, 137] on div at bounding box center [560, 263] width 1120 height 527
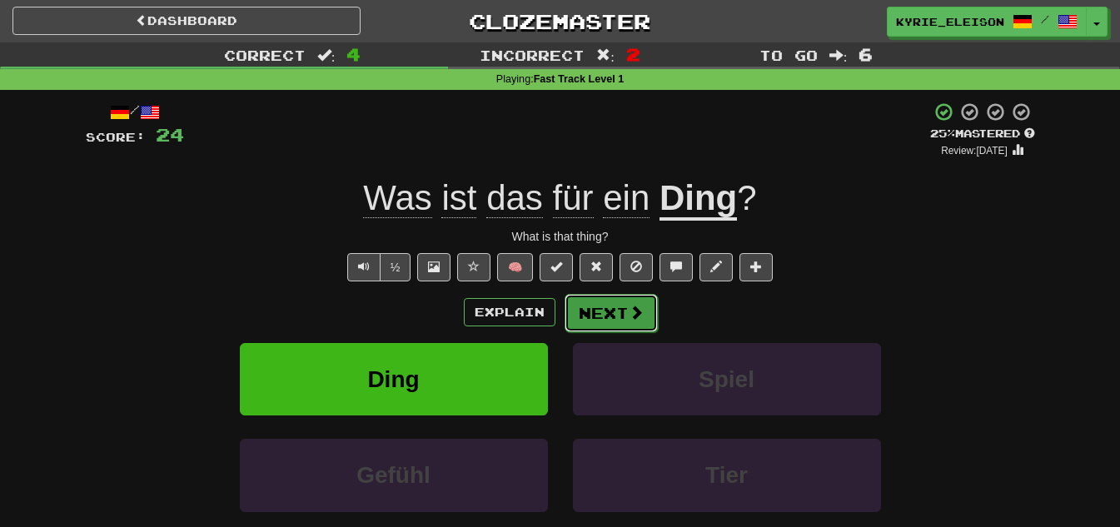
click at [601, 313] on button "Next" at bounding box center [610, 313] width 93 height 38
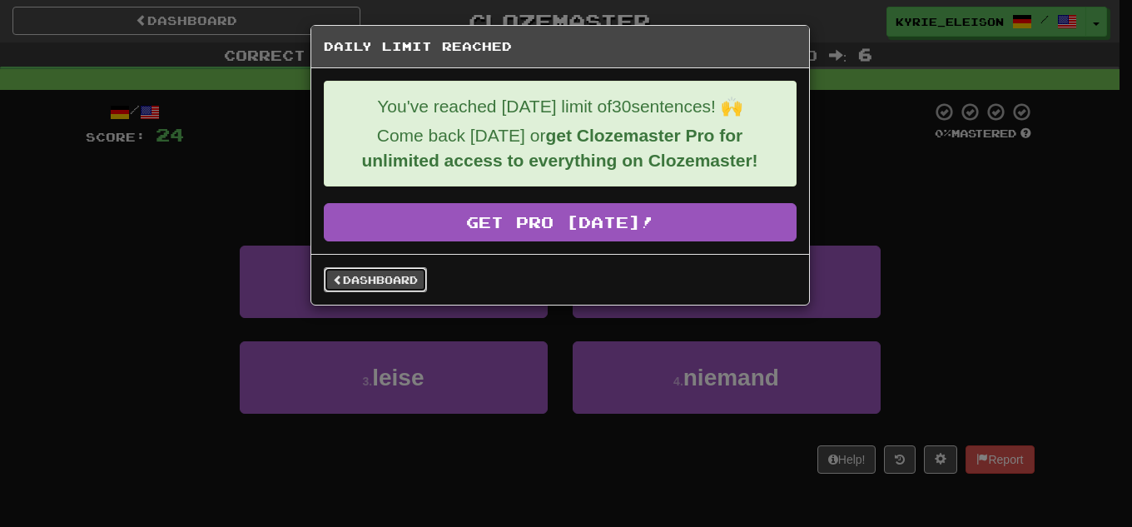
click at [393, 287] on link "Dashboard" at bounding box center [375, 279] width 103 height 25
